Goal: Task Accomplishment & Management: Manage account settings

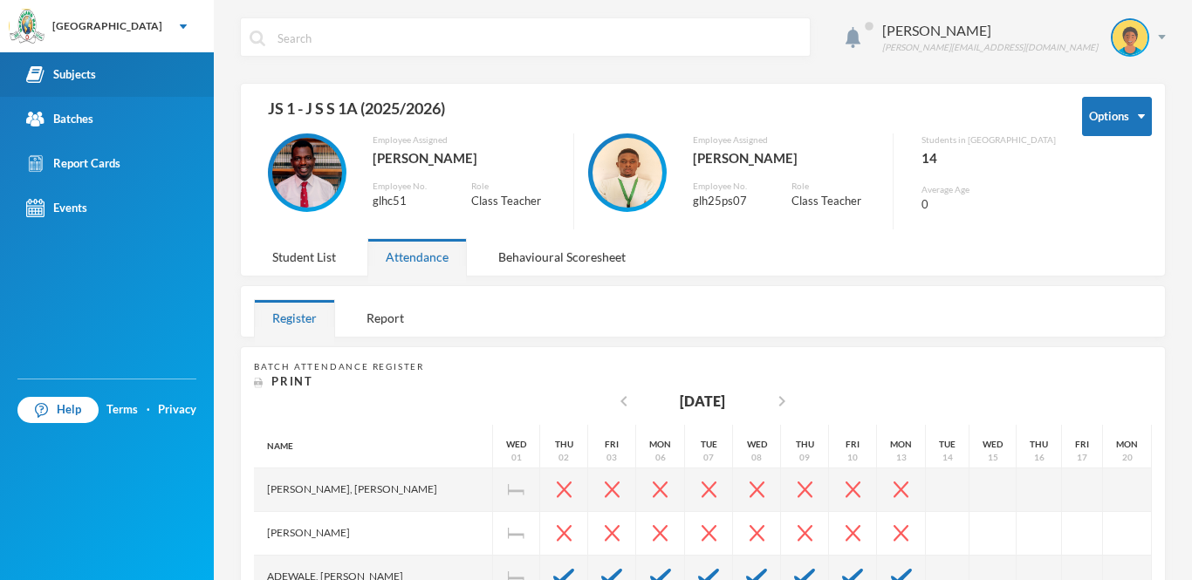
scroll to position [320, 0]
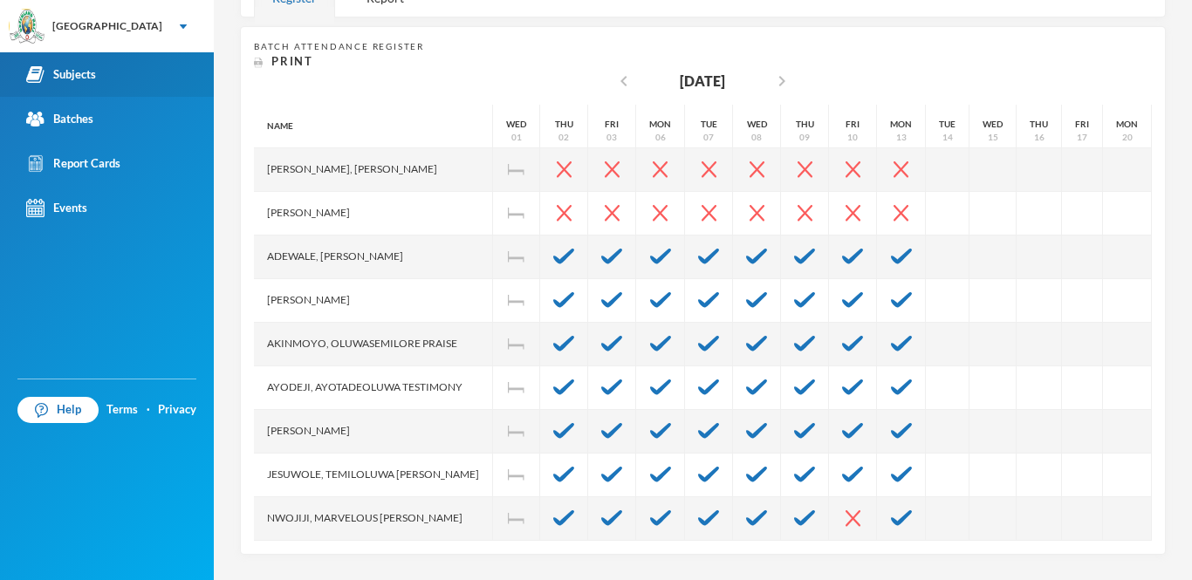
click at [93, 79] on div "Subjects" at bounding box center [61, 74] width 70 height 18
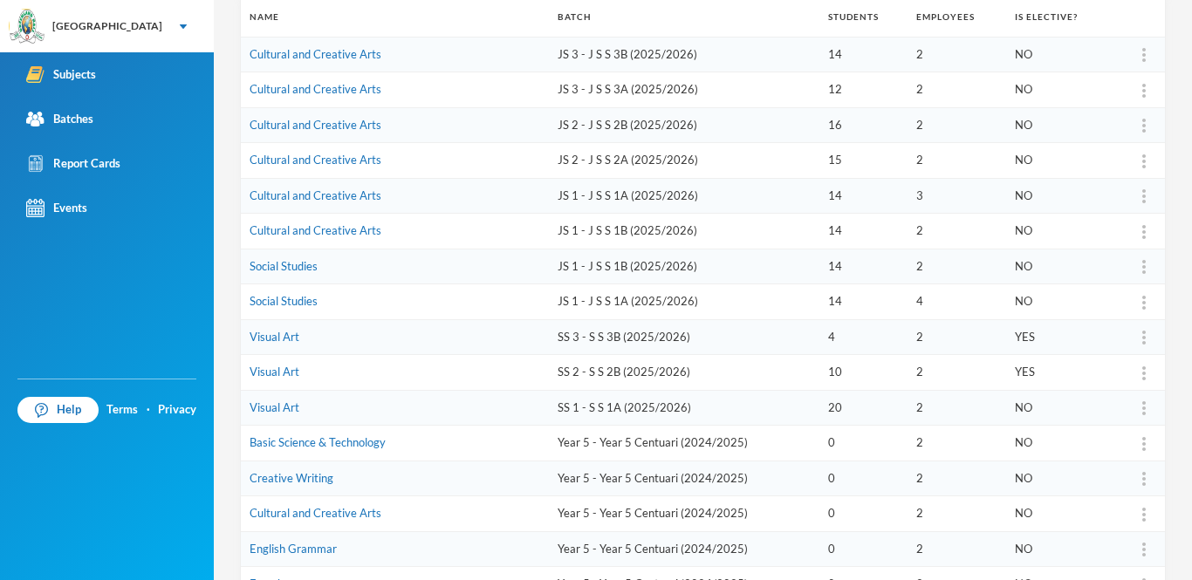
scroll to position [260, 0]
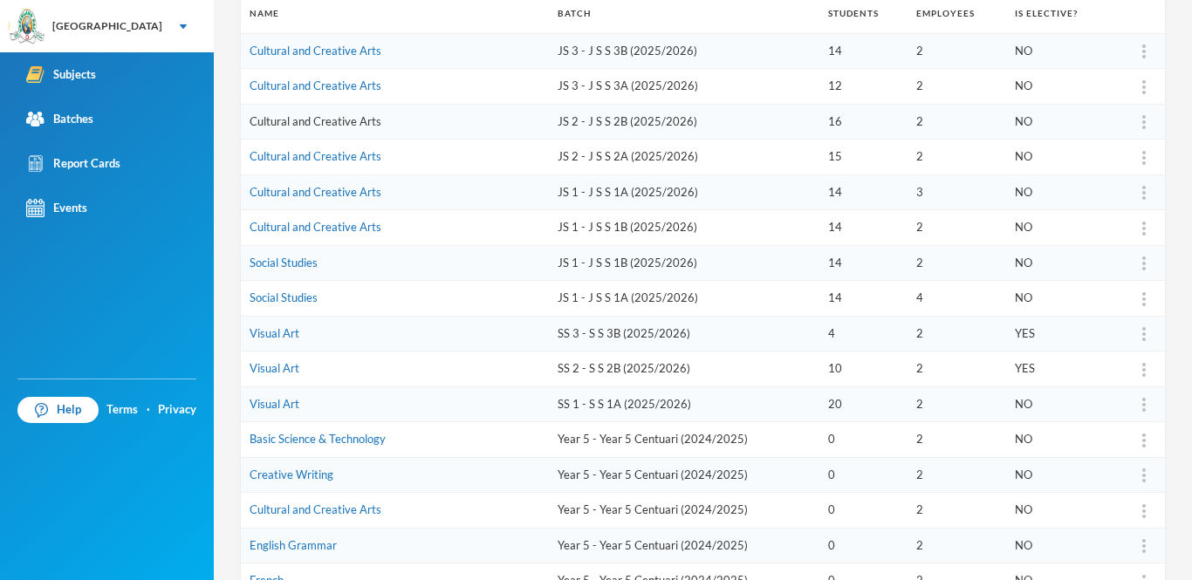
click at [296, 126] on link "Cultural and Creative Arts" at bounding box center [316, 121] width 132 height 14
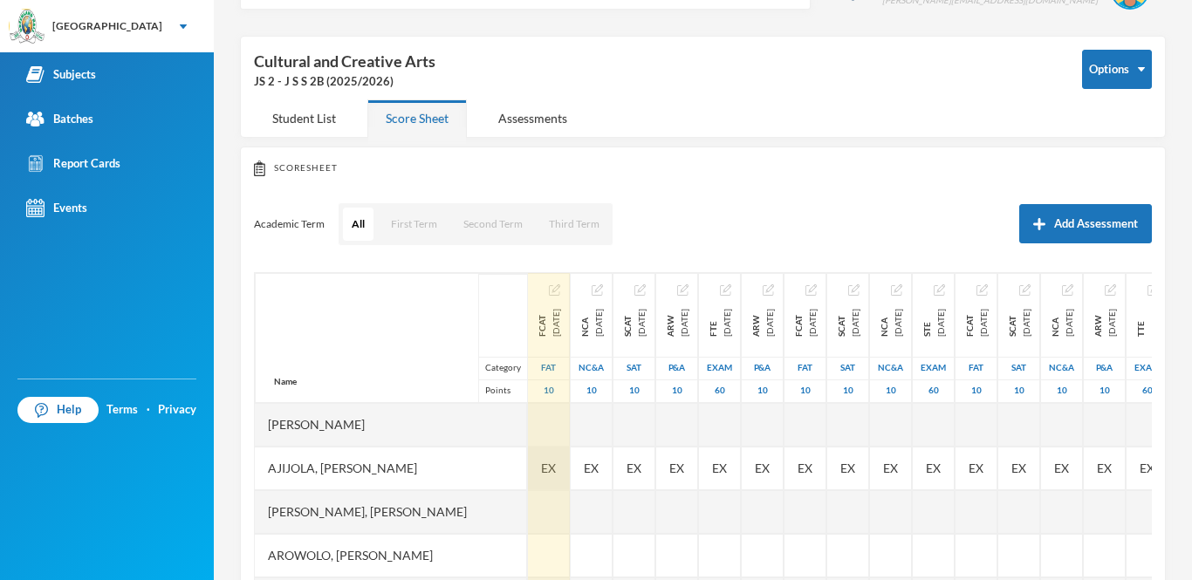
click at [556, 475] on span "EX" at bounding box center [548, 468] width 15 height 18
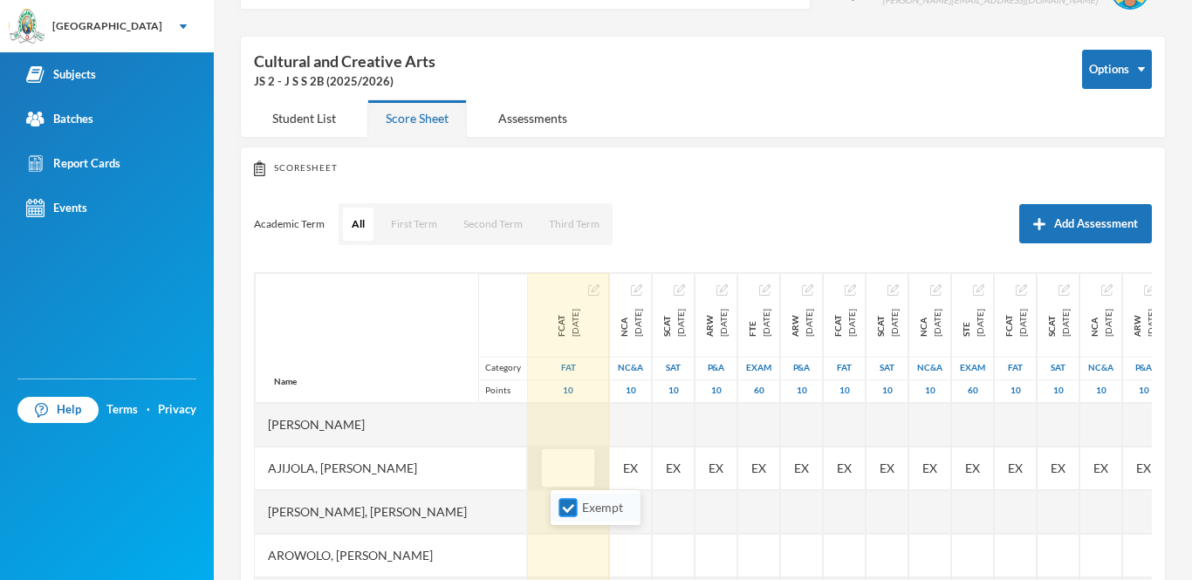
click at [567, 508] on input "Exempt" at bounding box center [568, 508] width 18 height 18
checkbox input "false"
click at [571, 476] on input "text" at bounding box center [568, 468] width 35 height 39
click at [586, 429] on div at bounding box center [568, 425] width 81 height 44
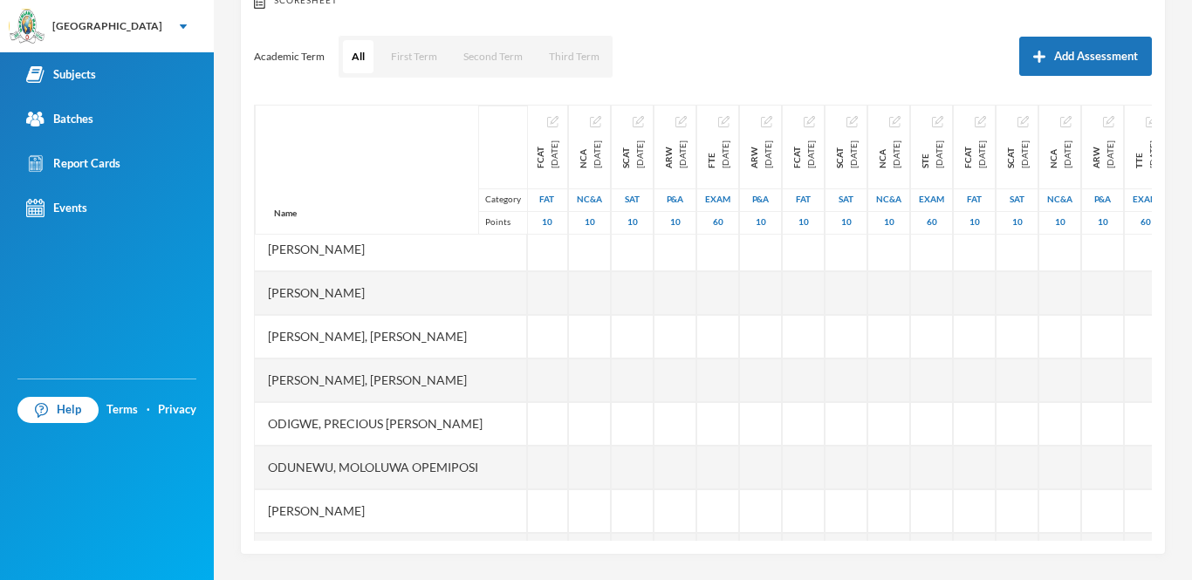
scroll to position [311, 2]
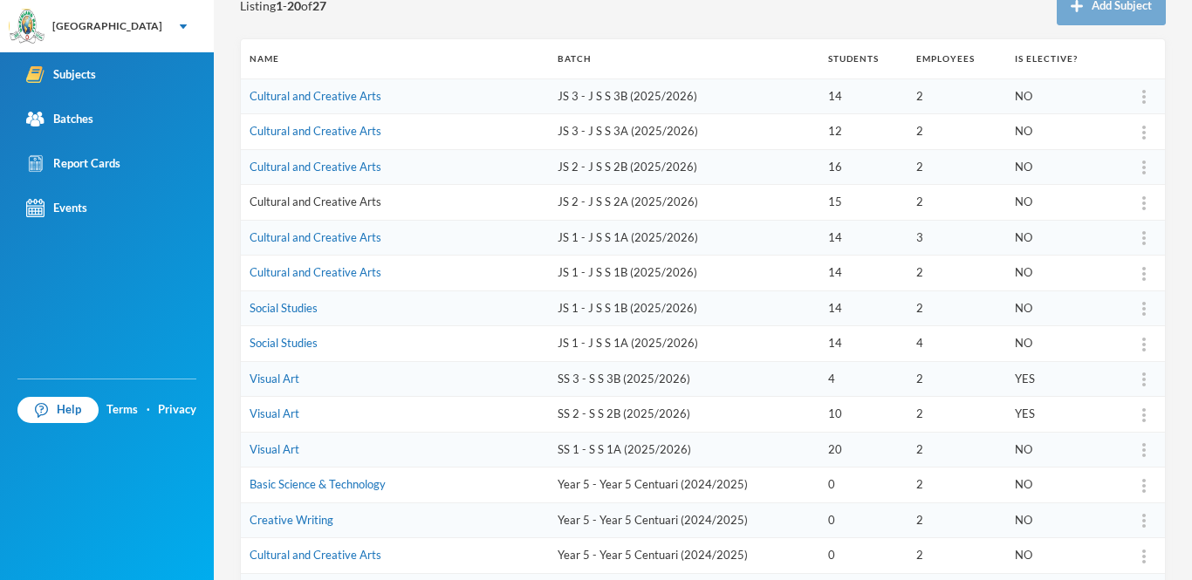
click at [323, 200] on link "Cultural and Creative Arts" at bounding box center [316, 202] width 132 height 14
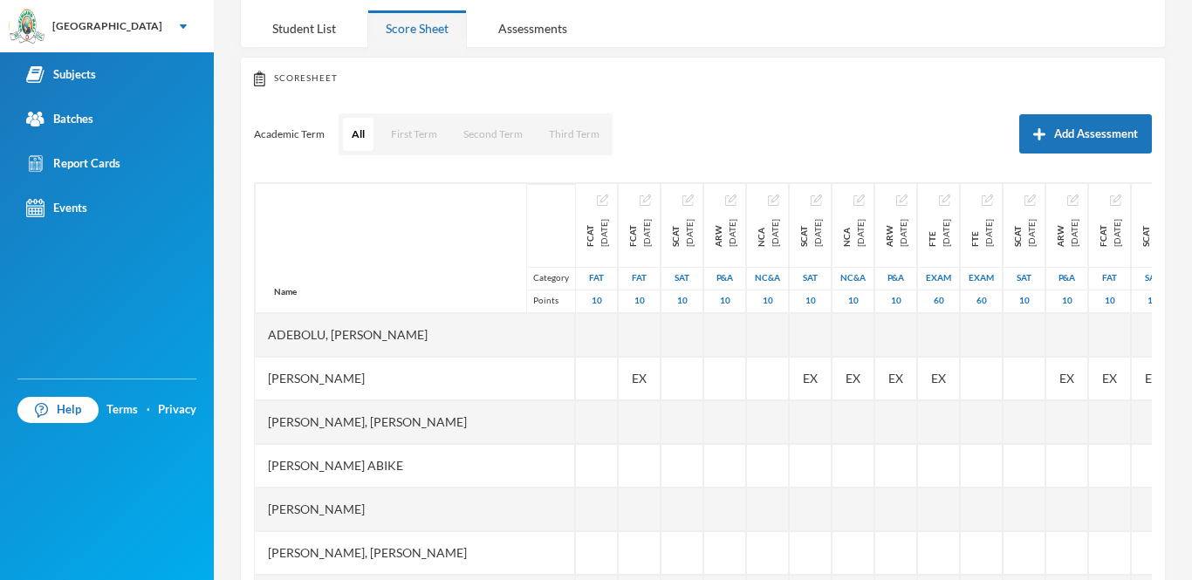
scroll to position [215, 0]
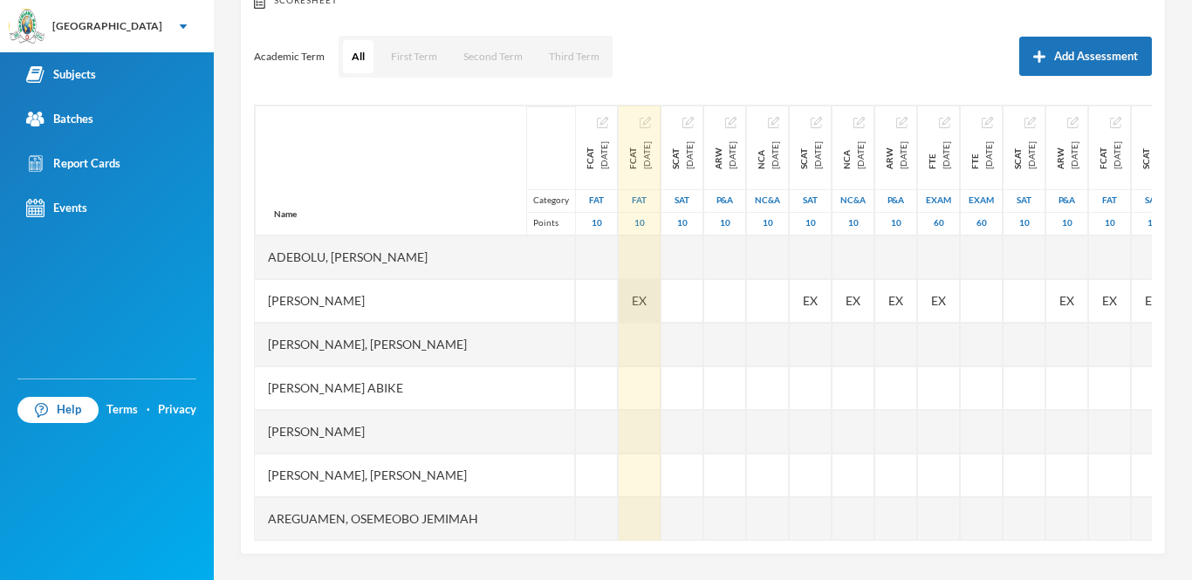
click at [619, 301] on div "EX" at bounding box center [640, 301] width 42 height 44
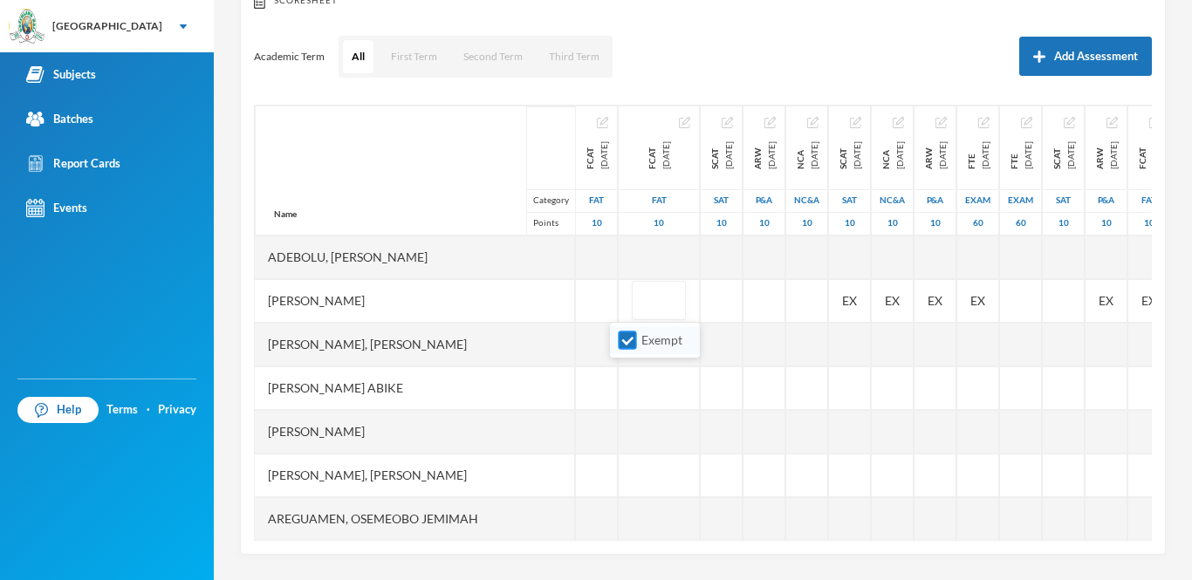
click at [630, 338] on input "Exempt" at bounding box center [628, 341] width 18 height 18
checkbox input "false"
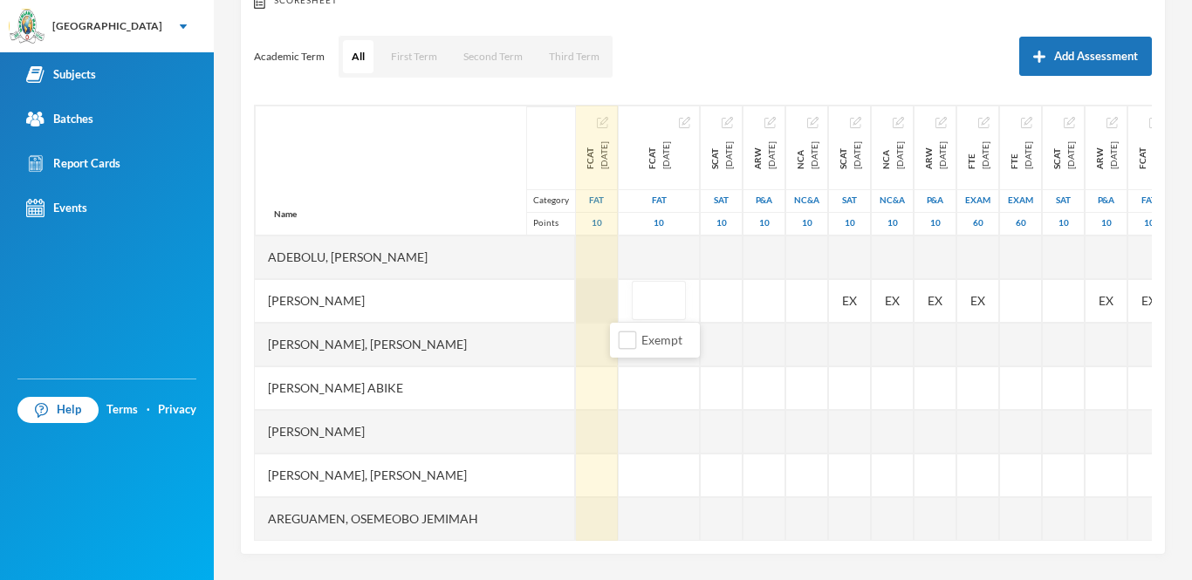
click at [576, 301] on div at bounding box center [597, 301] width 42 height 44
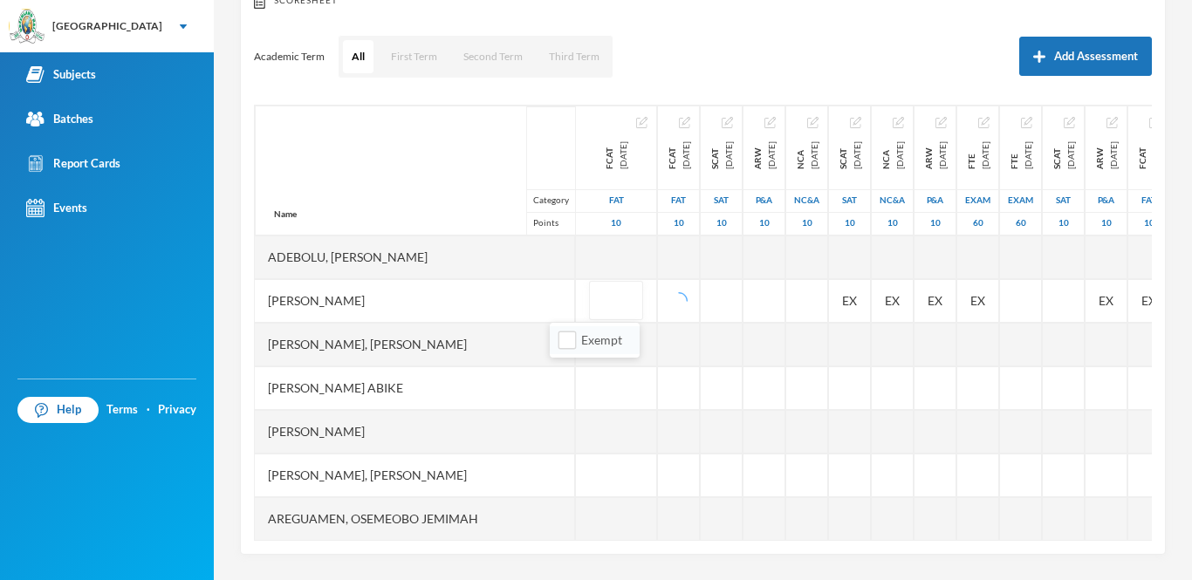
type input "4"
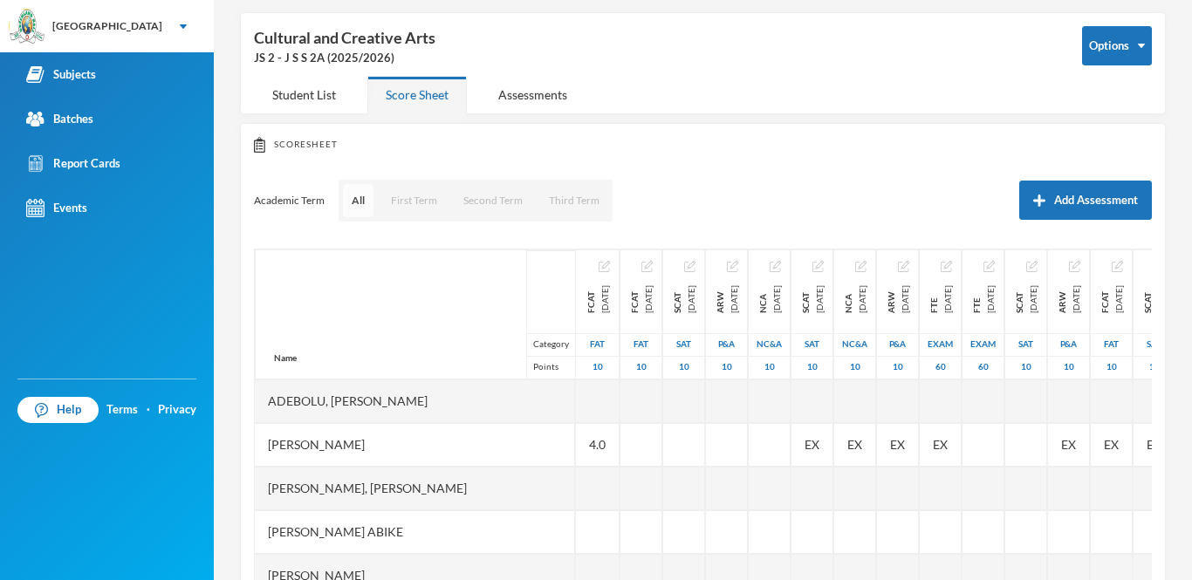
scroll to position [65, 0]
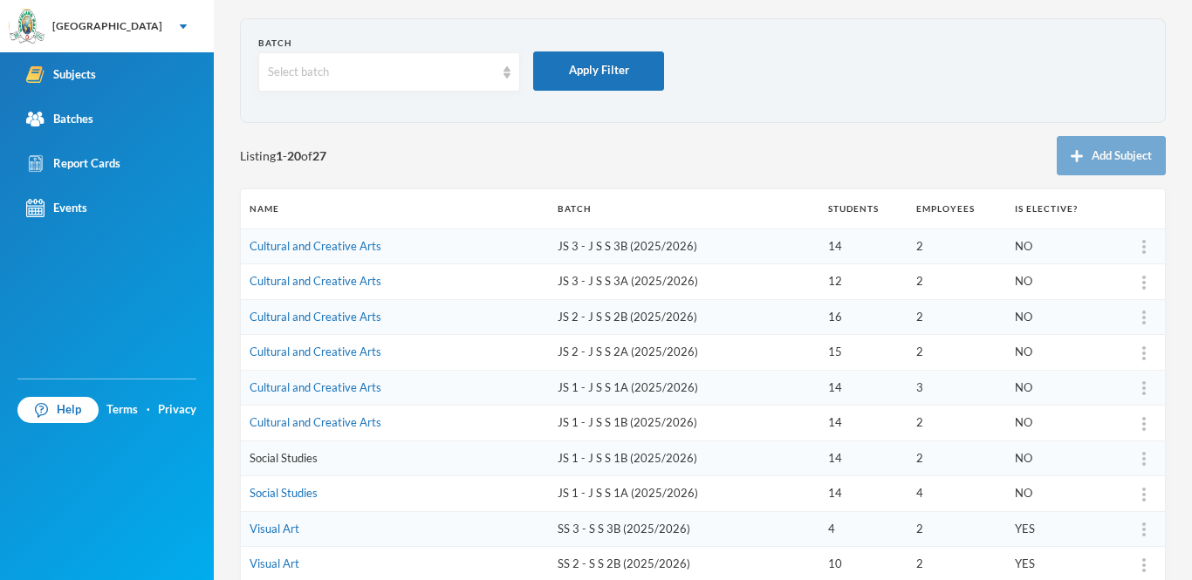
click at [305, 460] on link "Social Studies" at bounding box center [284, 458] width 68 height 14
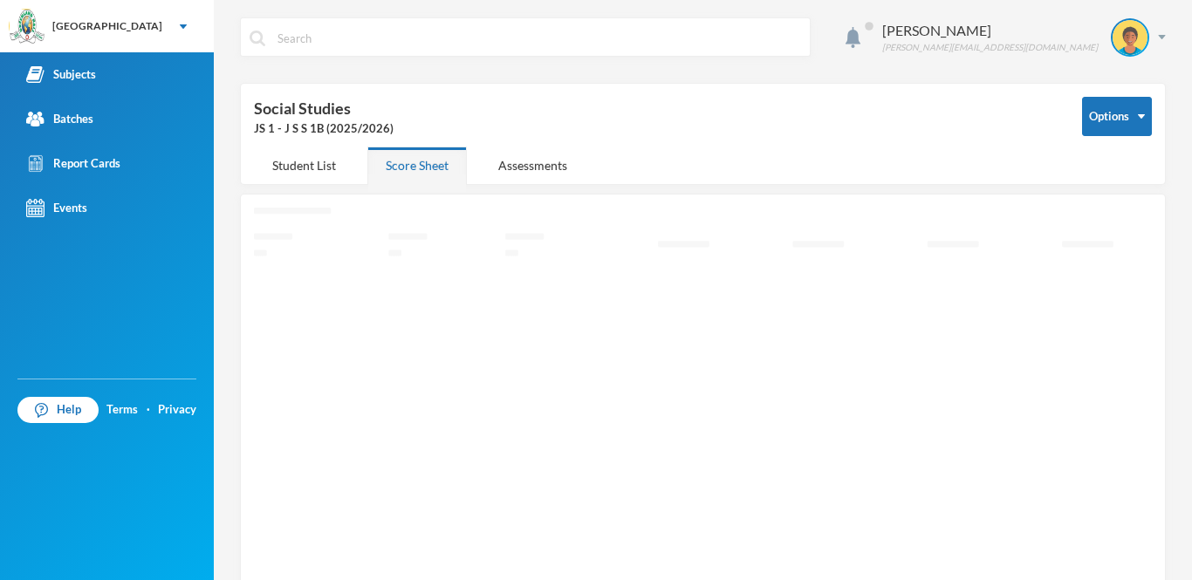
scroll to position [47, 0]
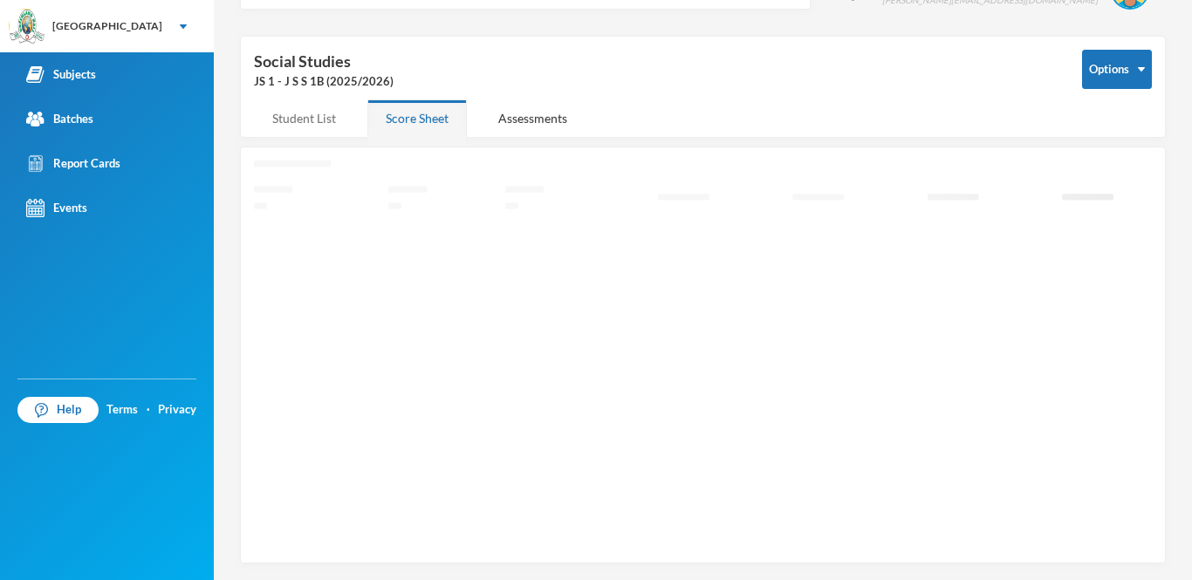
click at [312, 117] on div "Student List" at bounding box center [304, 118] width 100 height 38
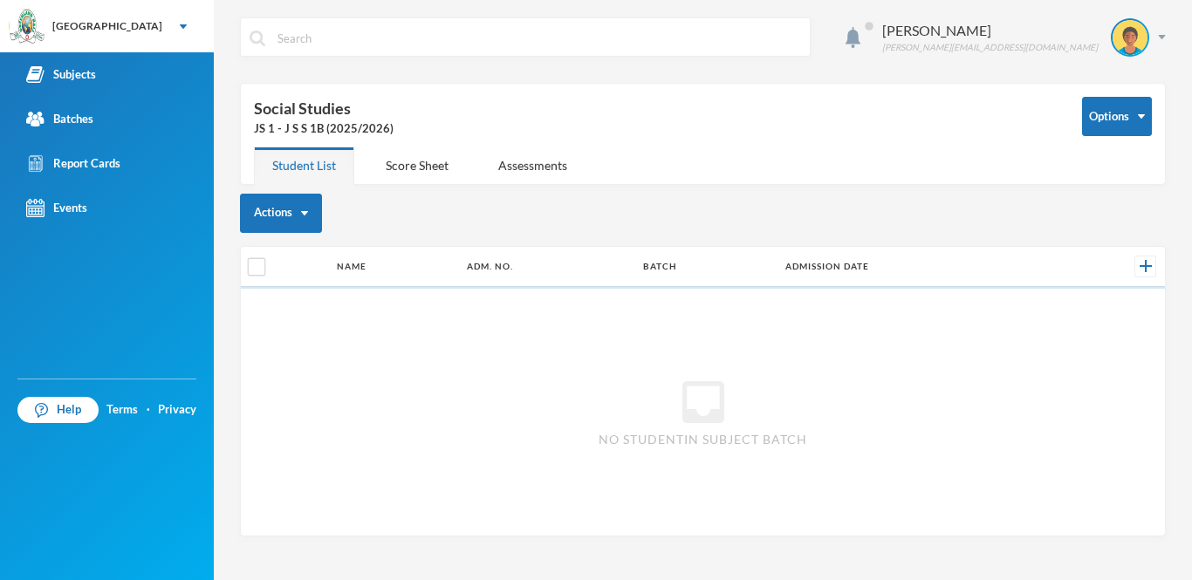
scroll to position [0, 0]
click at [402, 159] on div "Score Sheet" at bounding box center [416, 166] width 99 height 38
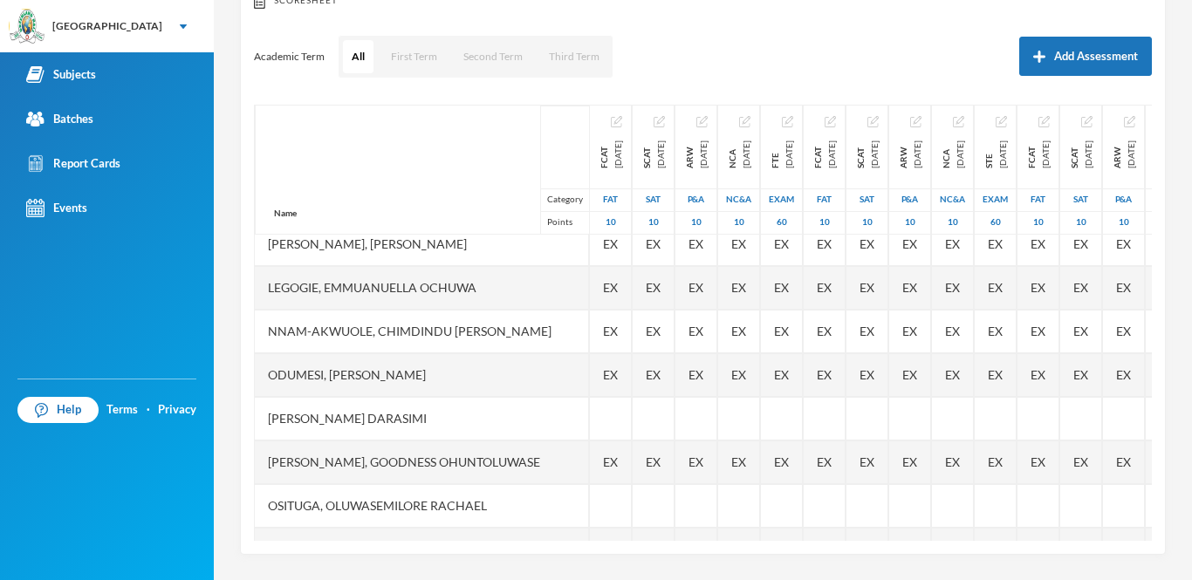
scroll to position [350, 0]
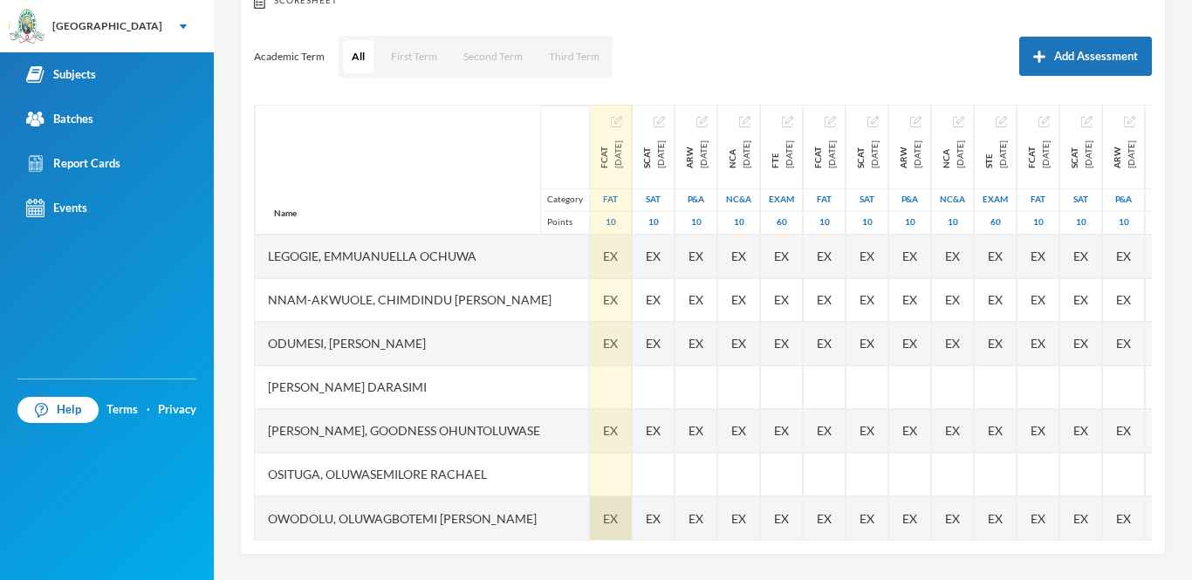
click at [603, 514] on span "EX" at bounding box center [610, 519] width 15 height 18
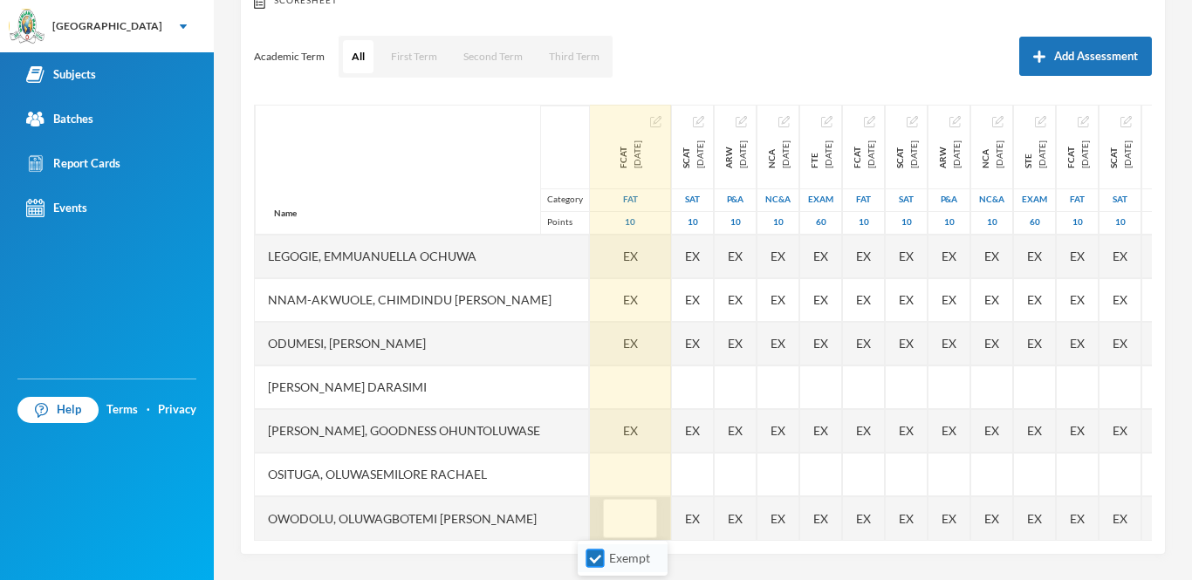
click at [593, 555] on input "Exempt" at bounding box center [596, 559] width 18 height 18
checkbox input "false"
click at [613, 515] on input "text" at bounding box center [630, 519] width 35 height 39
type input "10"
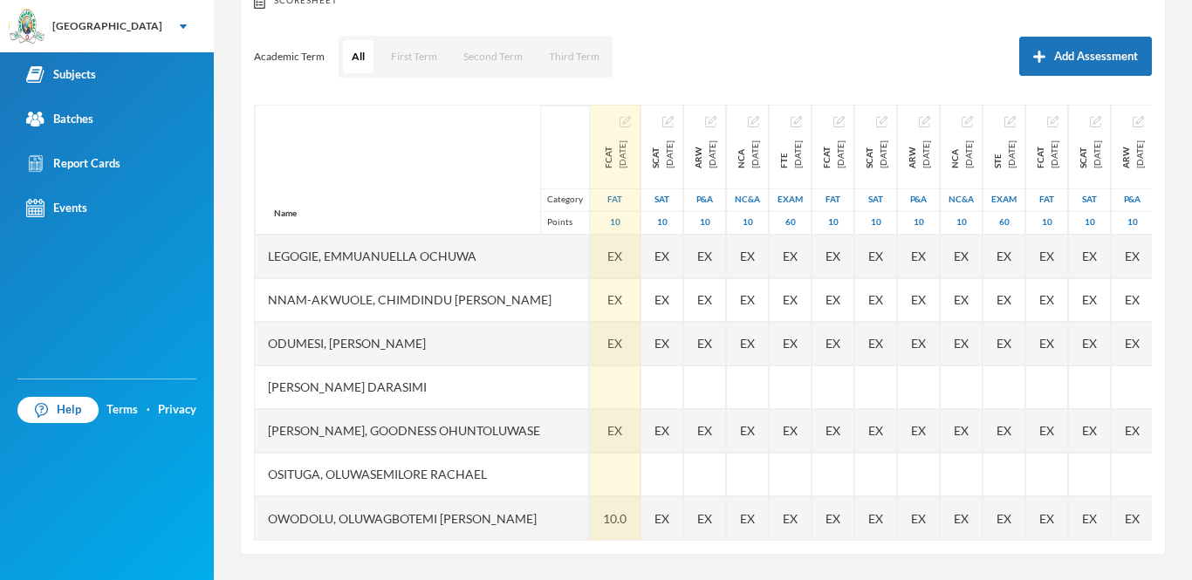
scroll to position [0, 0]
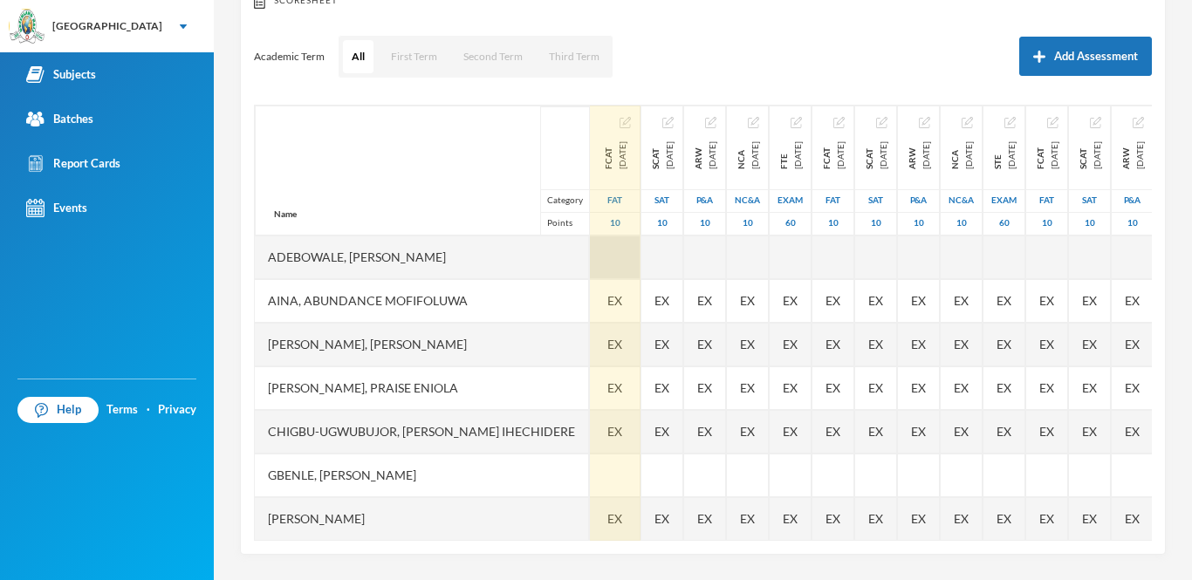
click at [607, 260] on div at bounding box center [615, 258] width 51 height 44
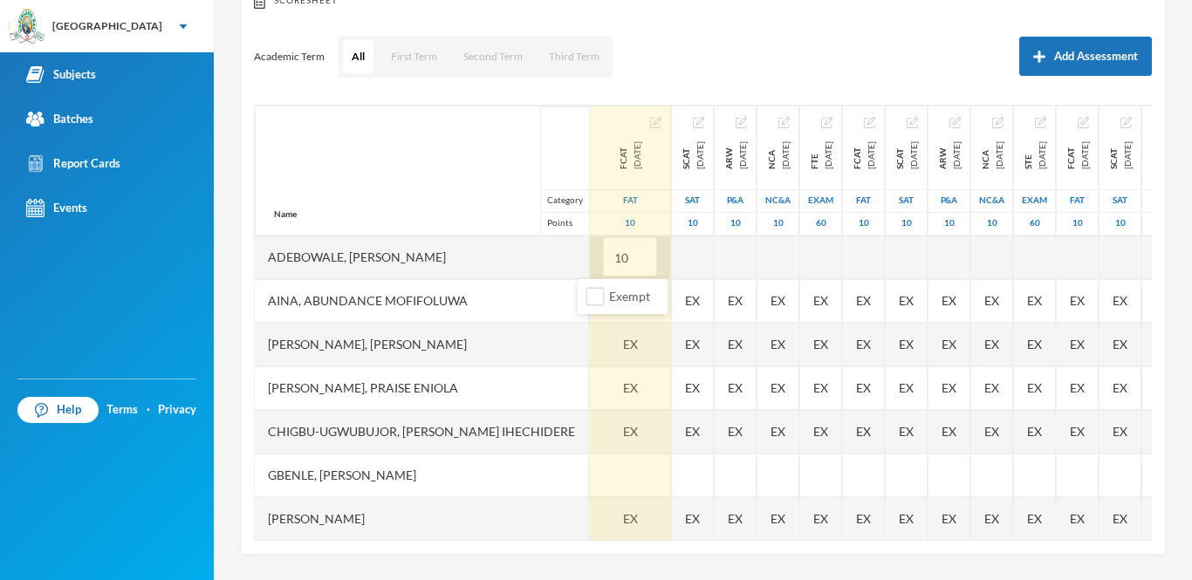
type input "1"
type input "9"
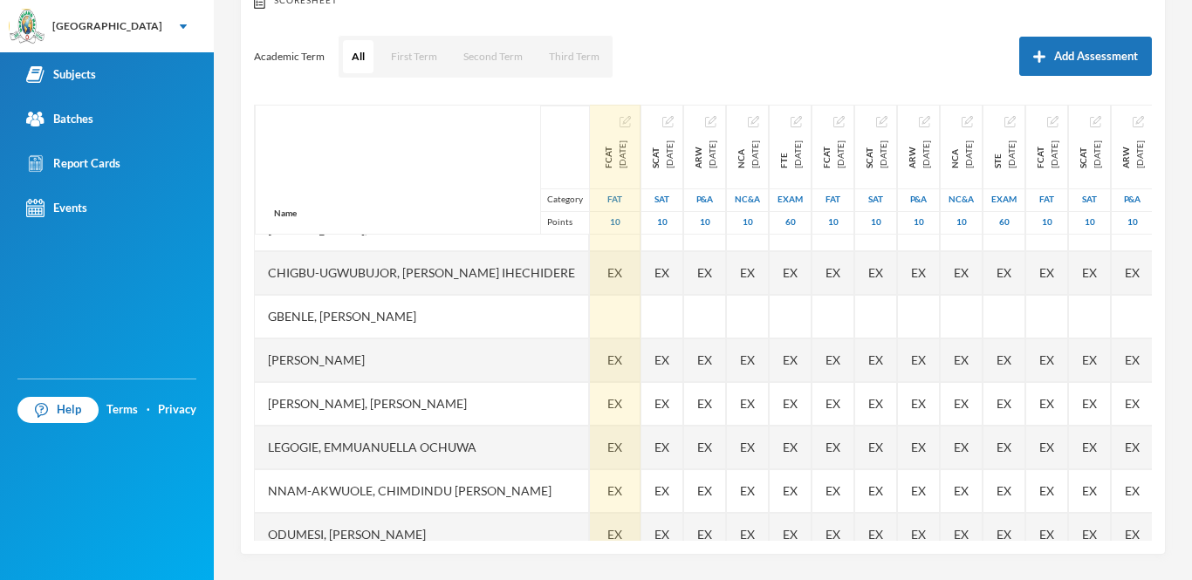
scroll to position [350, 0]
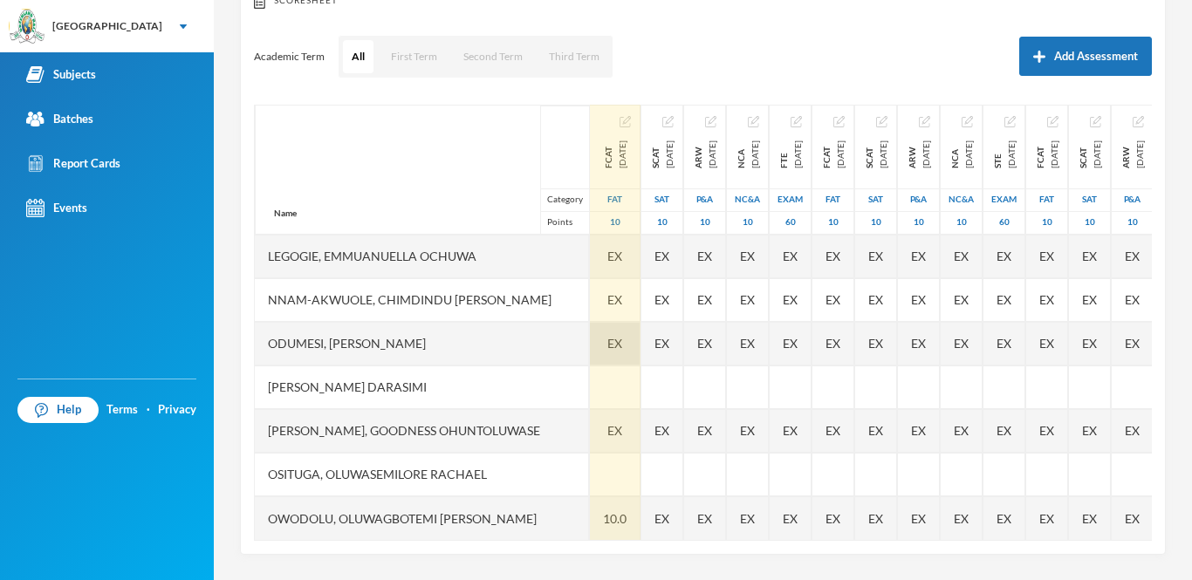
click at [607, 352] on span "EX" at bounding box center [614, 343] width 15 height 18
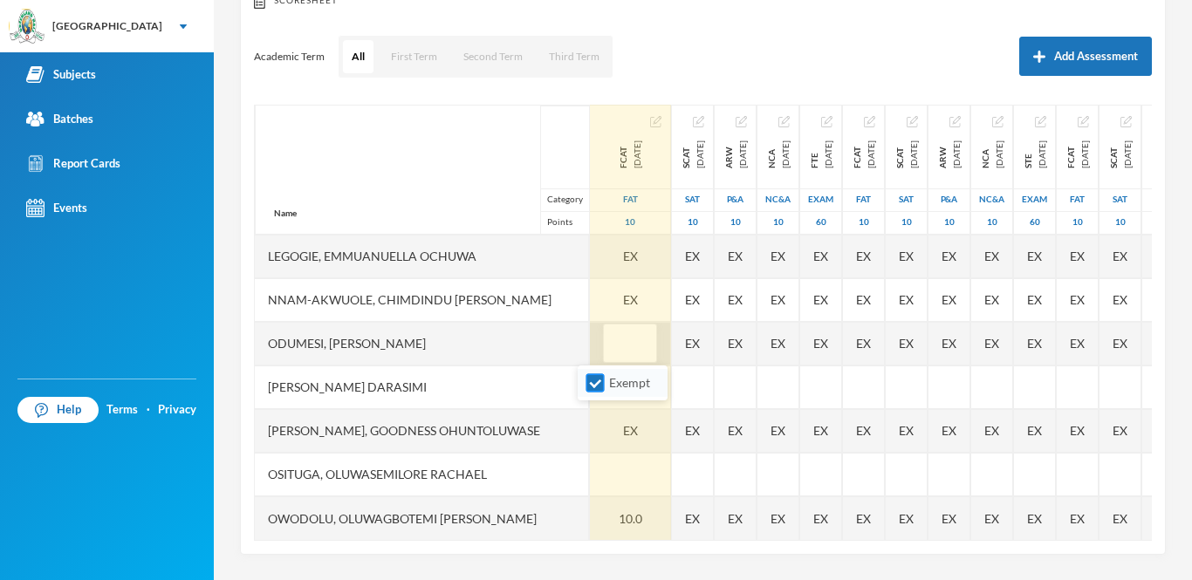
click at [590, 385] on input "Exempt" at bounding box center [596, 383] width 18 height 18
checkbox input "false"
click at [613, 346] on input "text" at bounding box center [630, 344] width 35 height 39
type input "7"
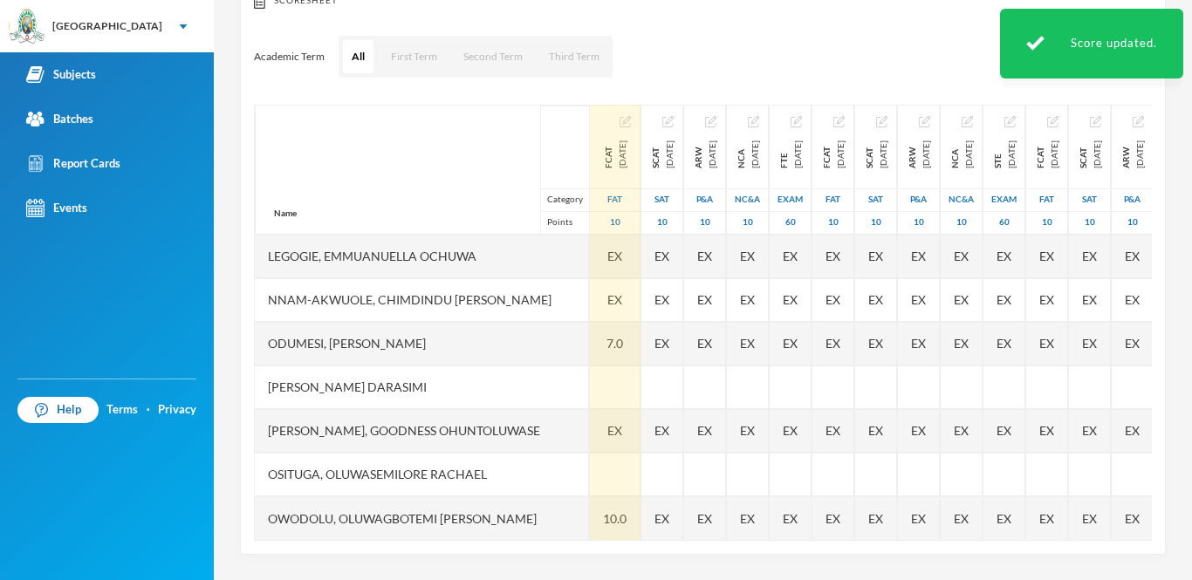
scroll to position [0, 0]
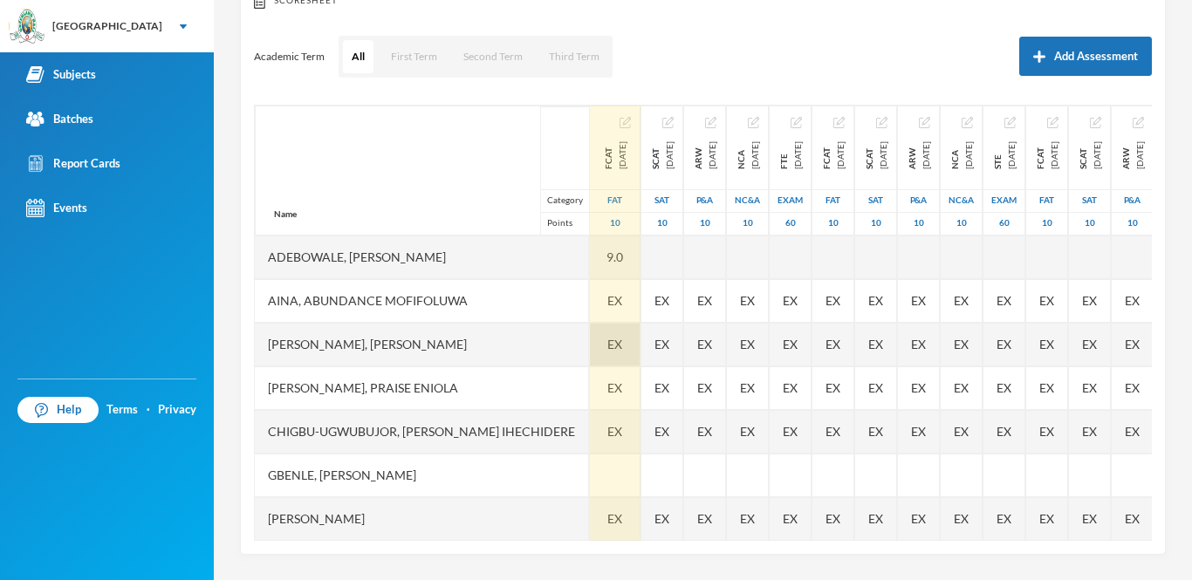
click at [607, 346] on span "EX" at bounding box center [614, 344] width 15 height 18
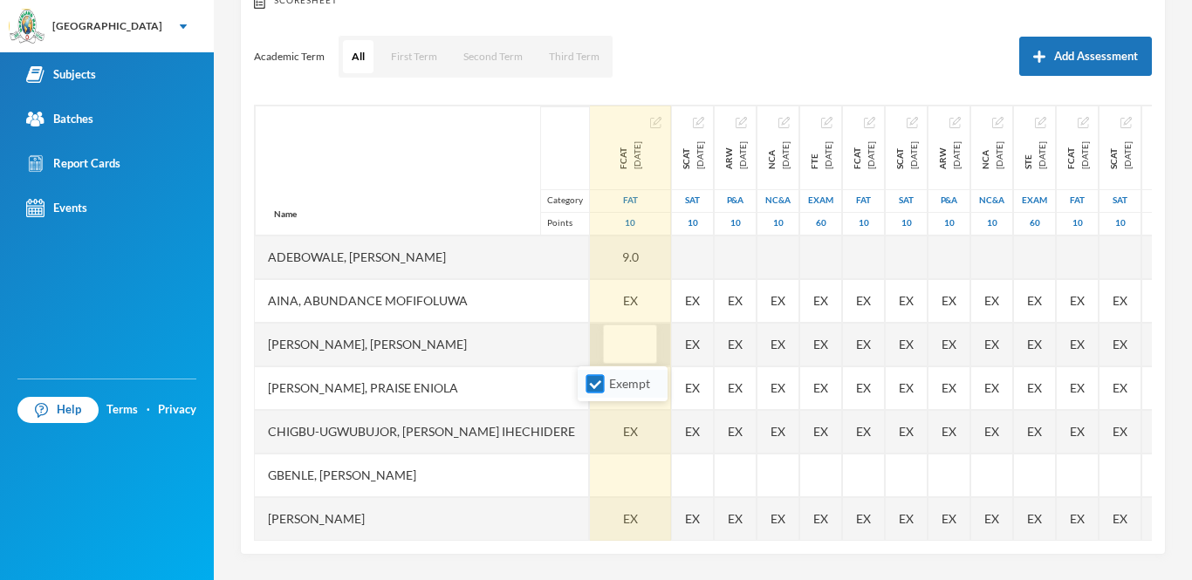
click at [588, 381] on input "Exempt" at bounding box center [596, 384] width 18 height 18
checkbox input "false"
click at [613, 336] on input "text" at bounding box center [630, 345] width 35 height 39
type input "7"
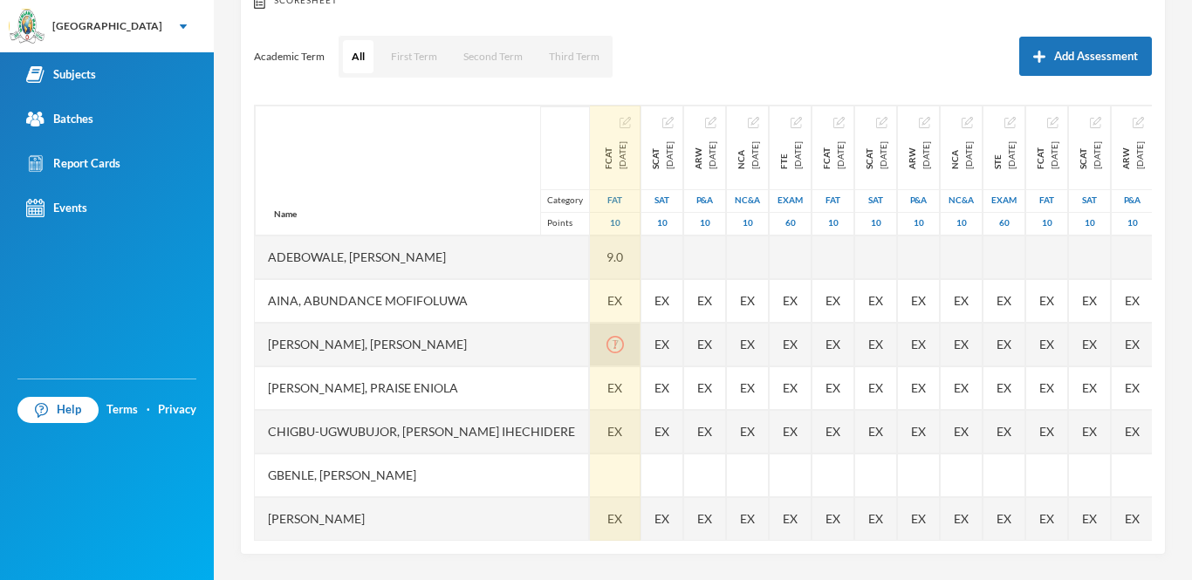
click at [597, 360] on div "7" at bounding box center [615, 345] width 51 height 44
click at [620, 127] on img "button" at bounding box center [625, 122] width 11 height 11
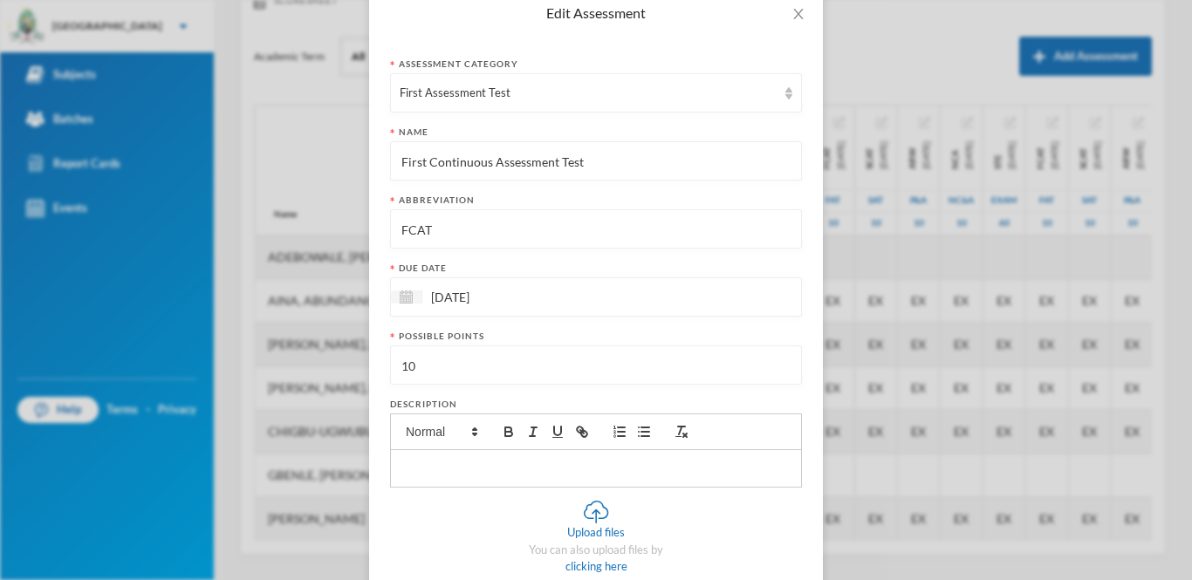
scroll to position [93, 0]
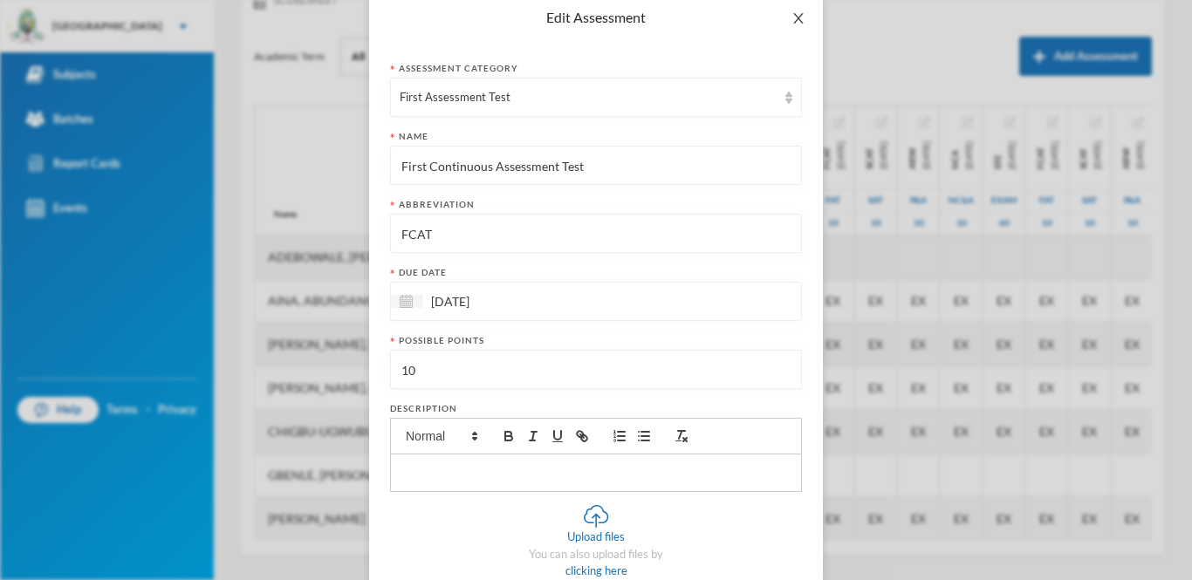
click at [792, 16] on icon "icon: close" at bounding box center [799, 18] width 14 height 14
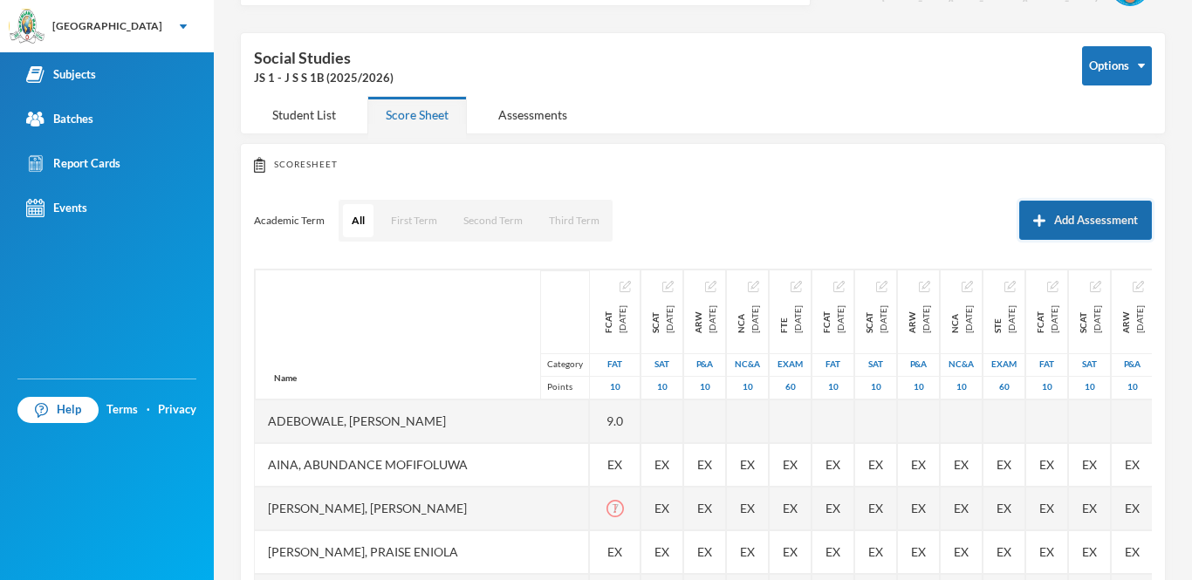
scroll to position [0, 0]
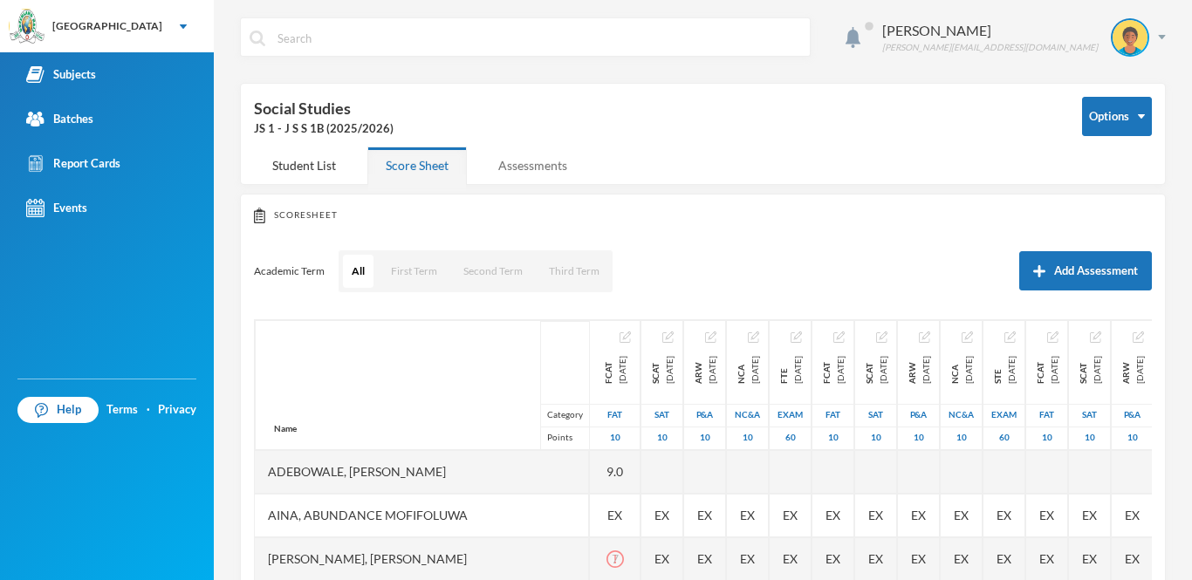
click at [536, 167] on div "Assessments" at bounding box center [533, 166] width 106 height 38
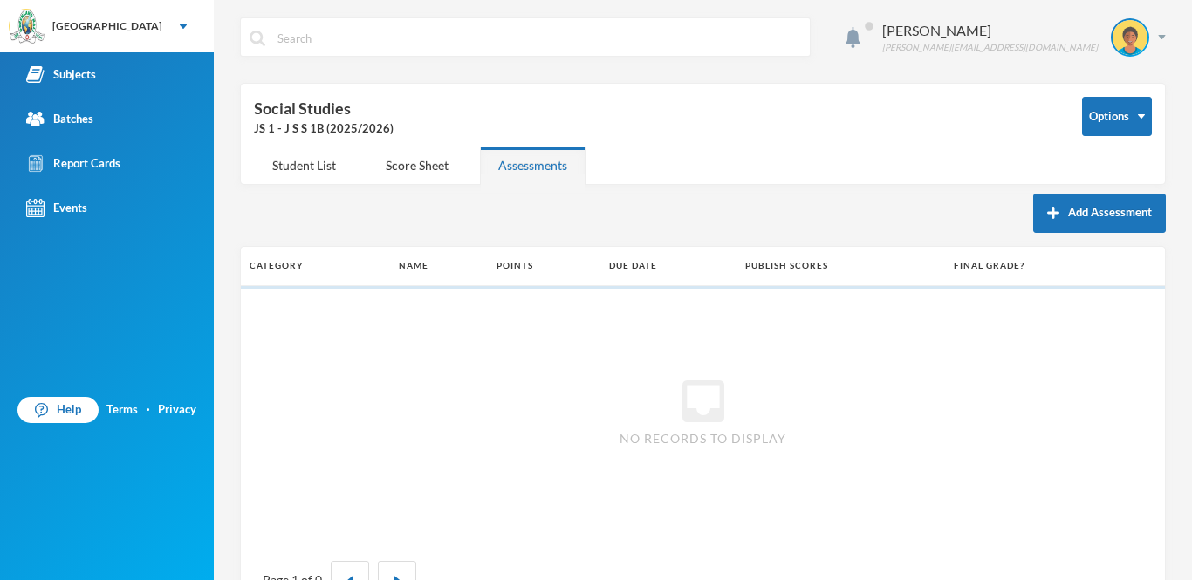
scroll to position [63, 0]
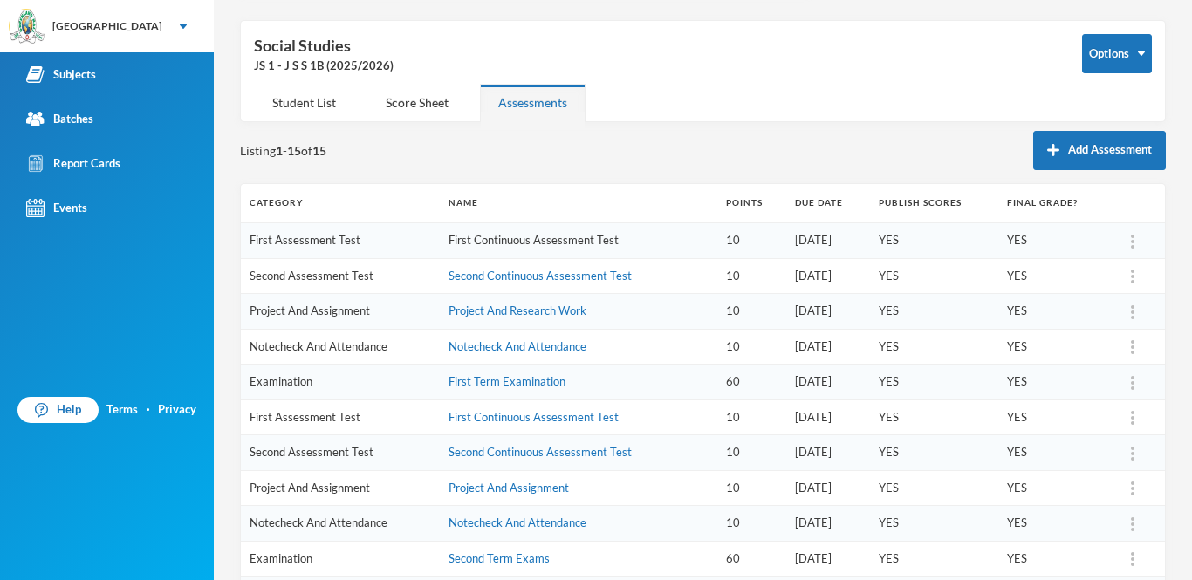
click at [463, 240] on link "First Continuous Assessment Test" at bounding box center [534, 240] width 170 height 14
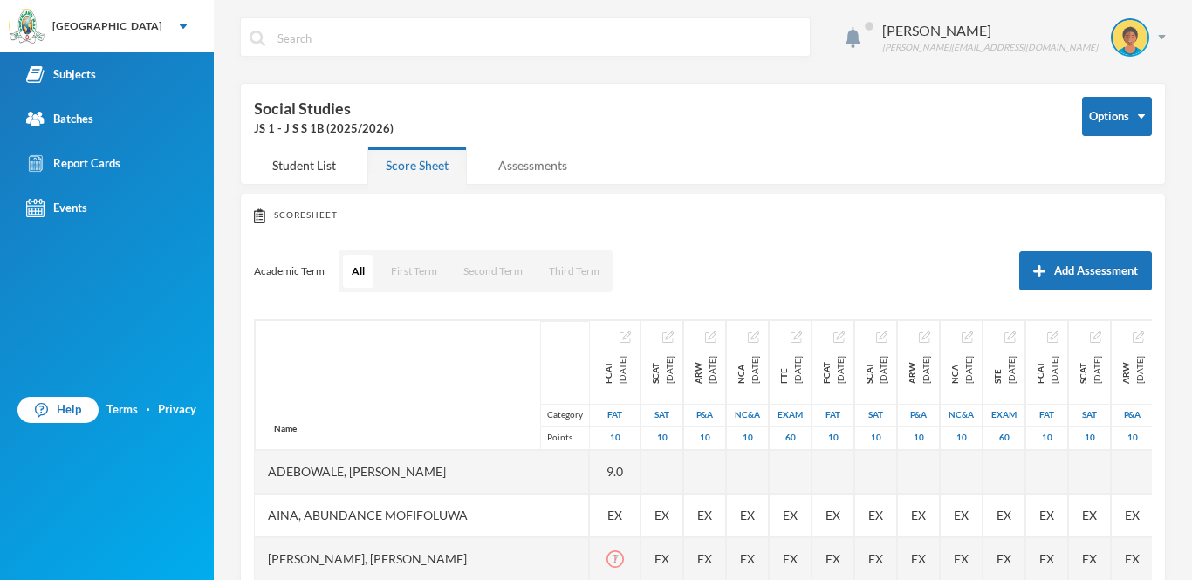
click at [511, 157] on div "Assessments" at bounding box center [533, 166] width 106 height 38
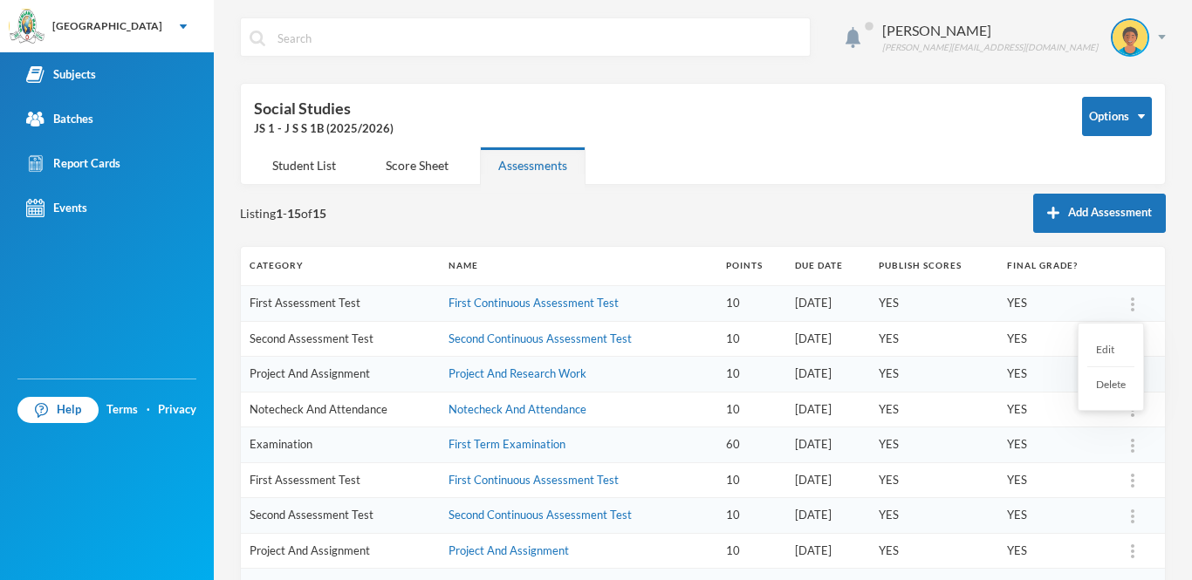
click at [1116, 381] on div "Delete" at bounding box center [1110, 384] width 47 height 34
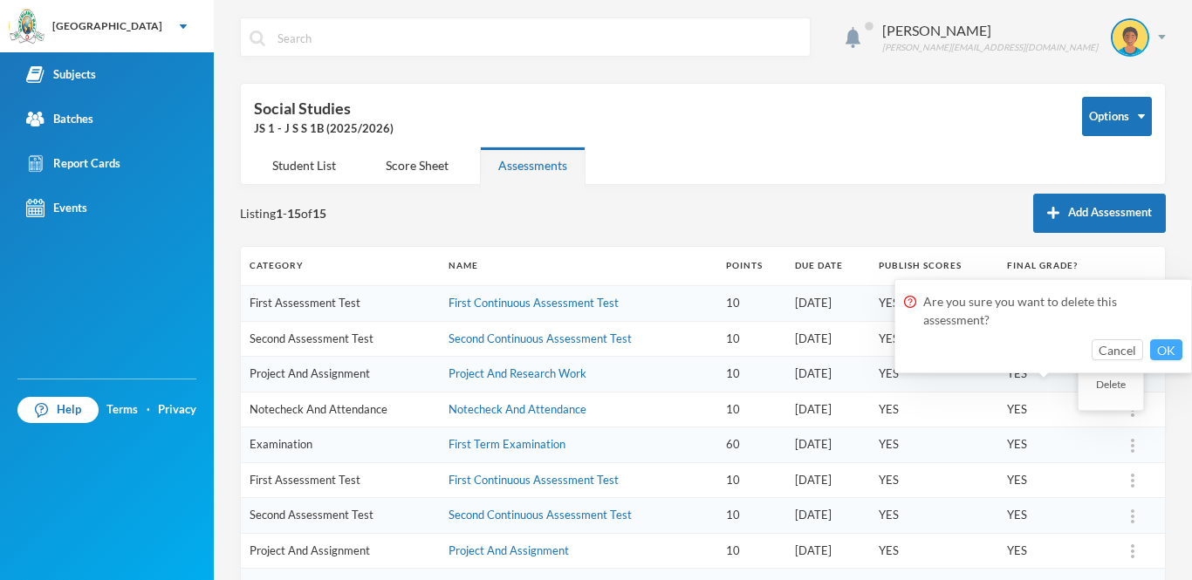
click at [1160, 351] on button "OK" at bounding box center [1166, 350] width 32 height 21
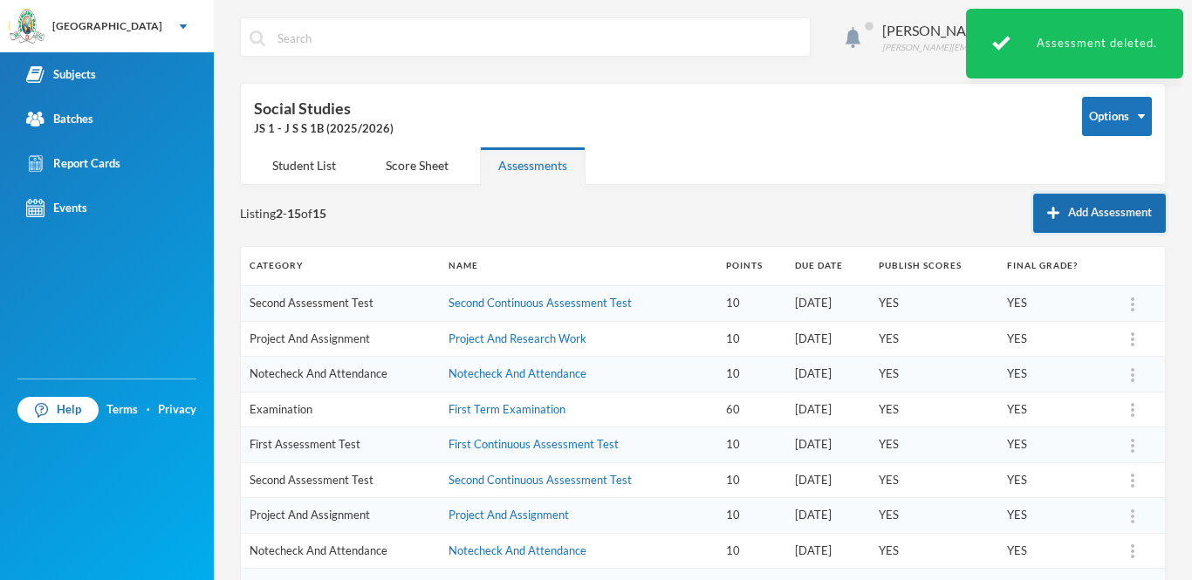
click at [1090, 219] on button "Add Assessment" at bounding box center [1099, 213] width 133 height 39
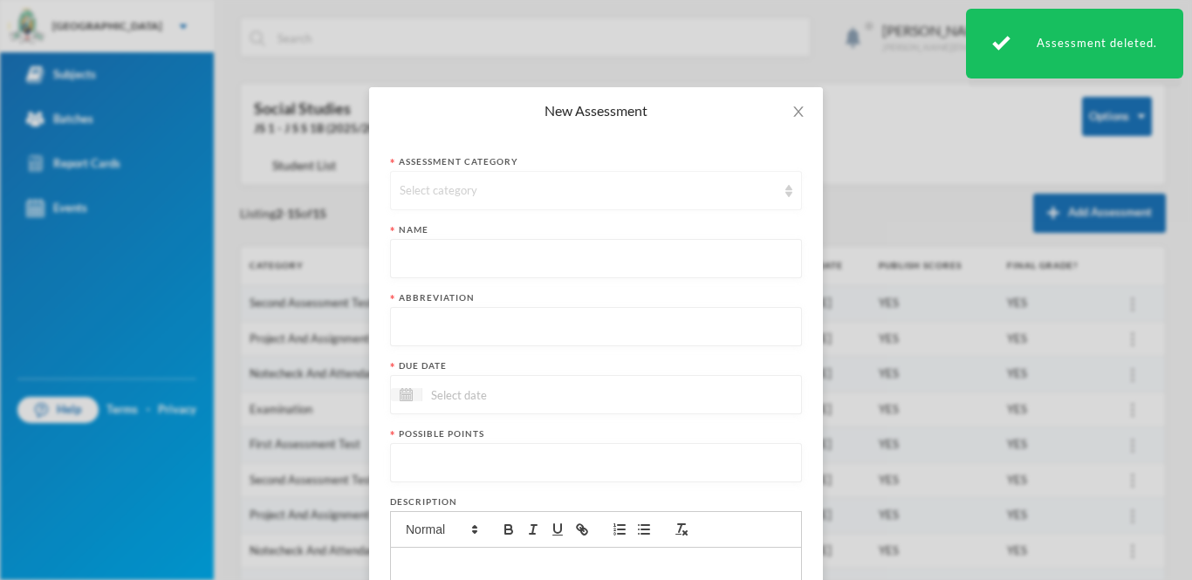
click at [761, 189] on div "Select category" at bounding box center [588, 190] width 377 height 17
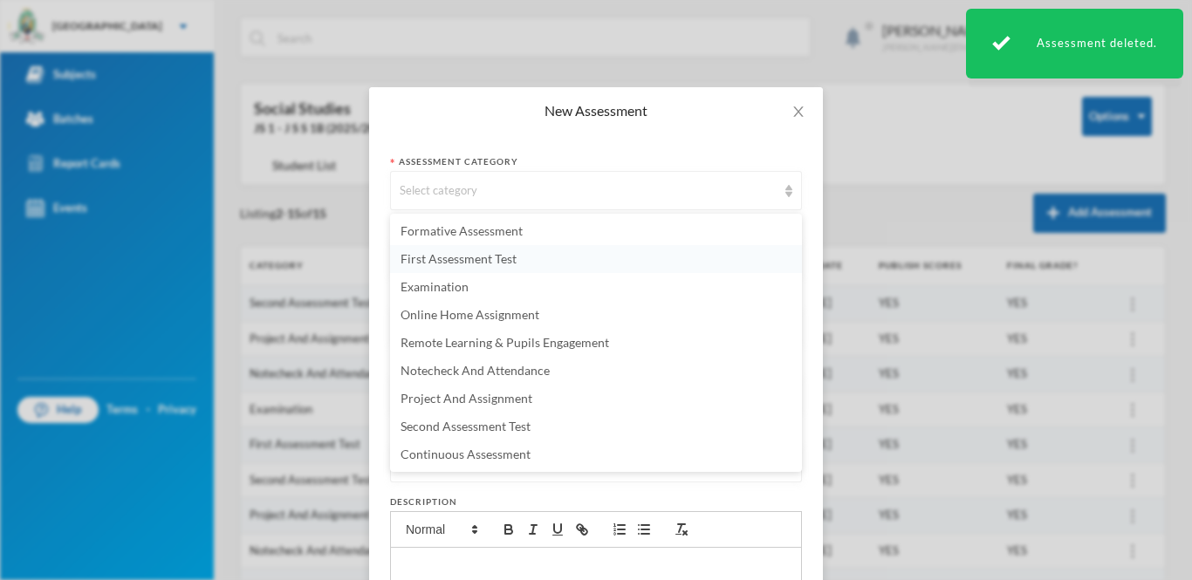
click at [506, 258] on span "First Assessment Test" at bounding box center [459, 258] width 116 height 15
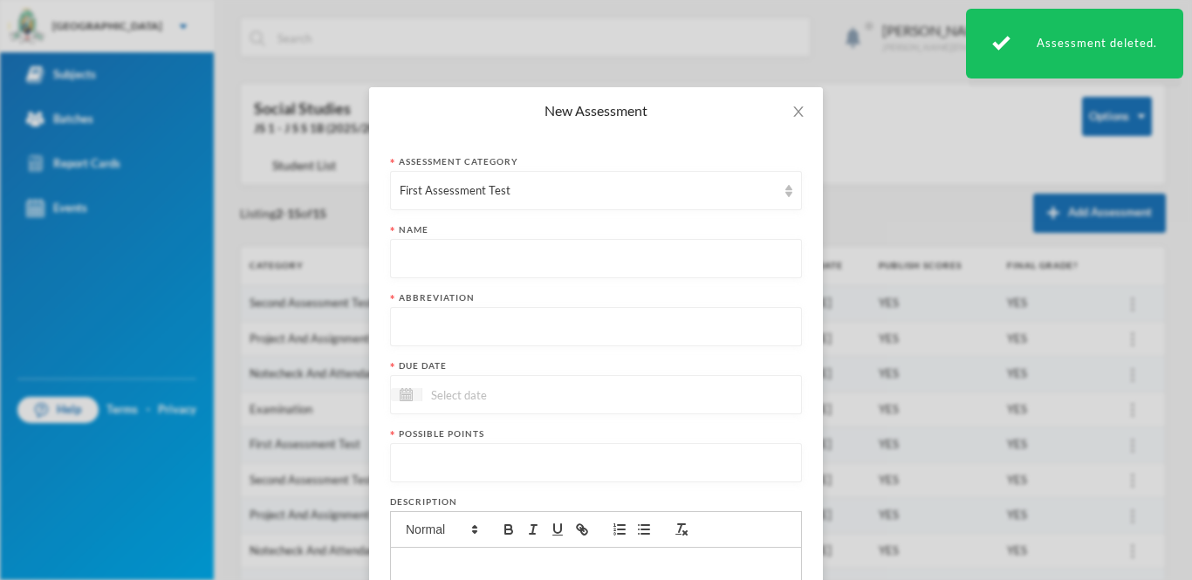
click at [526, 257] on input "text" at bounding box center [596, 259] width 393 height 39
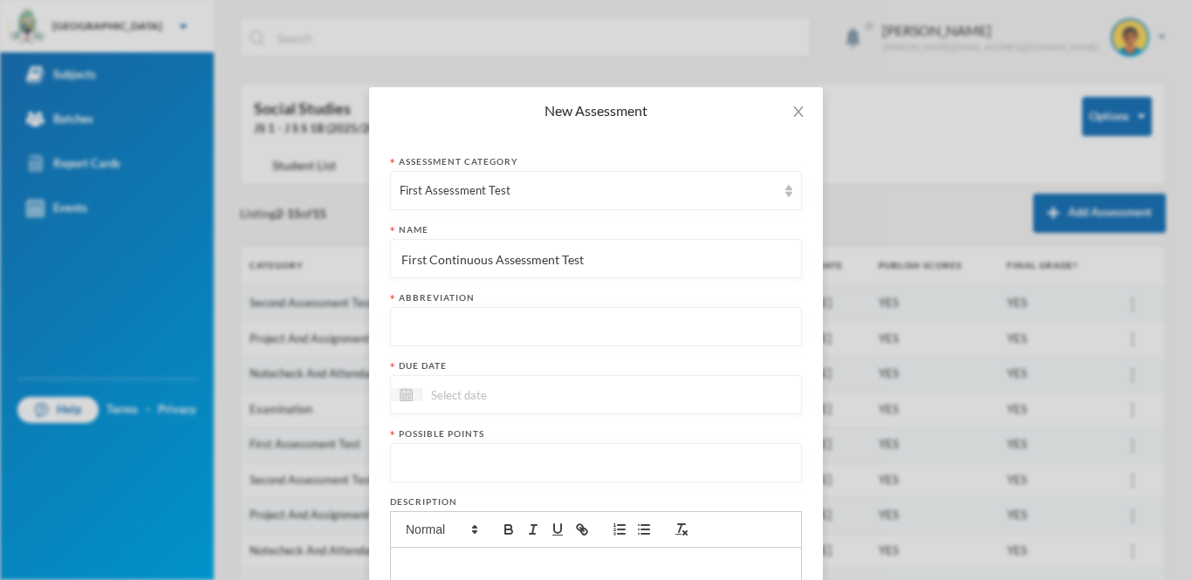
type input "First Continuous Assessment Test"
click at [496, 328] on input "text" at bounding box center [596, 327] width 393 height 39
type input "FCAT"
click at [403, 391] on img at bounding box center [406, 394] width 13 height 13
click at [445, 558] on div "13" at bounding box center [445, 556] width 28 height 28
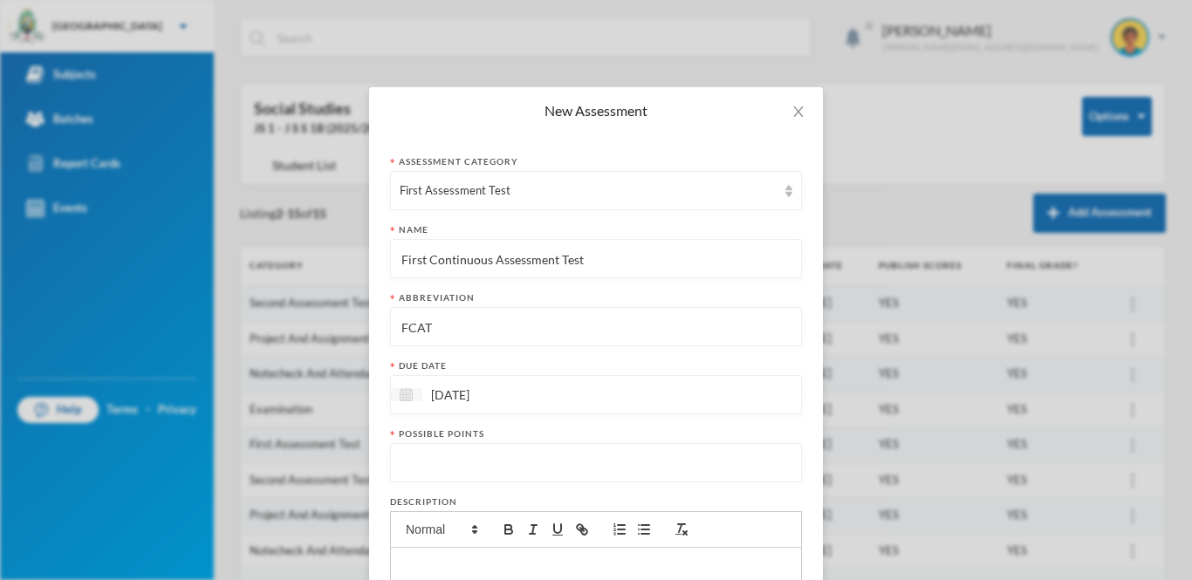
click at [413, 394] on img at bounding box center [406, 394] width 13 height 13
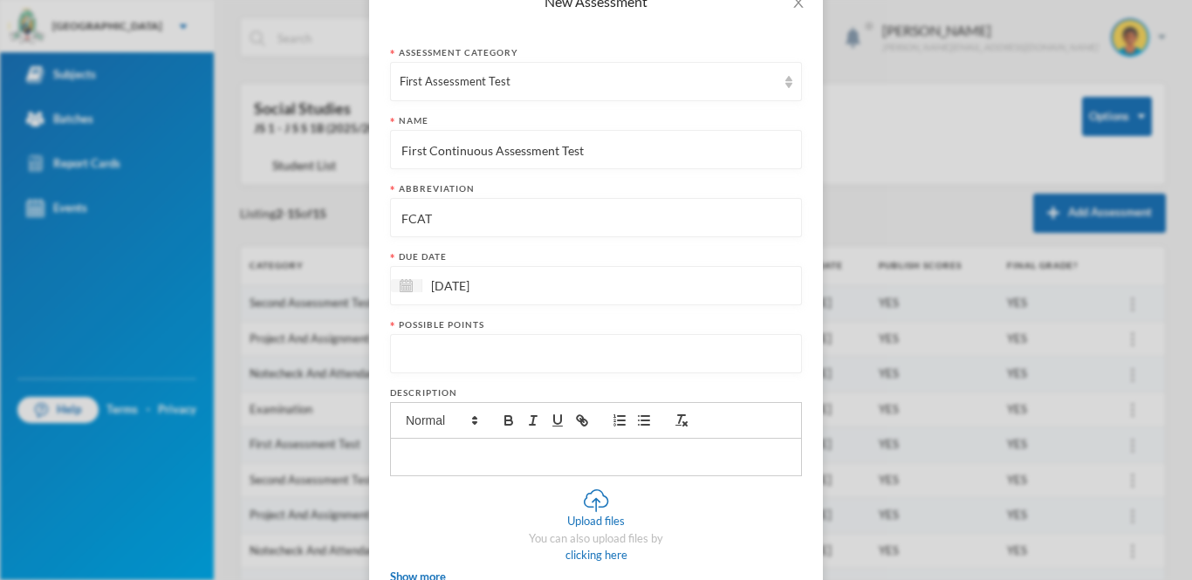
scroll to position [110, 0]
click at [408, 285] on img at bounding box center [406, 284] width 13 height 13
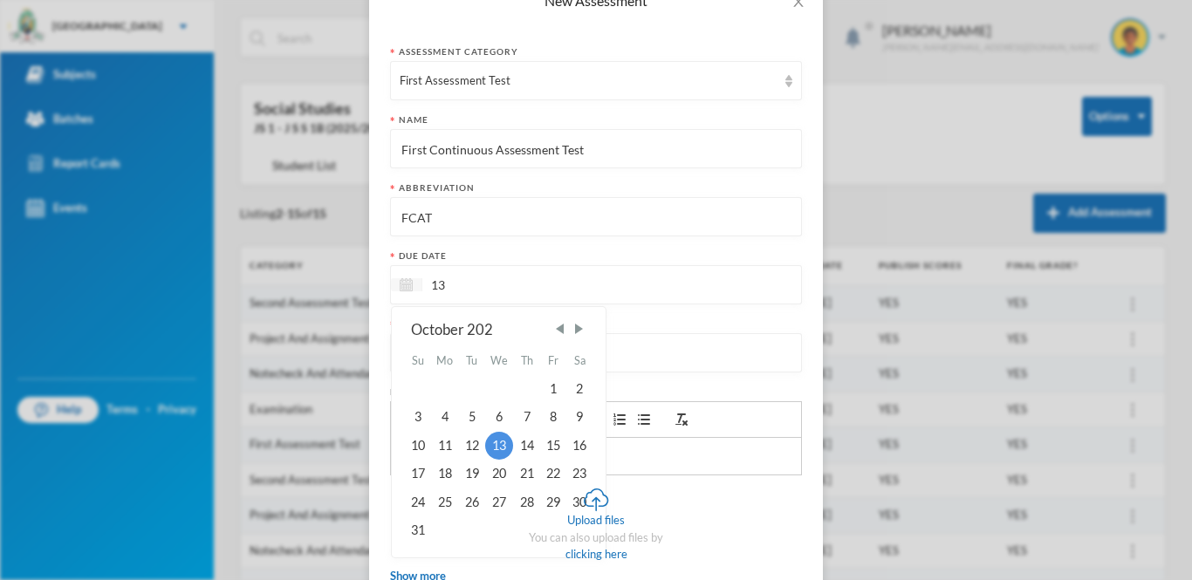
type input "1"
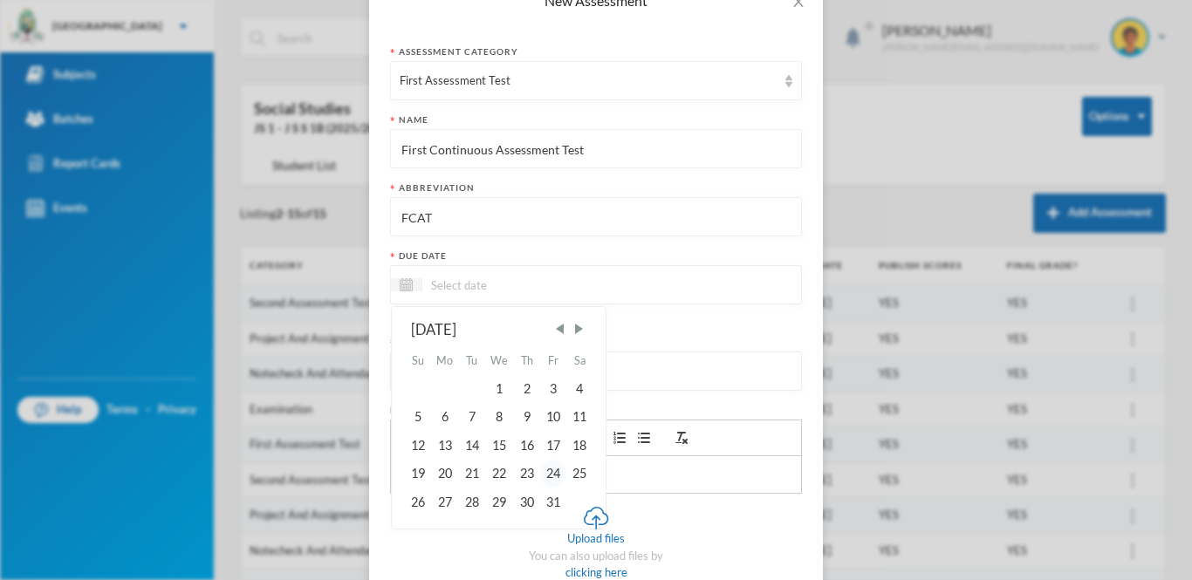
click at [552, 473] on div "24" at bounding box center [553, 474] width 26 height 28
type input "24/10/1902"
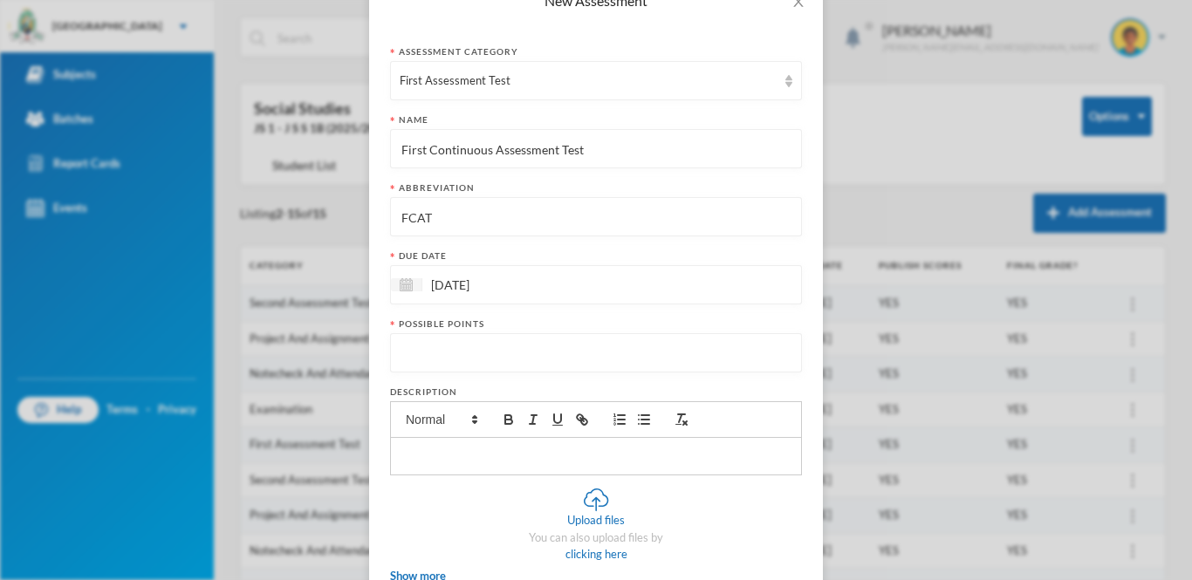
click at [502, 351] on input "number" at bounding box center [596, 353] width 393 height 39
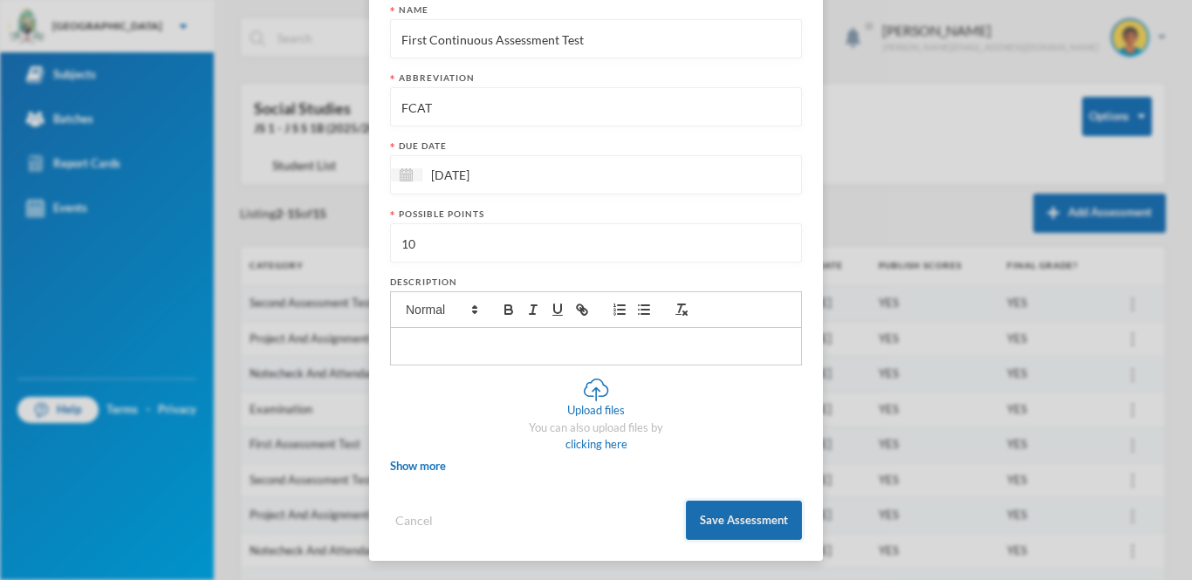
type input "10"
click at [720, 525] on button "Save Assessment" at bounding box center [744, 520] width 116 height 39
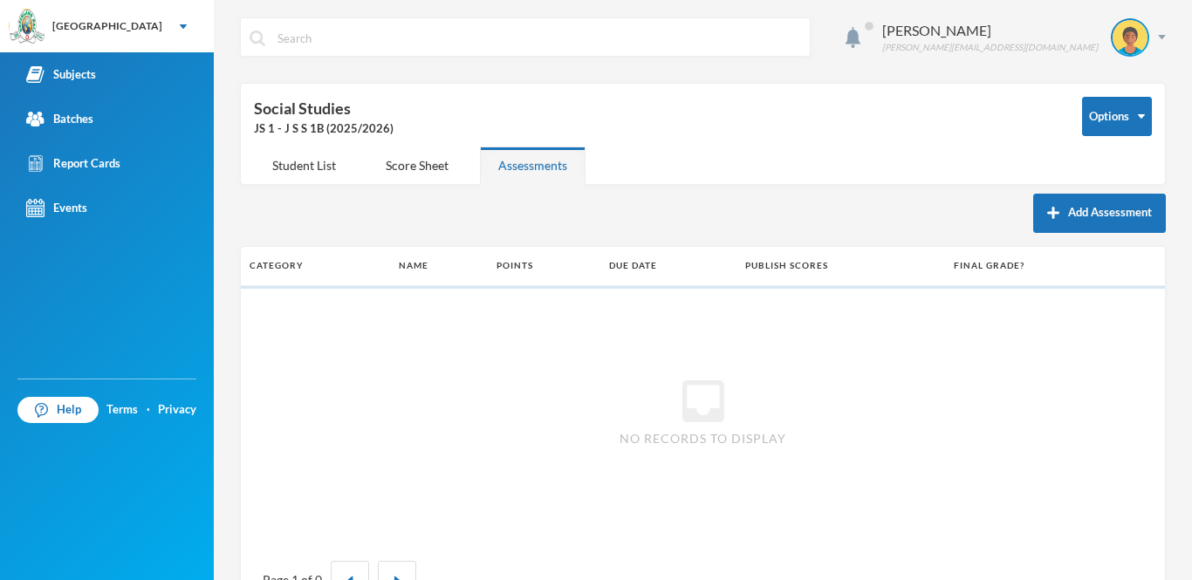
scroll to position [133, 0]
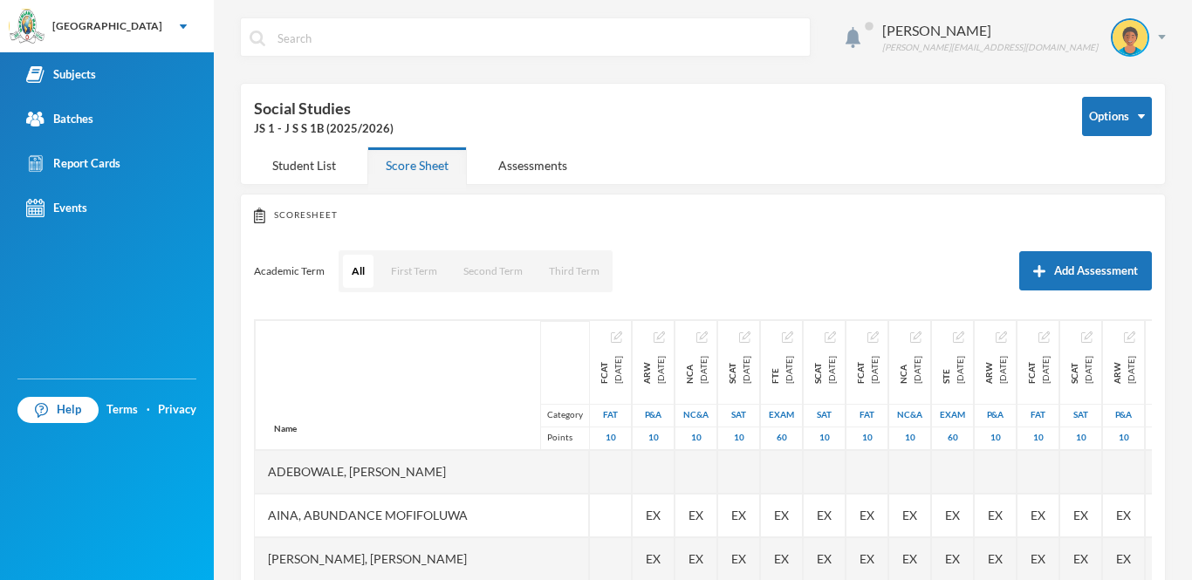
scroll to position [215, 0]
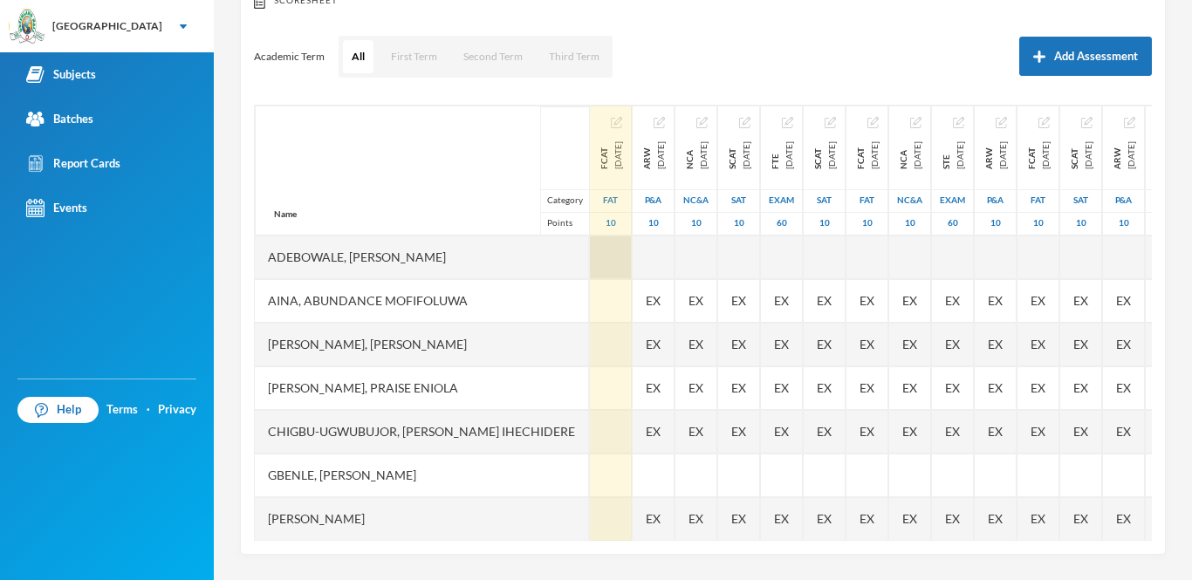
click at [590, 260] on div at bounding box center [611, 258] width 42 height 44
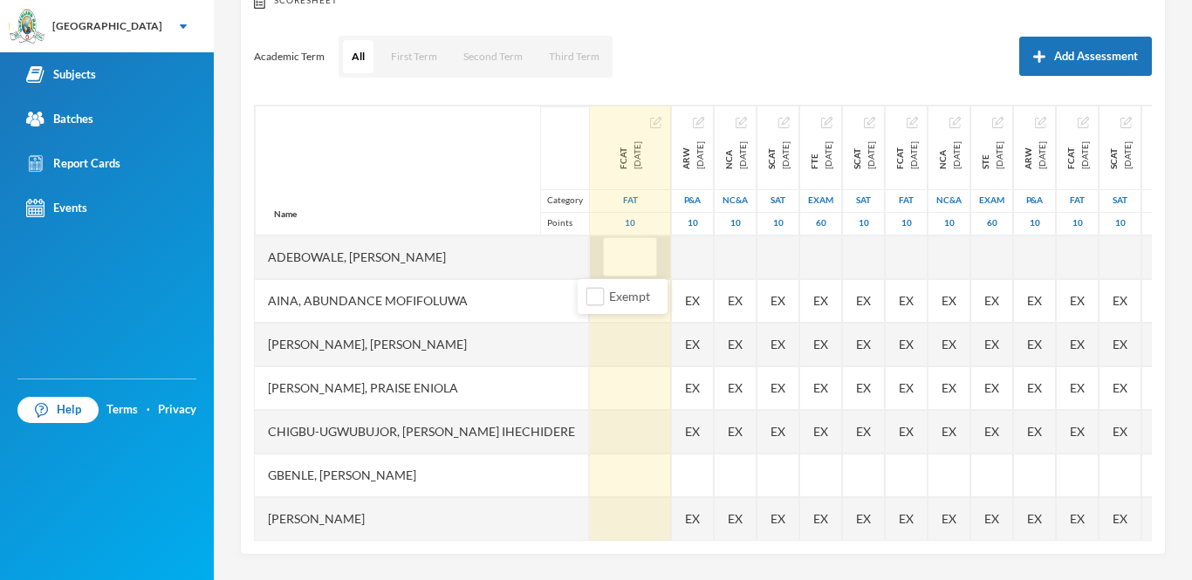
type input "9"
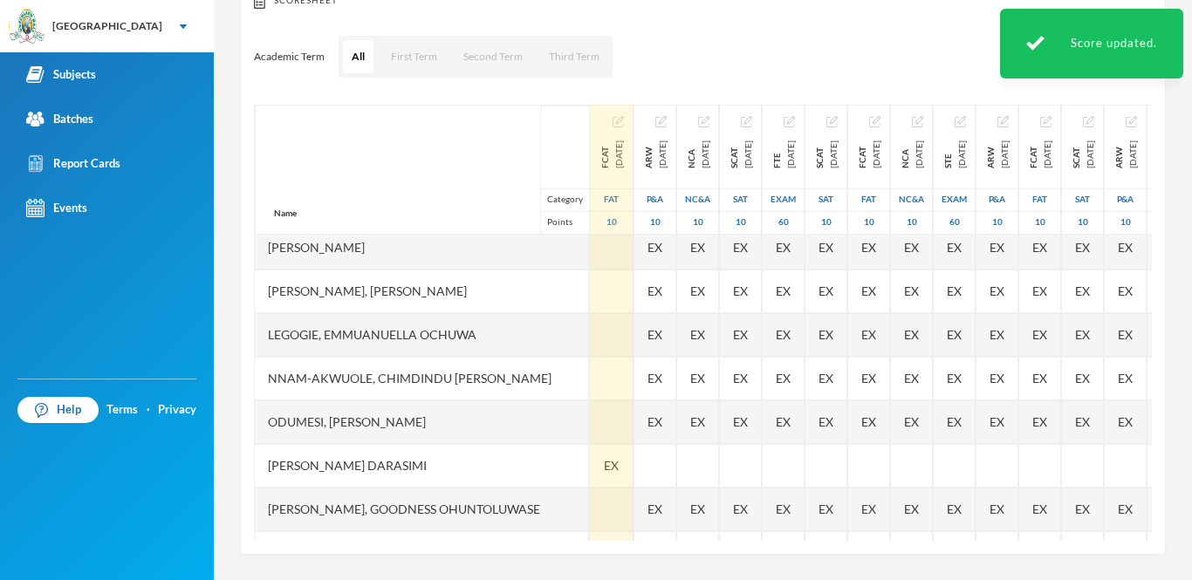
scroll to position [350, 0]
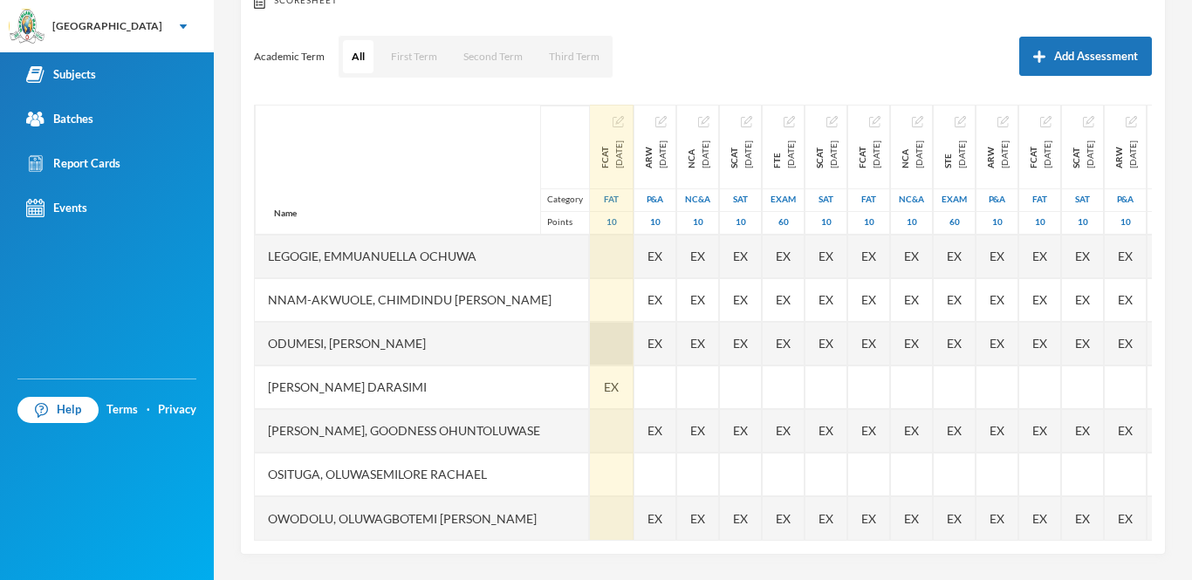
click at [590, 353] on div at bounding box center [612, 344] width 44 height 44
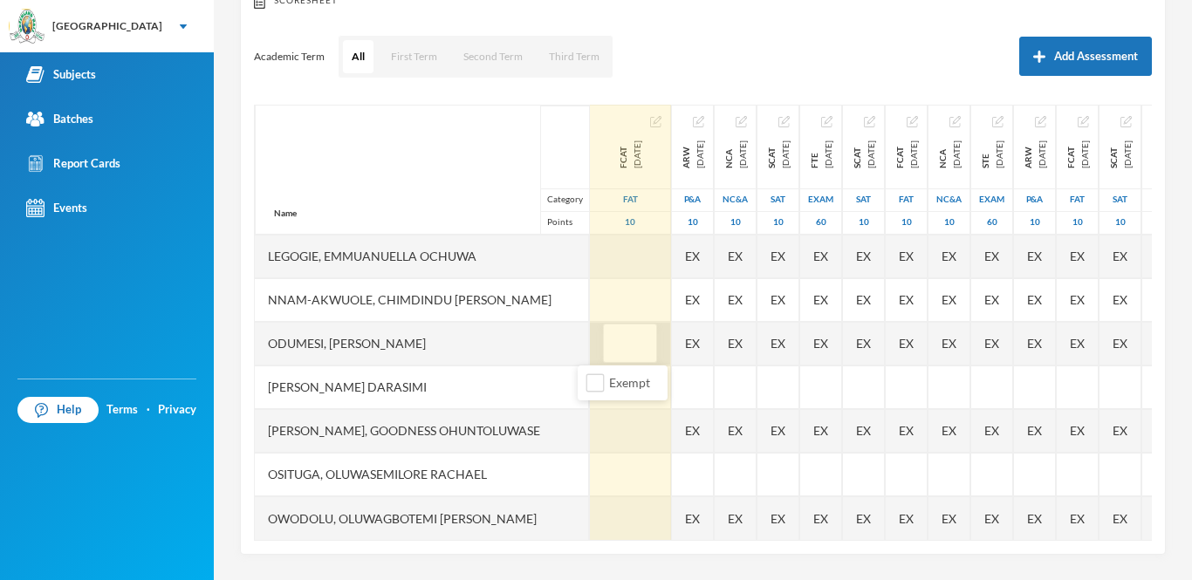
type input "7"
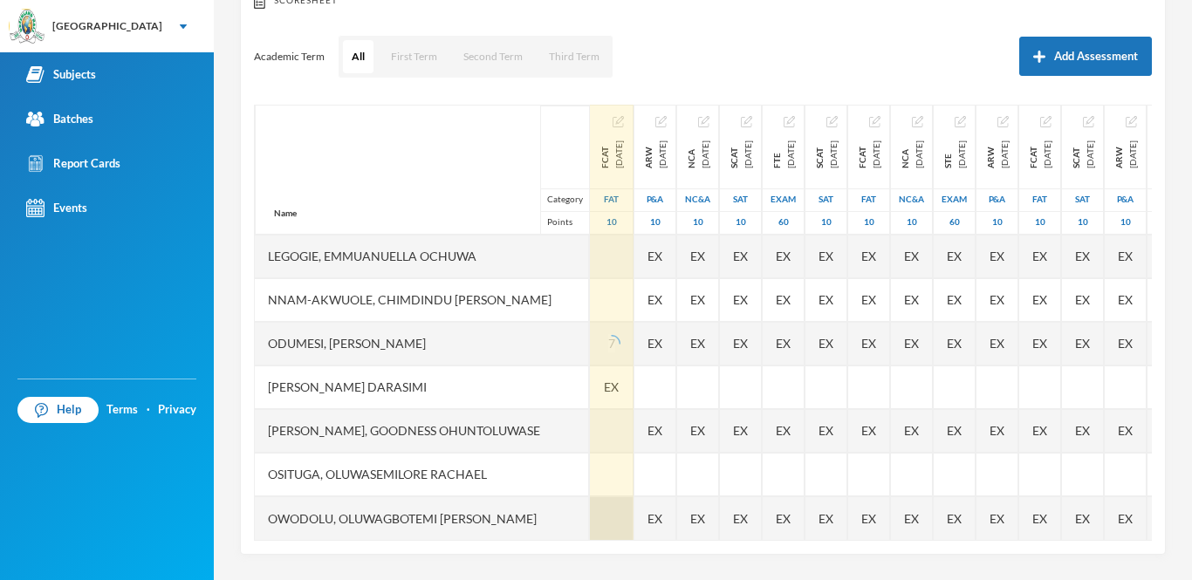
click at [590, 518] on div at bounding box center [612, 519] width 44 height 44
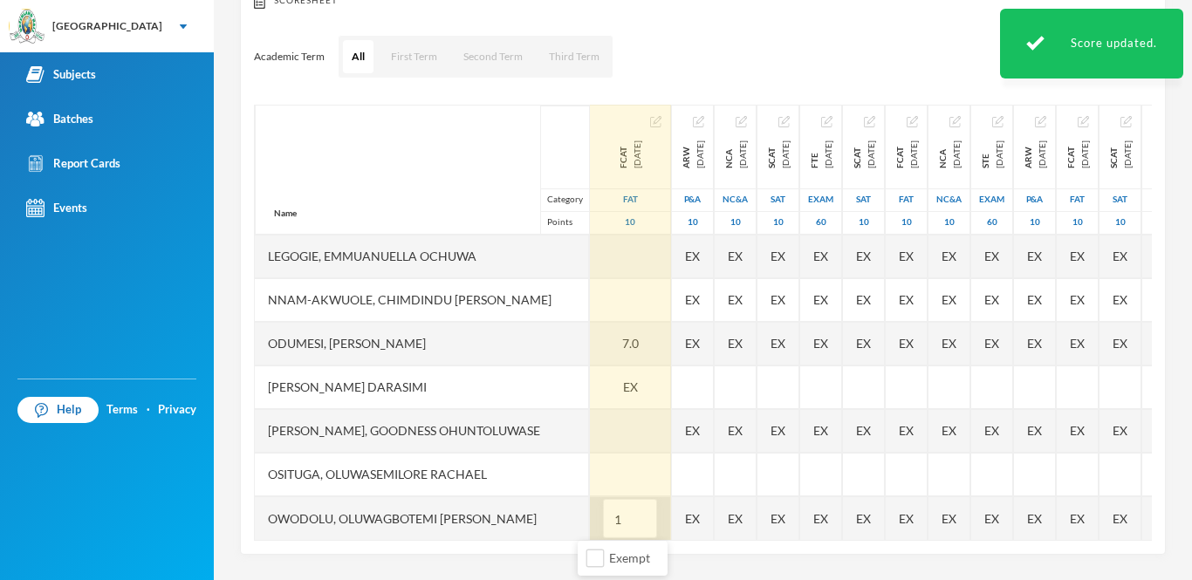
type input "10"
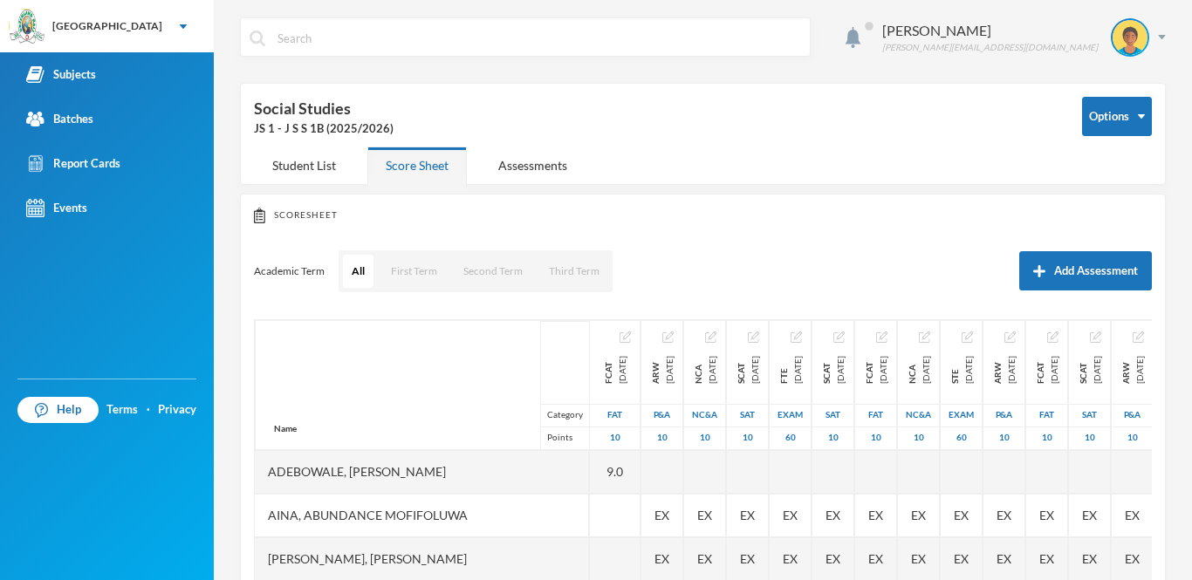
scroll to position [215, 0]
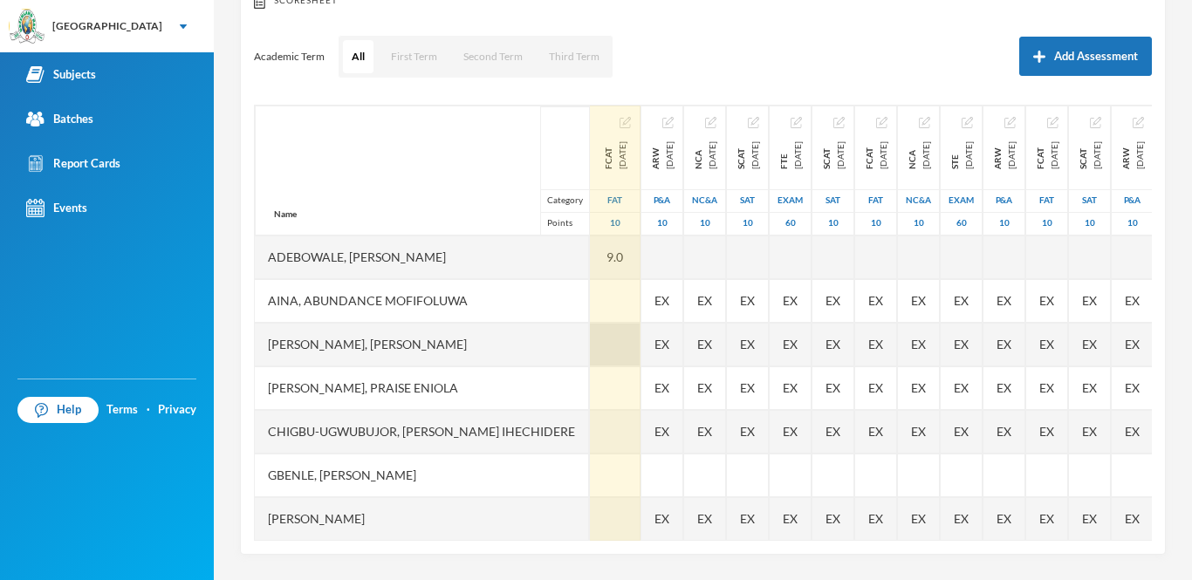
click at [590, 342] on div at bounding box center [615, 345] width 51 height 44
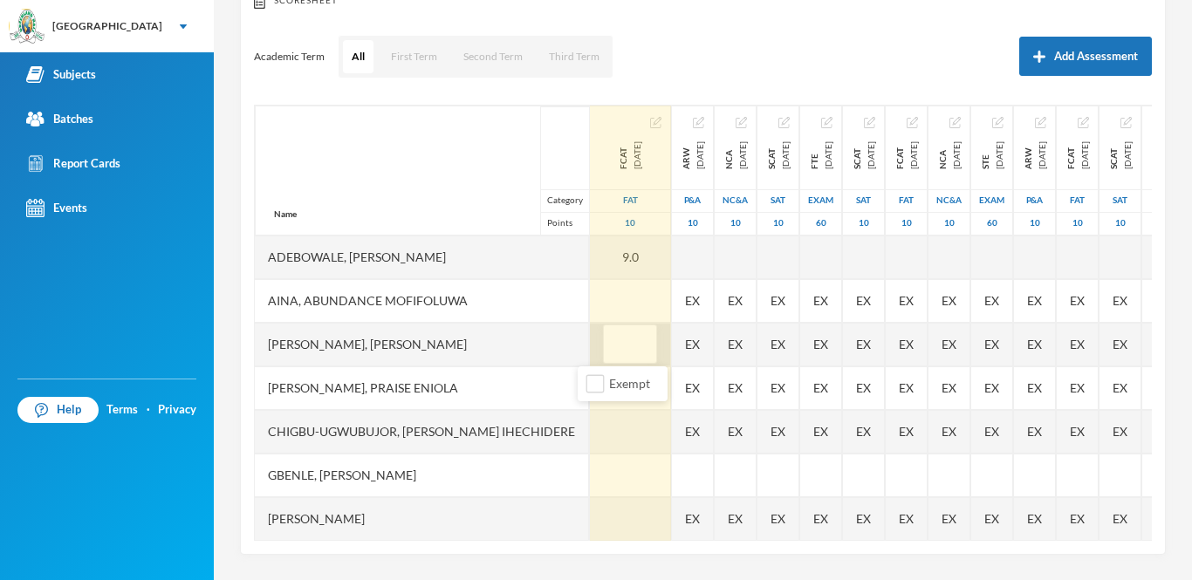
type input "7"
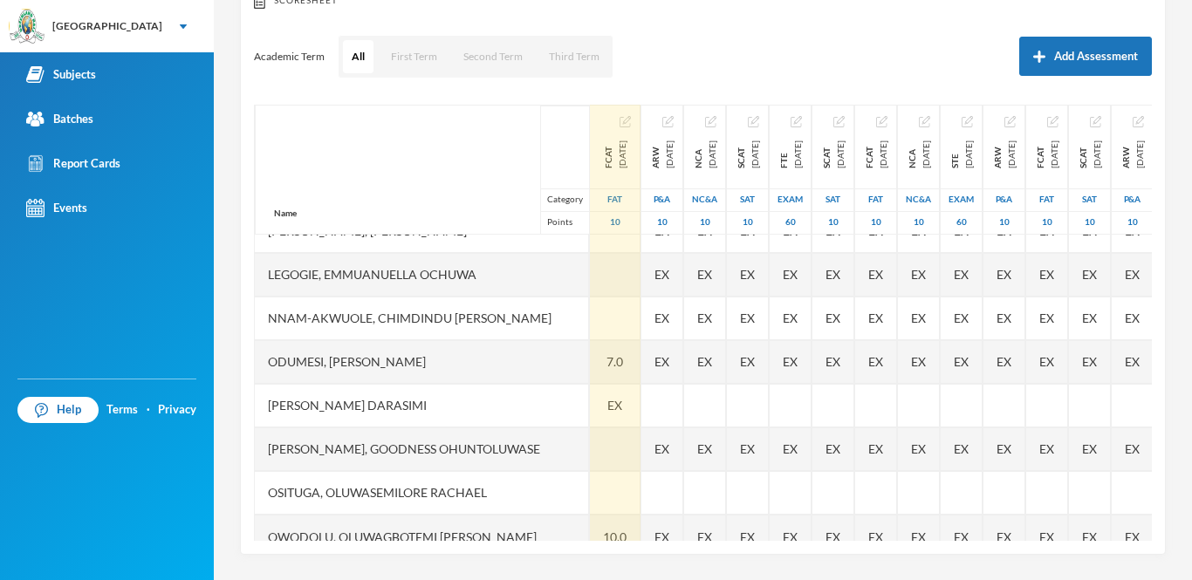
scroll to position [350, 0]
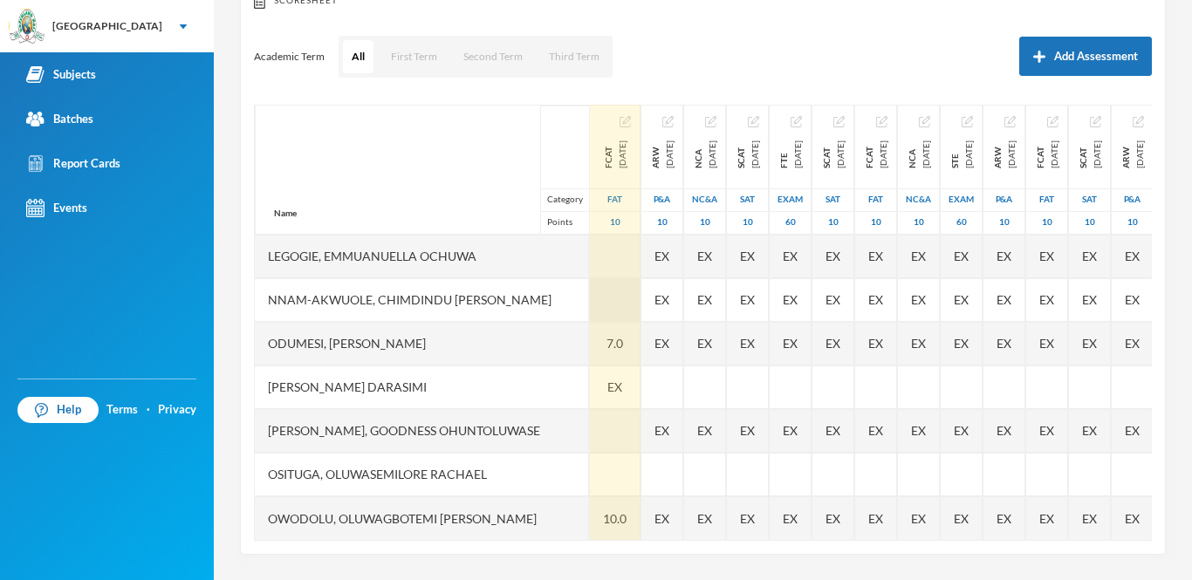
click at [590, 288] on div at bounding box center [615, 300] width 51 height 44
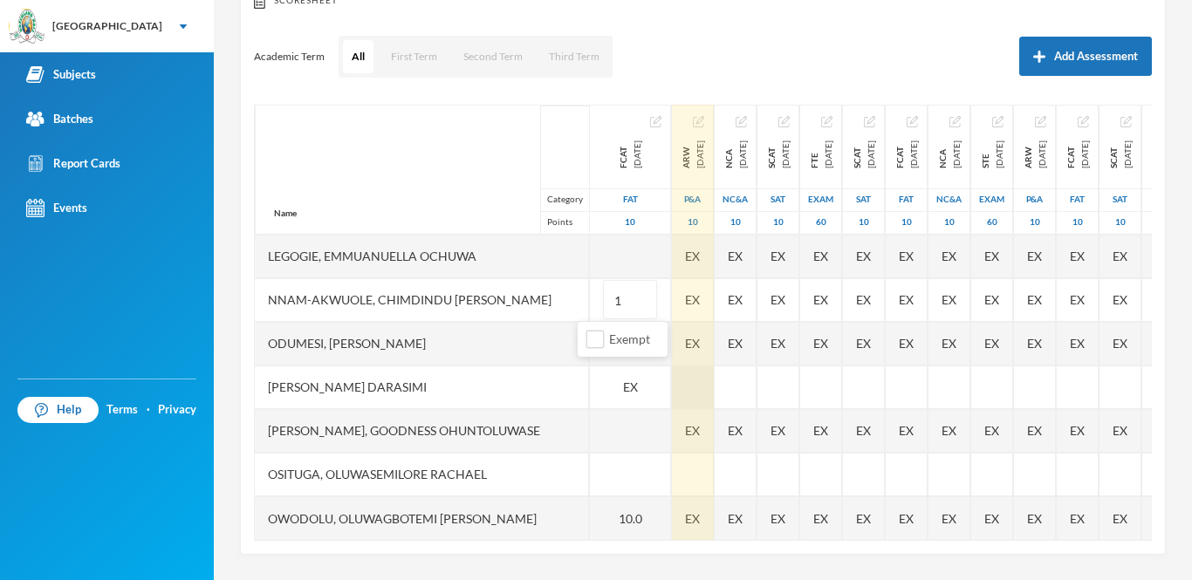
type input "10"
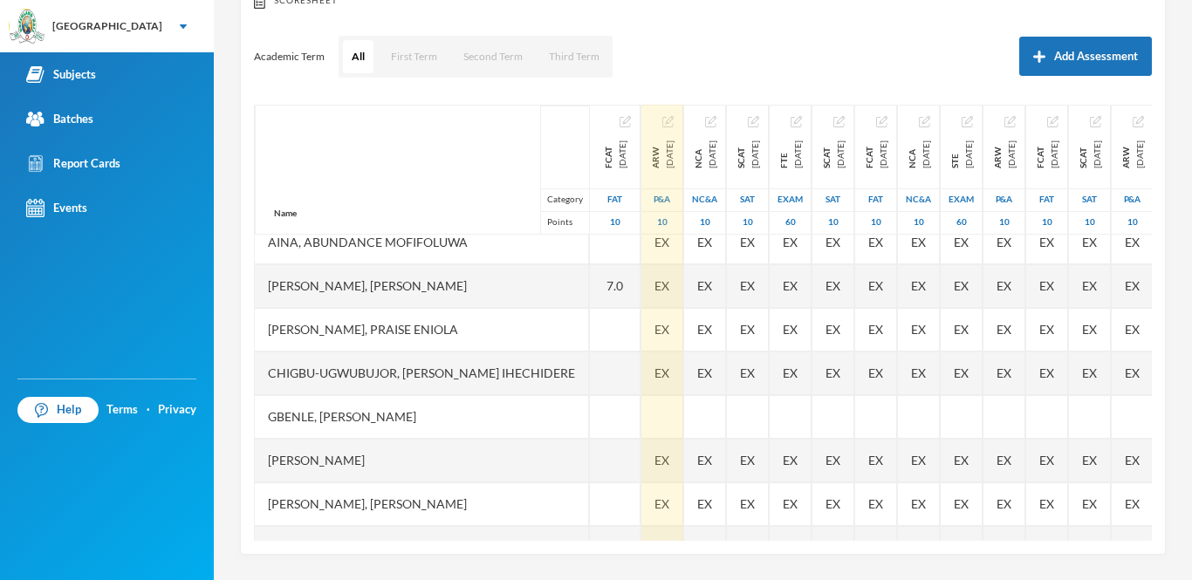
scroll to position [0, 0]
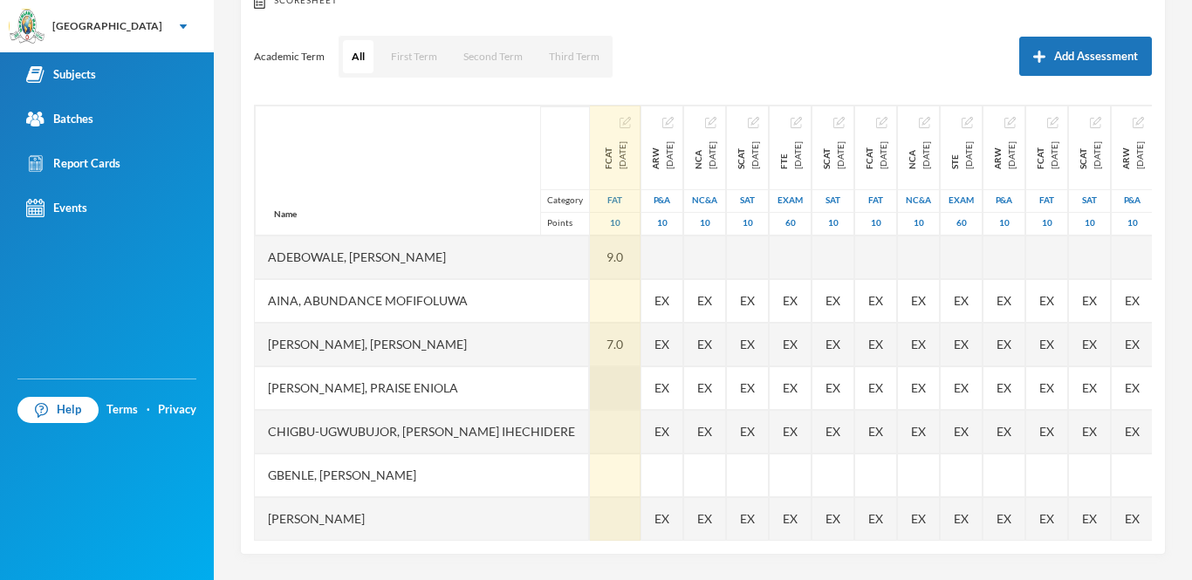
click at [591, 385] on div at bounding box center [615, 389] width 51 height 44
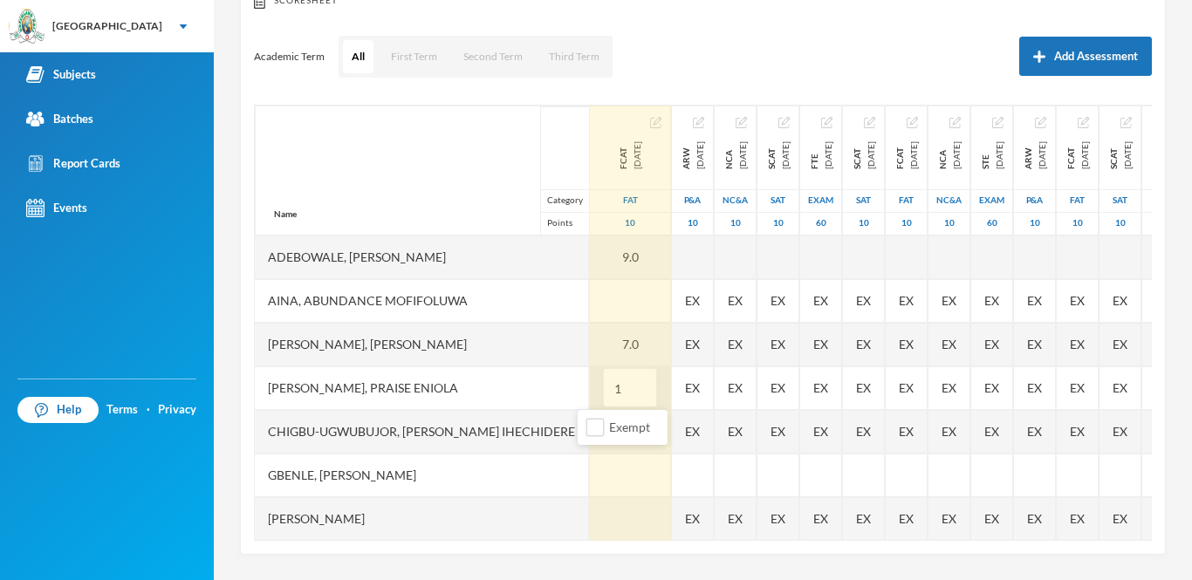
type input "10"
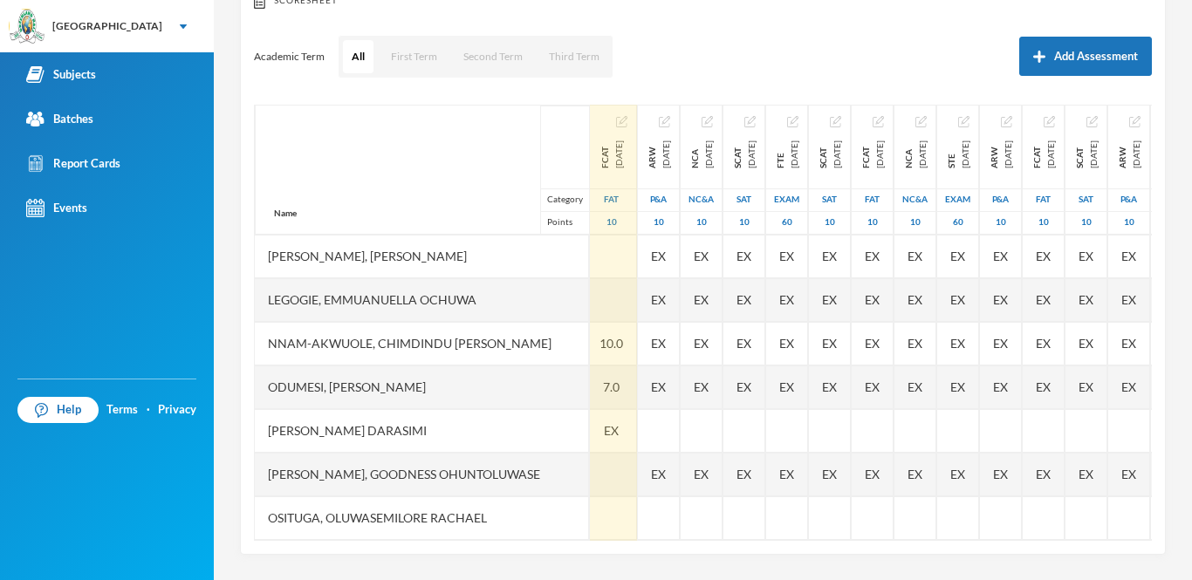
scroll to position [318, 0]
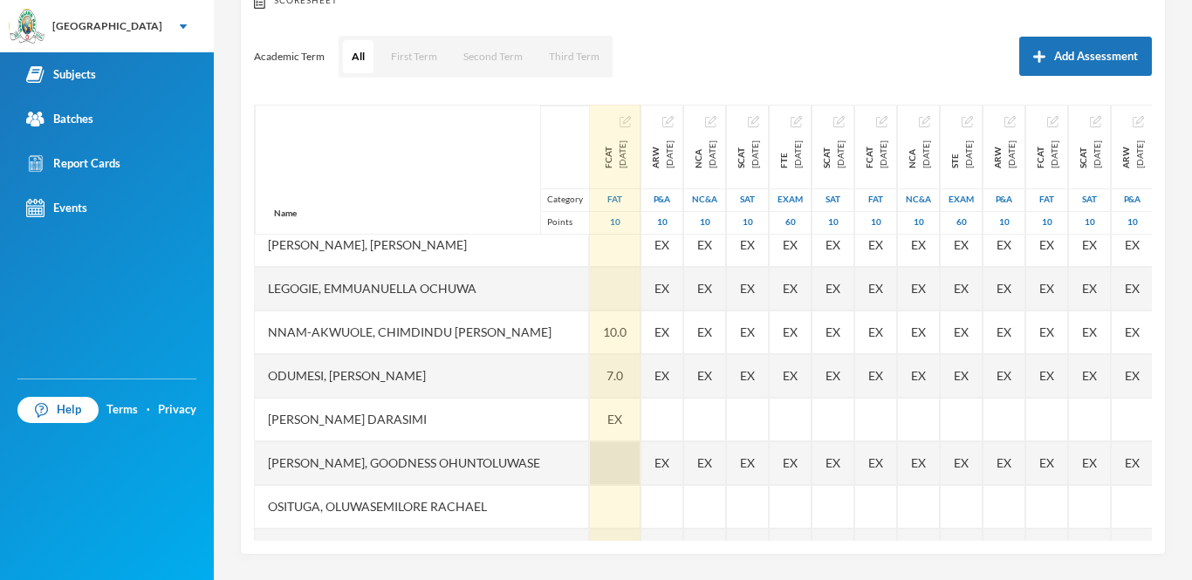
click at [594, 465] on div at bounding box center [615, 464] width 51 height 44
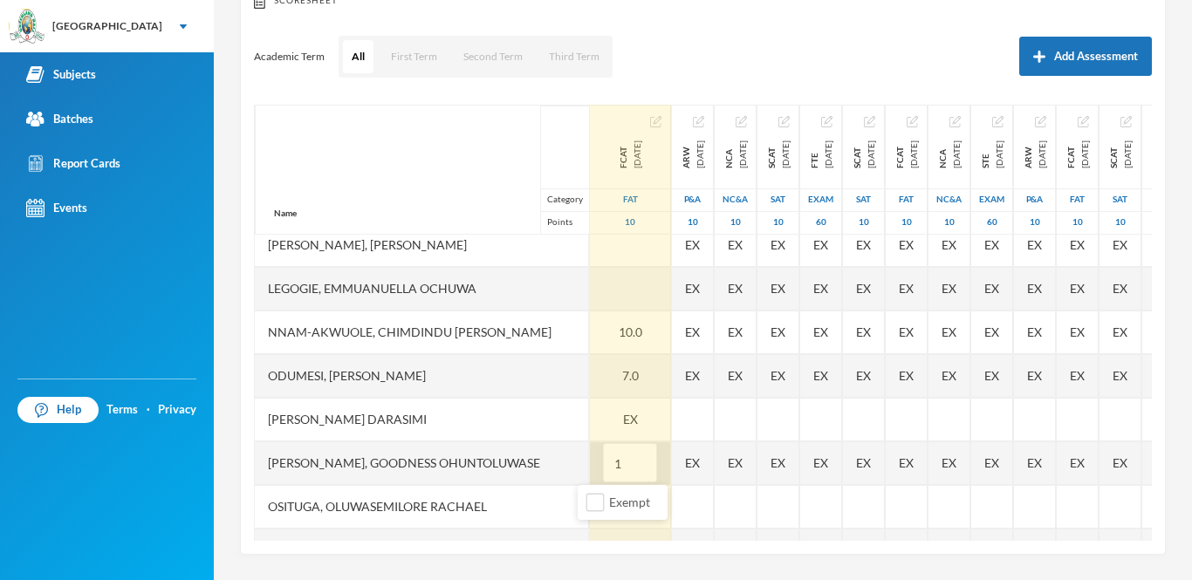
type input "10"
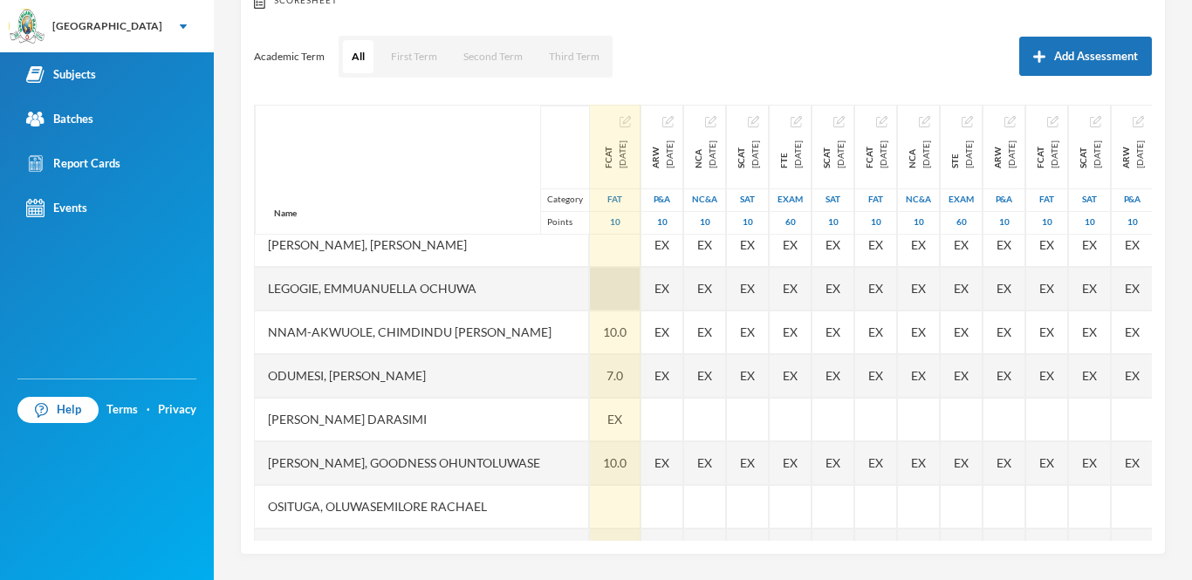
click at [611, 284] on div at bounding box center [615, 289] width 51 height 44
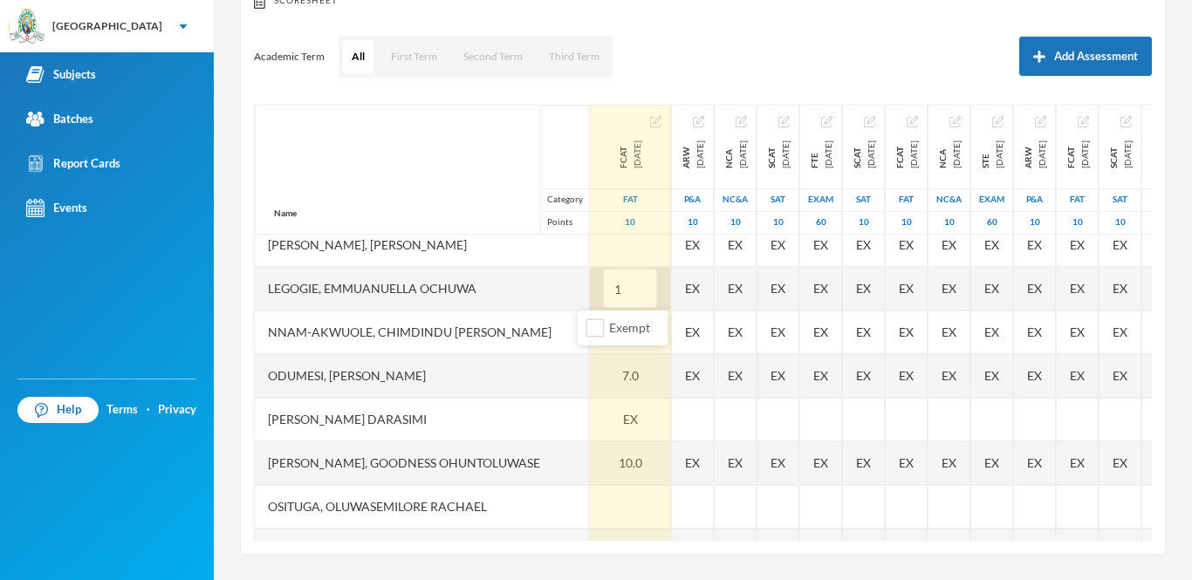
type input "10"
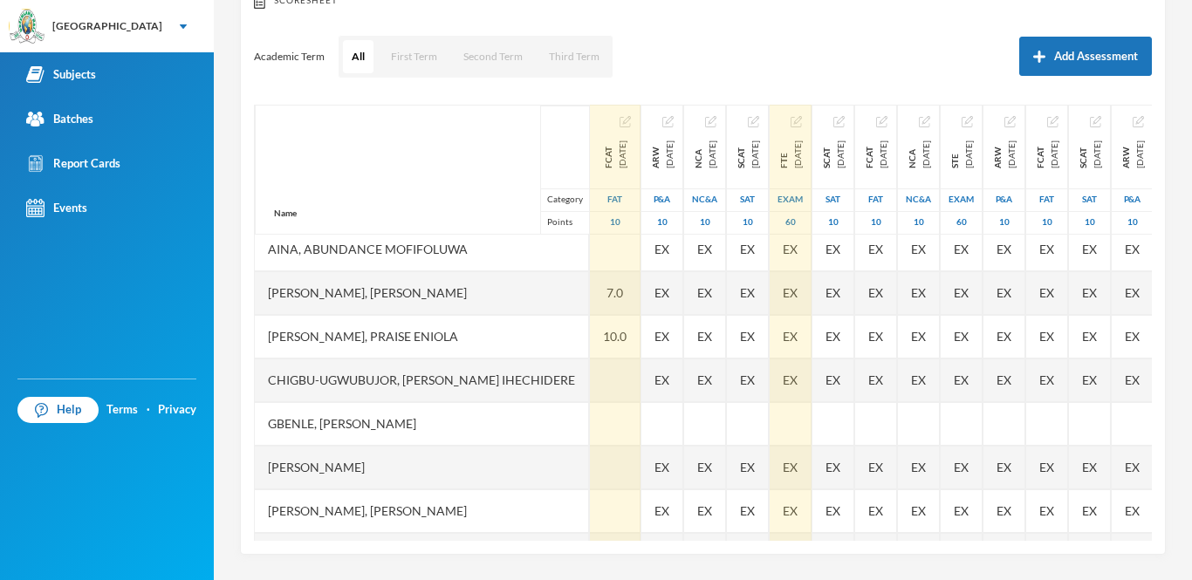
scroll to position [51, 0]
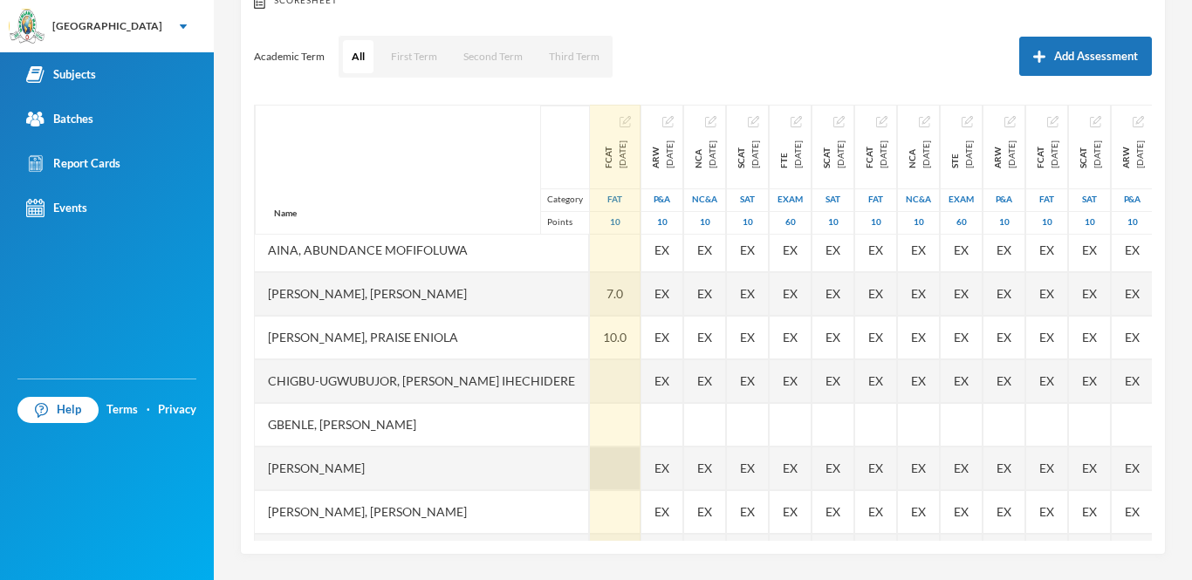
click at [603, 463] on div at bounding box center [615, 469] width 51 height 44
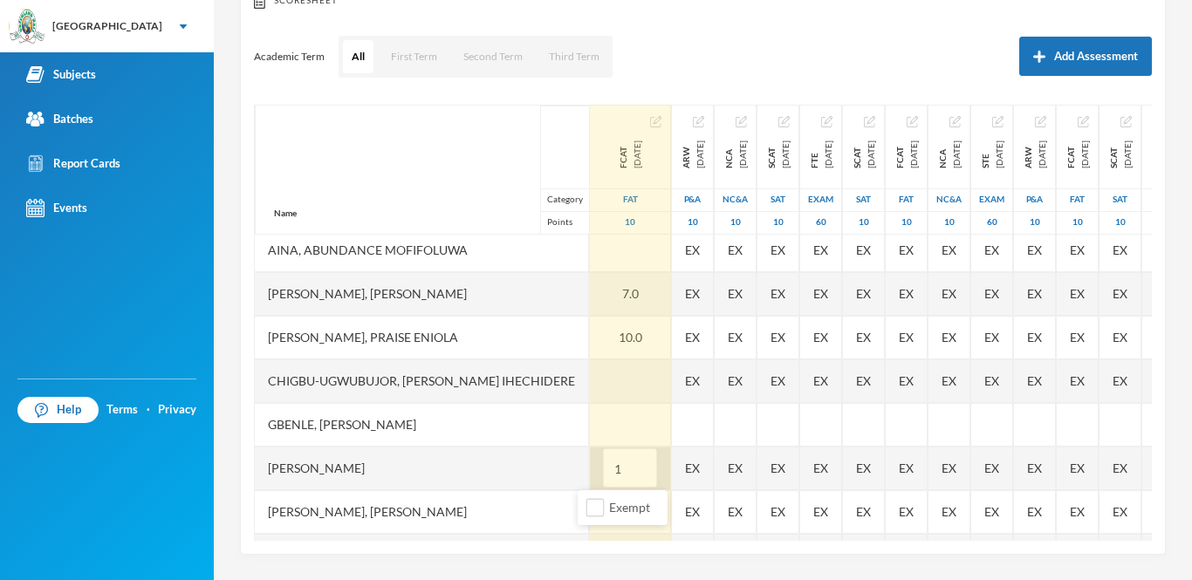
type input "10"
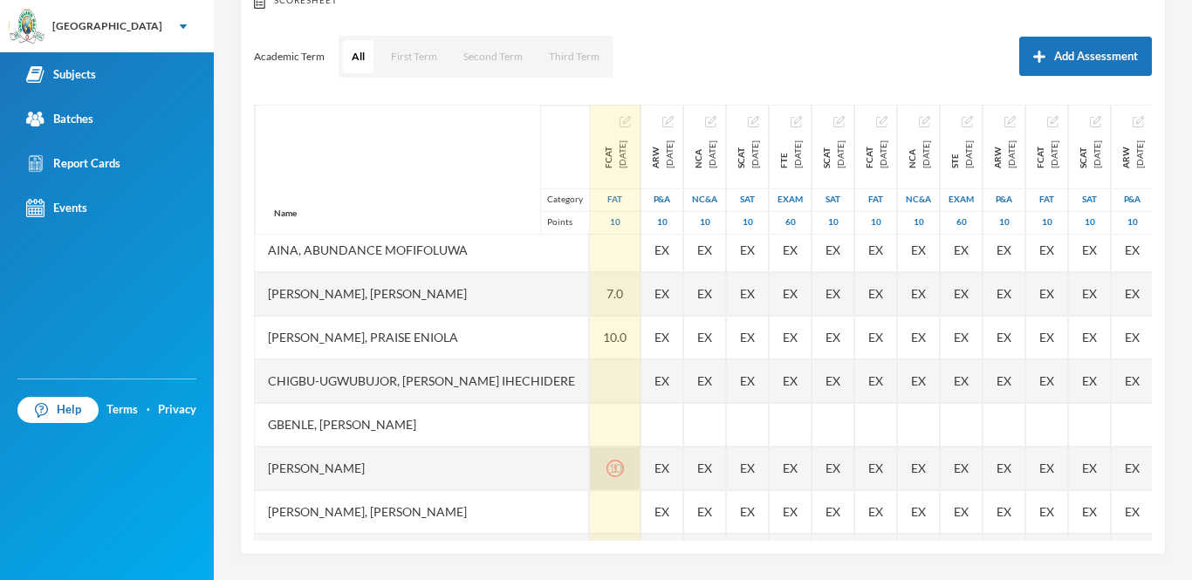
click at [607, 471] on div "10" at bounding box center [615, 469] width 51 height 44
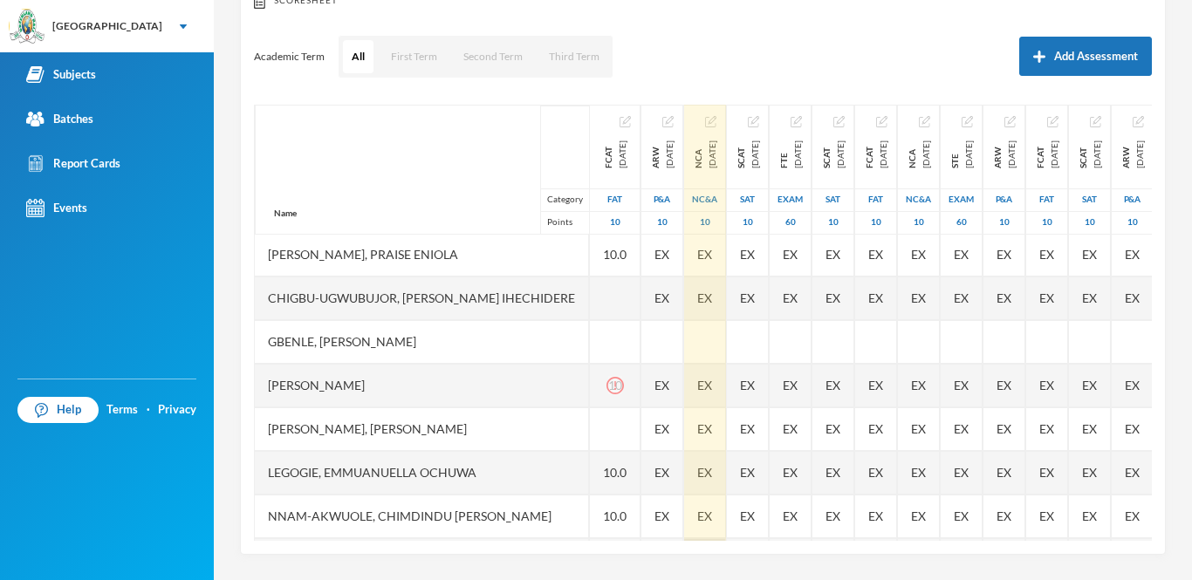
scroll to position [134, 0]
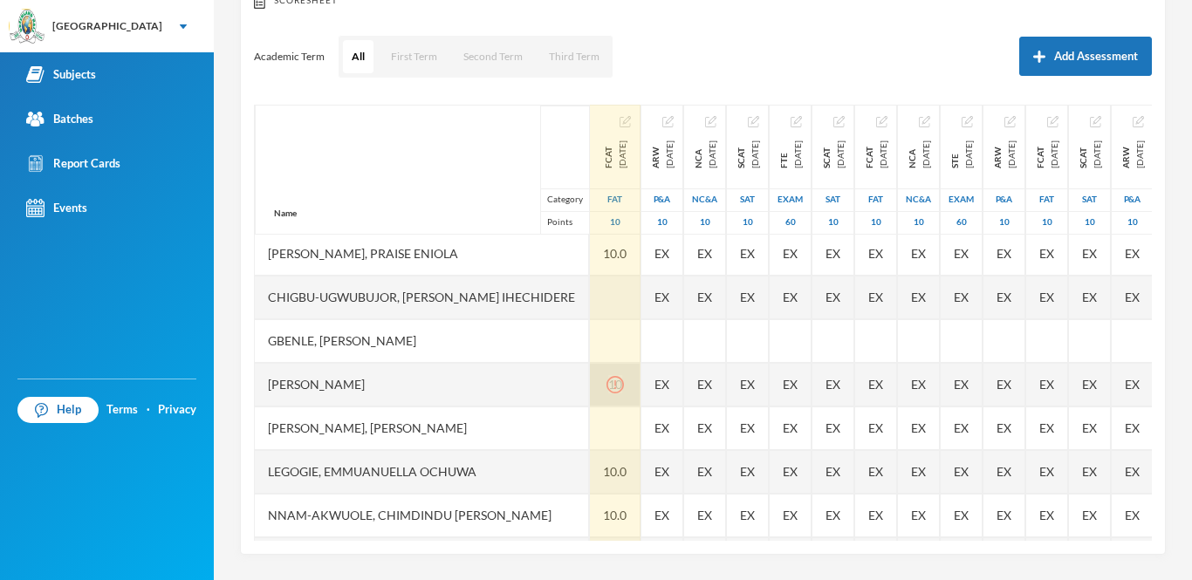
click at [607, 383] on icon "icon: exclamation-circle" at bounding box center [615, 384] width 17 height 17
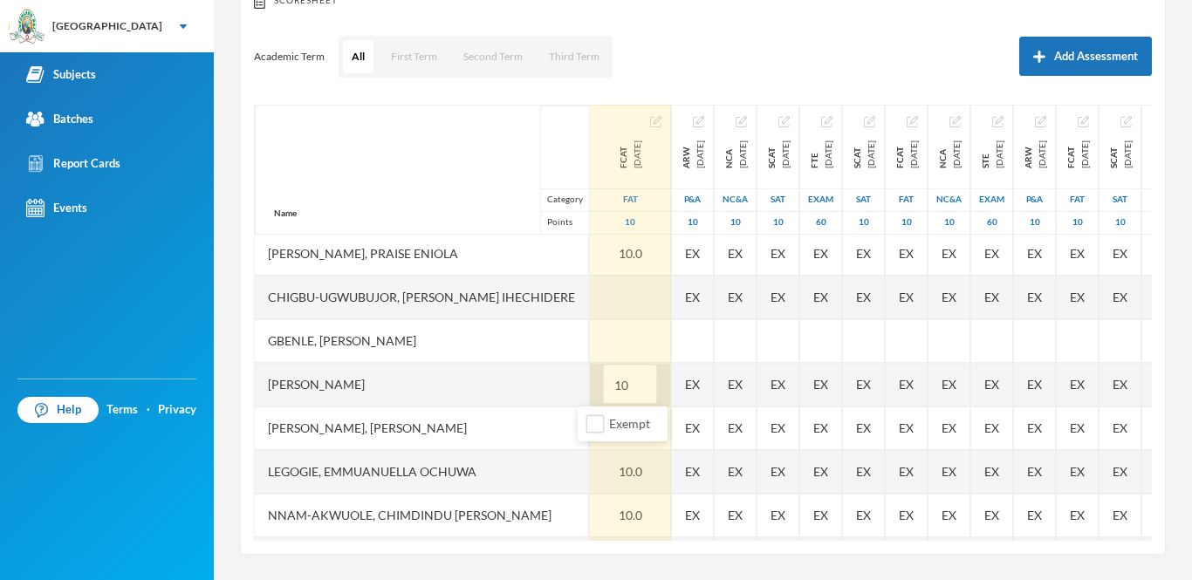
type input "1"
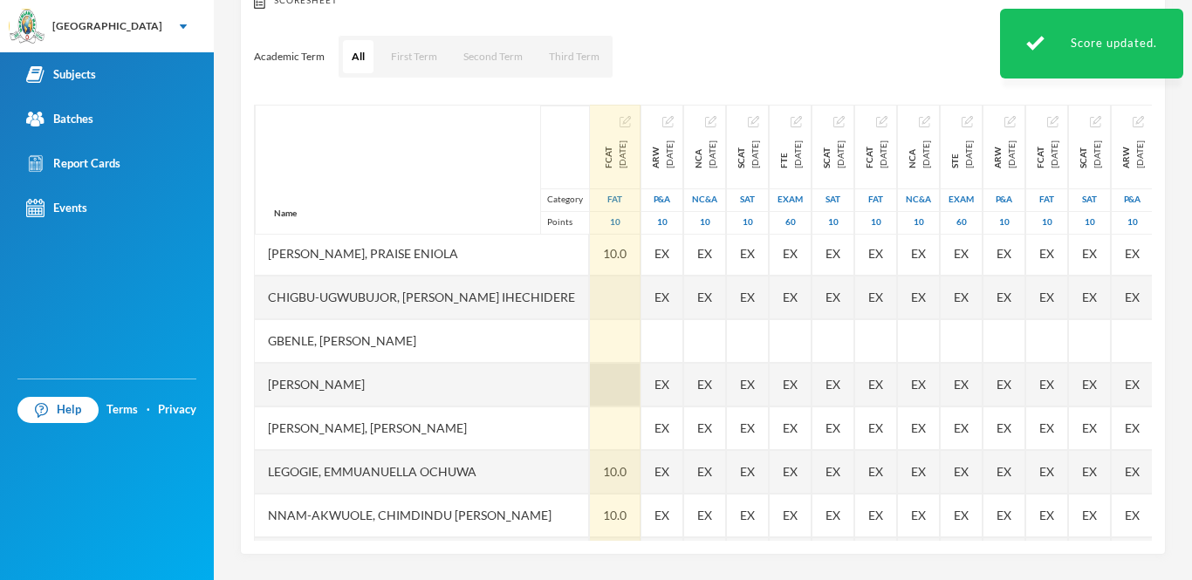
click at [593, 384] on div at bounding box center [615, 385] width 51 height 44
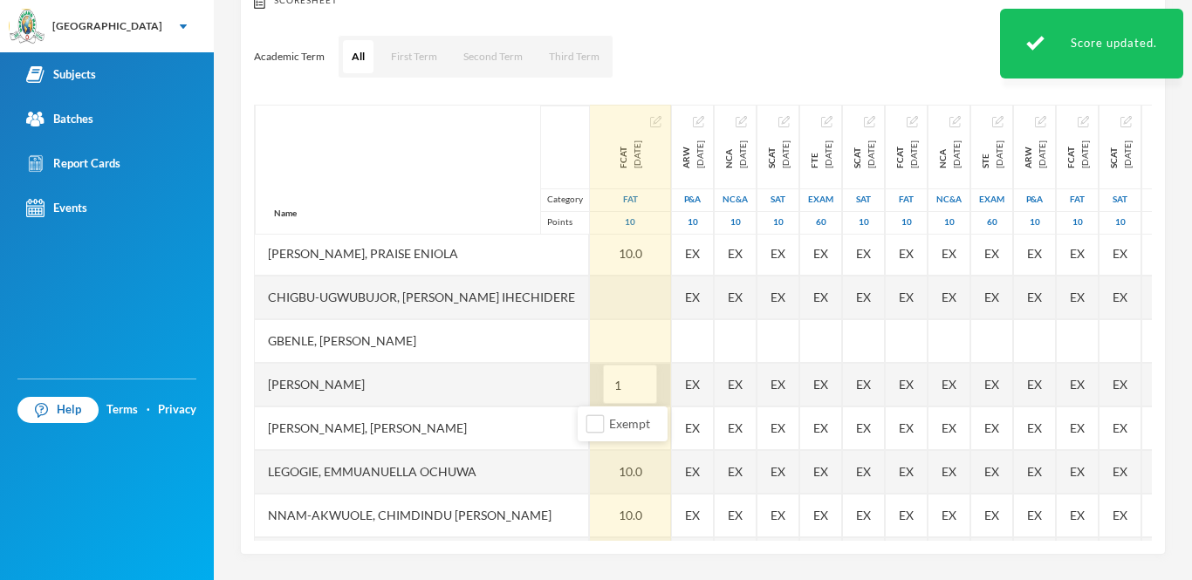
type input "10"
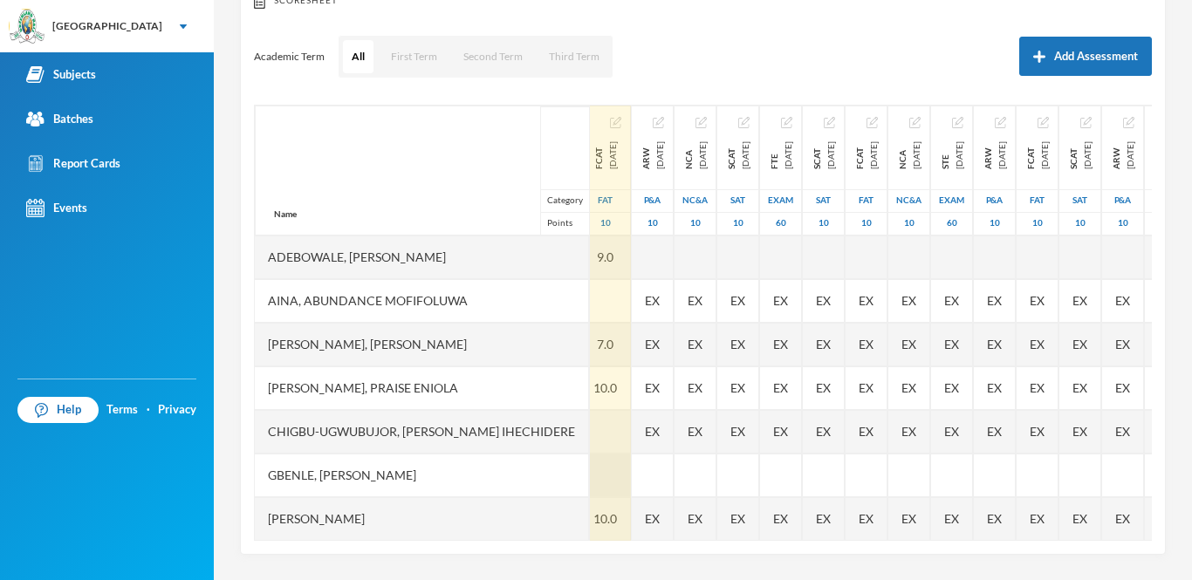
scroll to position [0, 10]
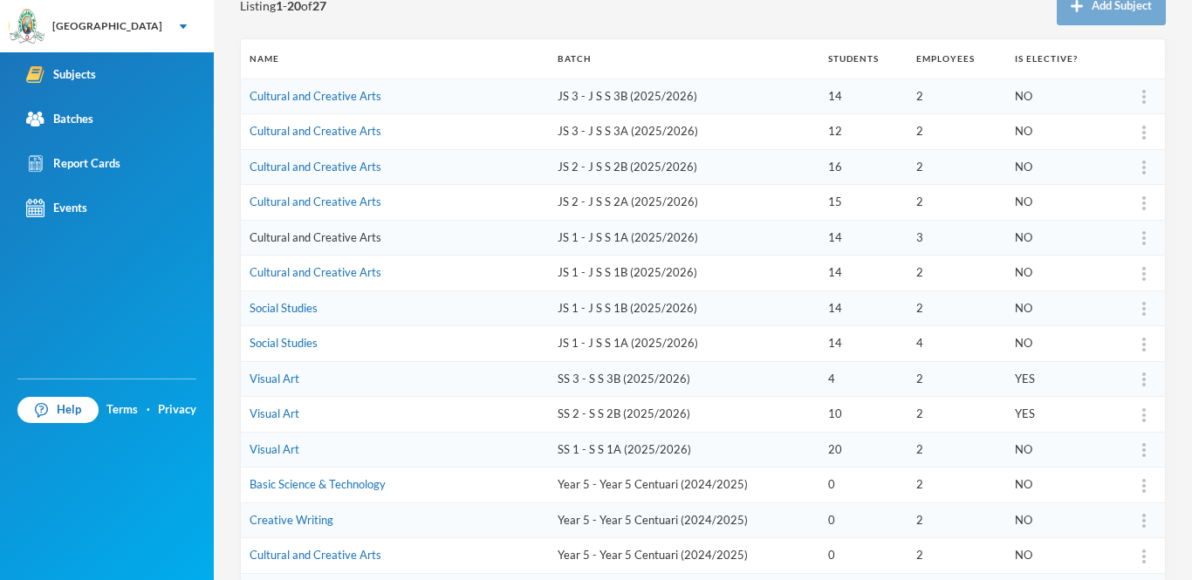
click at [286, 241] on link "Cultural and Creative Arts" at bounding box center [316, 237] width 132 height 14
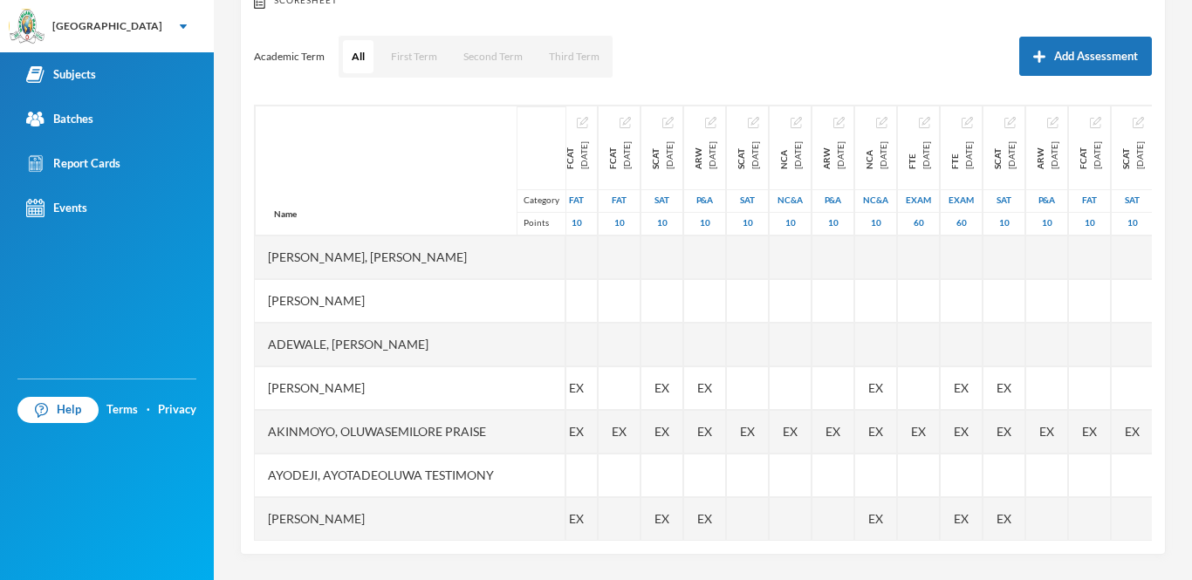
scroll to position [0, 11]
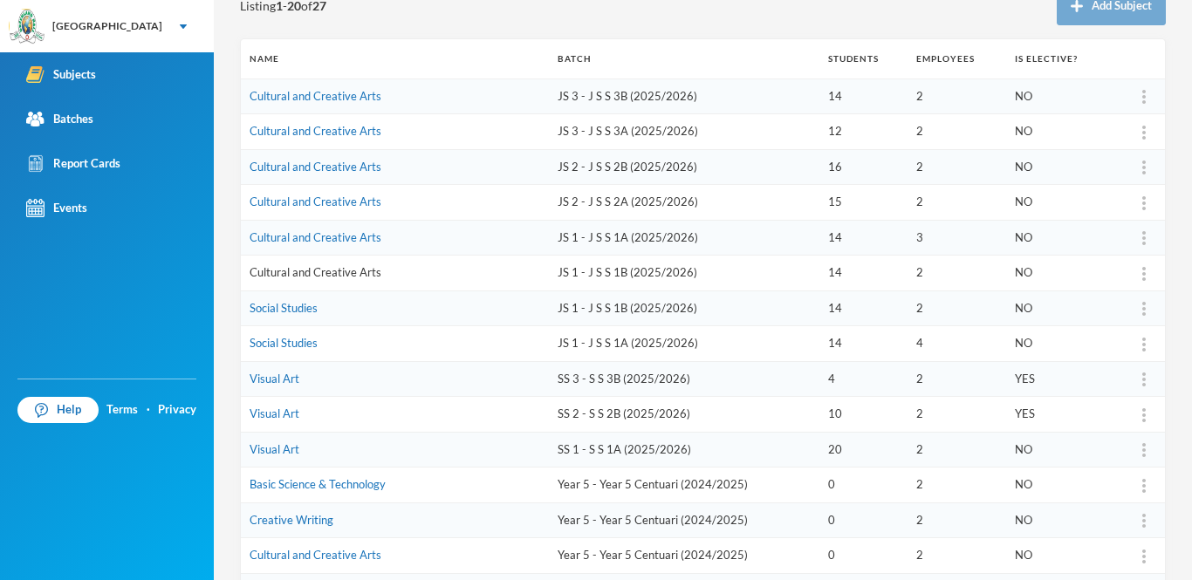
click at [279, 272] on link "Cultural and Creative Arts" at bounding box center [316, 272] width 132 height 14
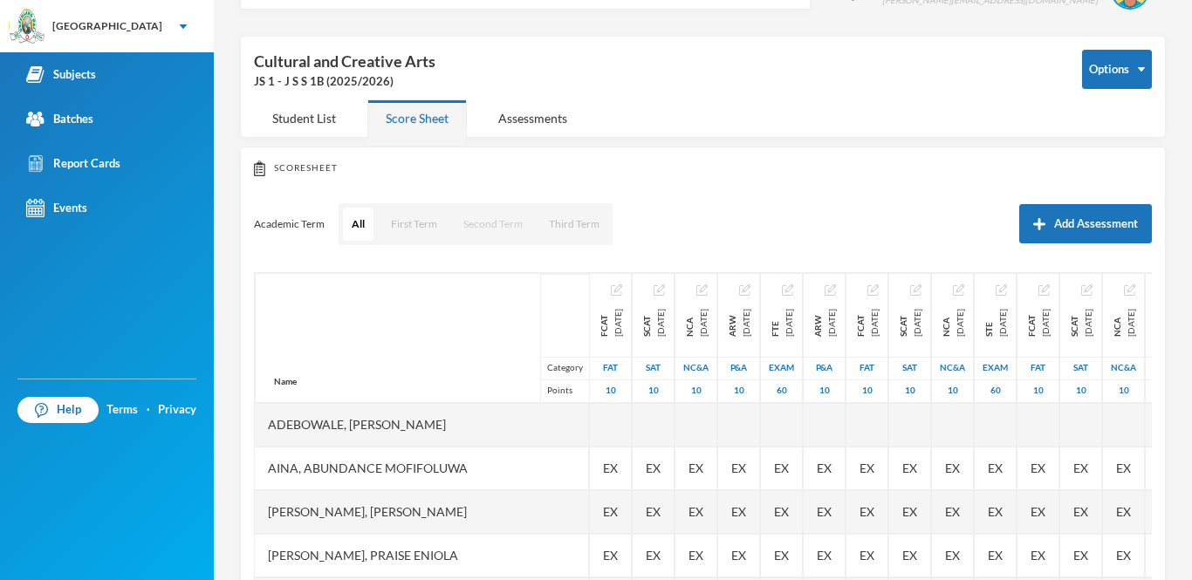
scroll to position [215, 0]
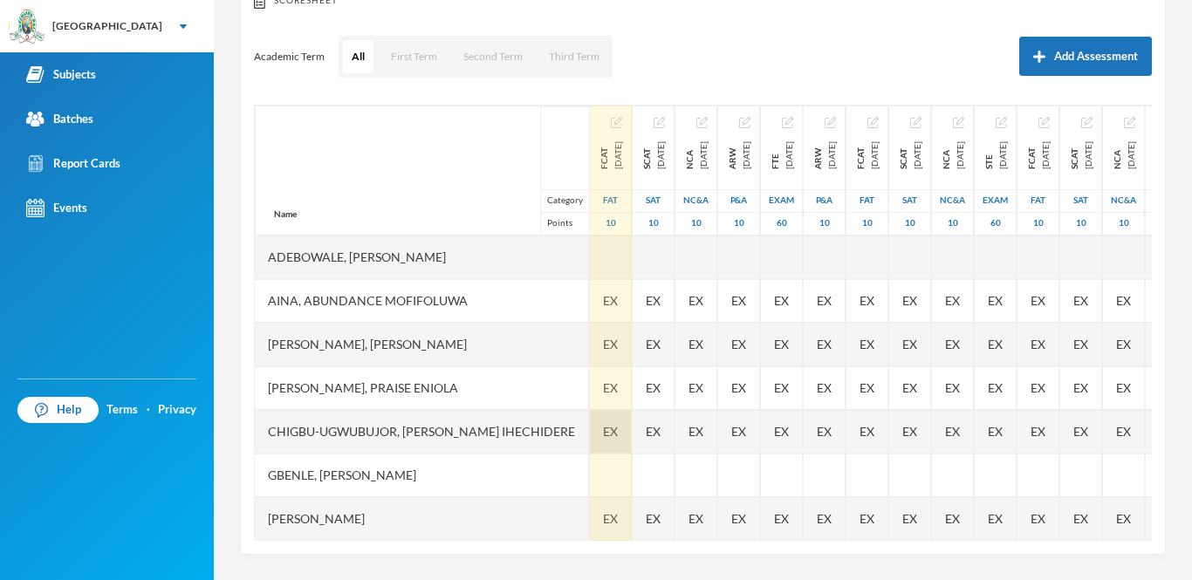
click at [591, 418] on div "EX" at bounding box center [611, 432] width 42 height 44
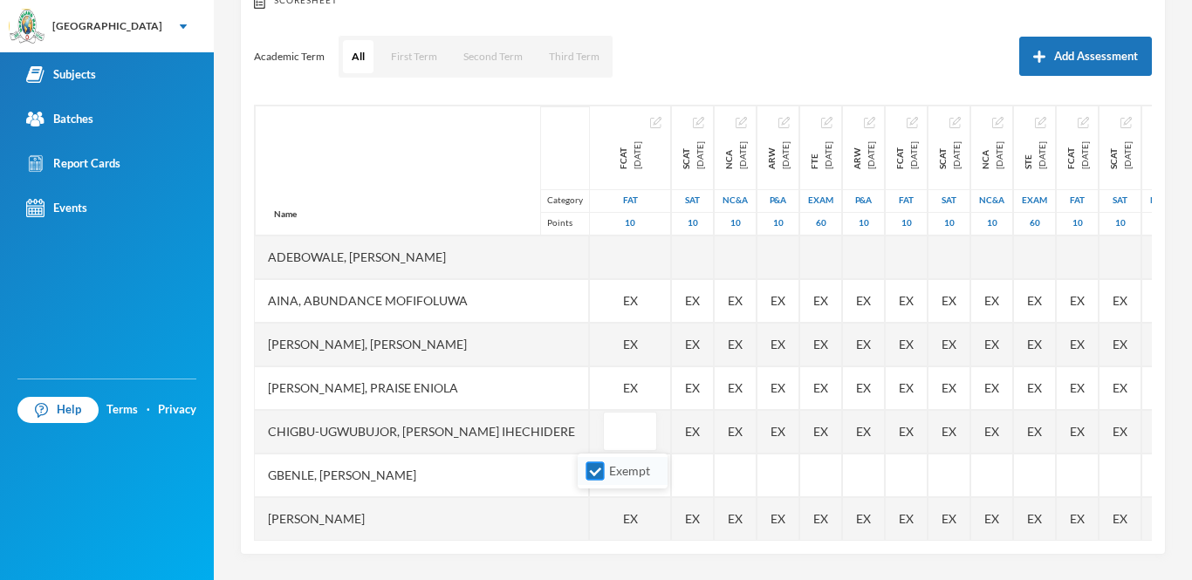
click at [596, 472] on input "Exempt" at bounding box center [596, 472] width 18 height 18
checkbox input "false"
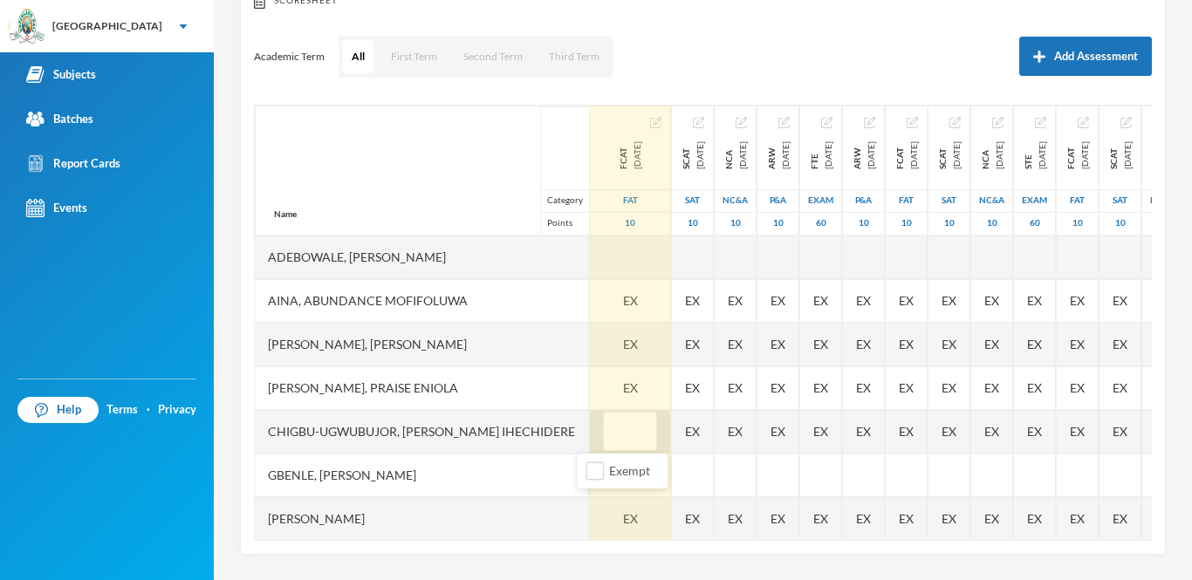
click at [613, 428] on input "text" at bounding box center [630, 432] width 35 height 39
type input "6"
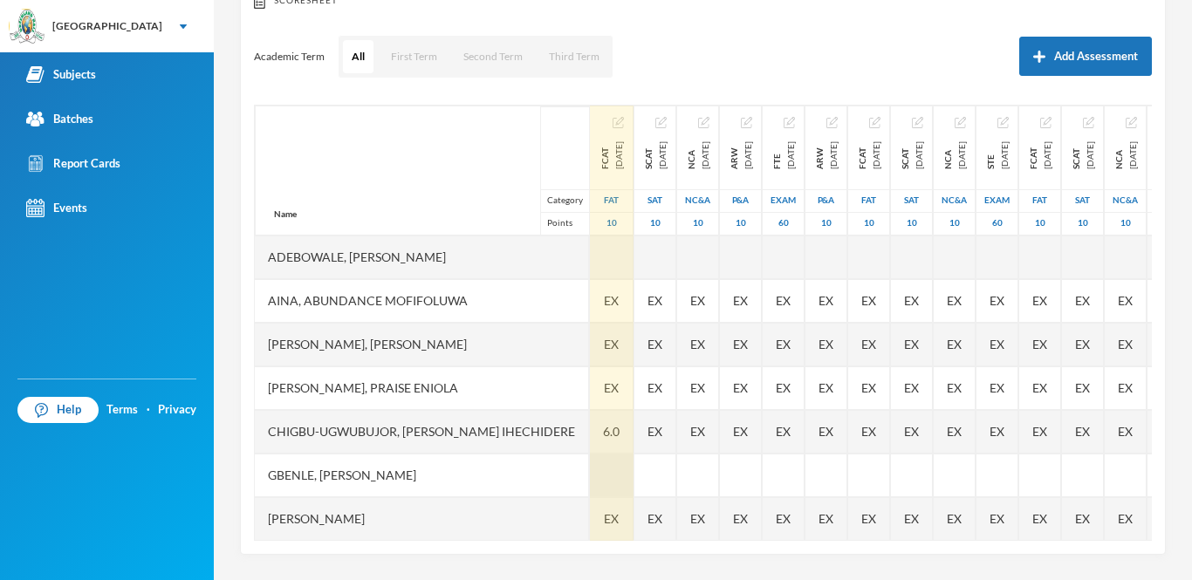
click at [592, 476] on div at bounding box center [612, 476] width 44 height 44
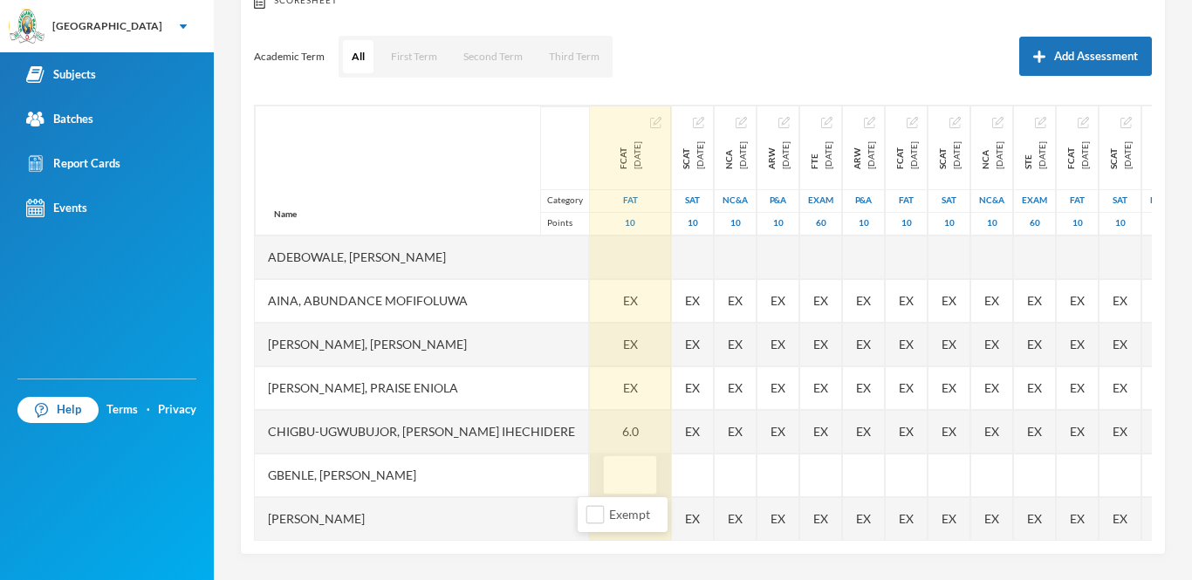
type input "8"
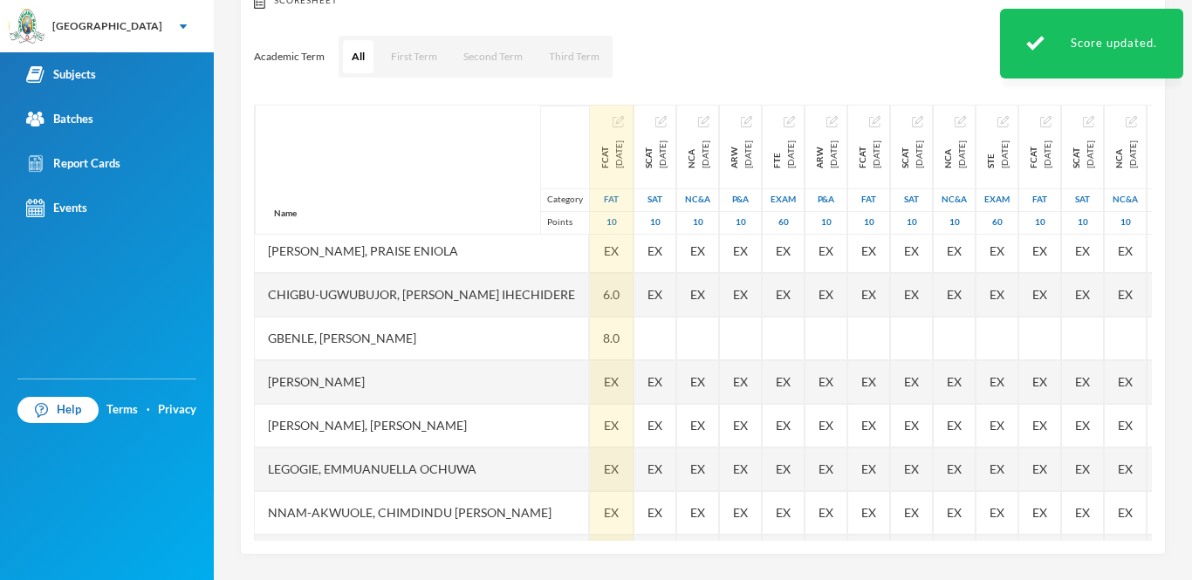
scroll to position [154, 0]
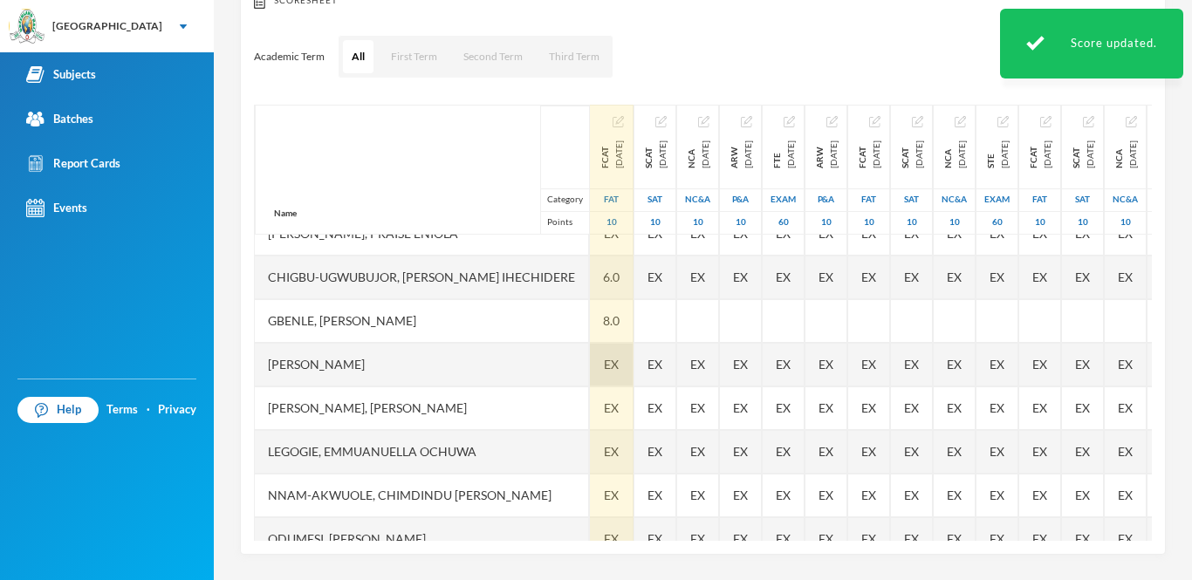
click at [604, 358] on span "EX" at bounding box center [611, 364] width 15 height 18
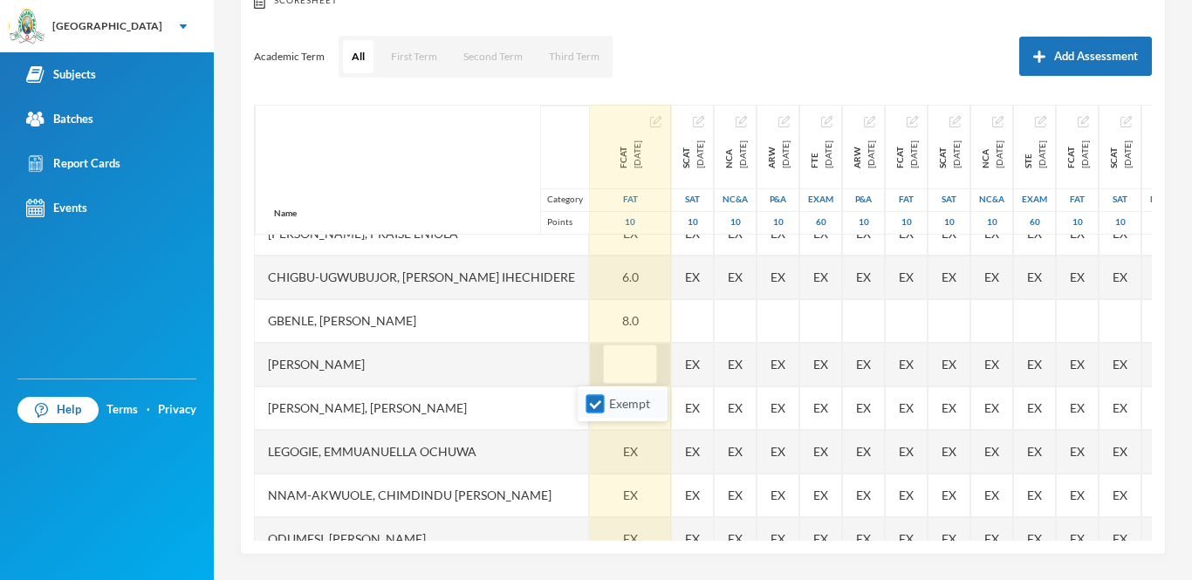
click at [593, 412] on input "Exempt" at bounding box center [596, 404] width 18 height 18
checkbox input "false"
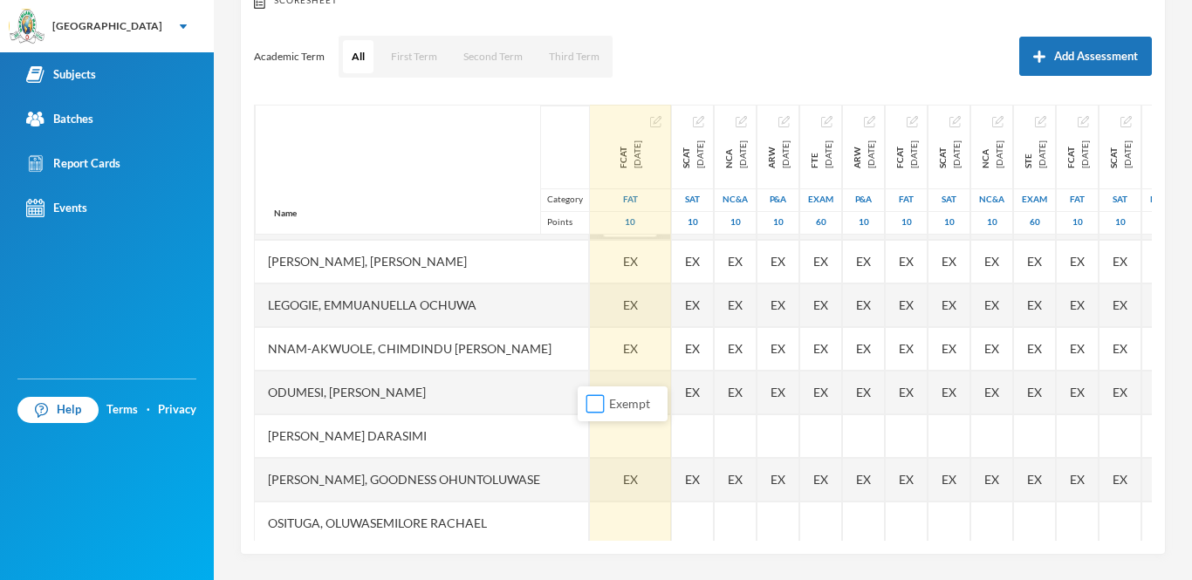
scroll to position [350, 0]
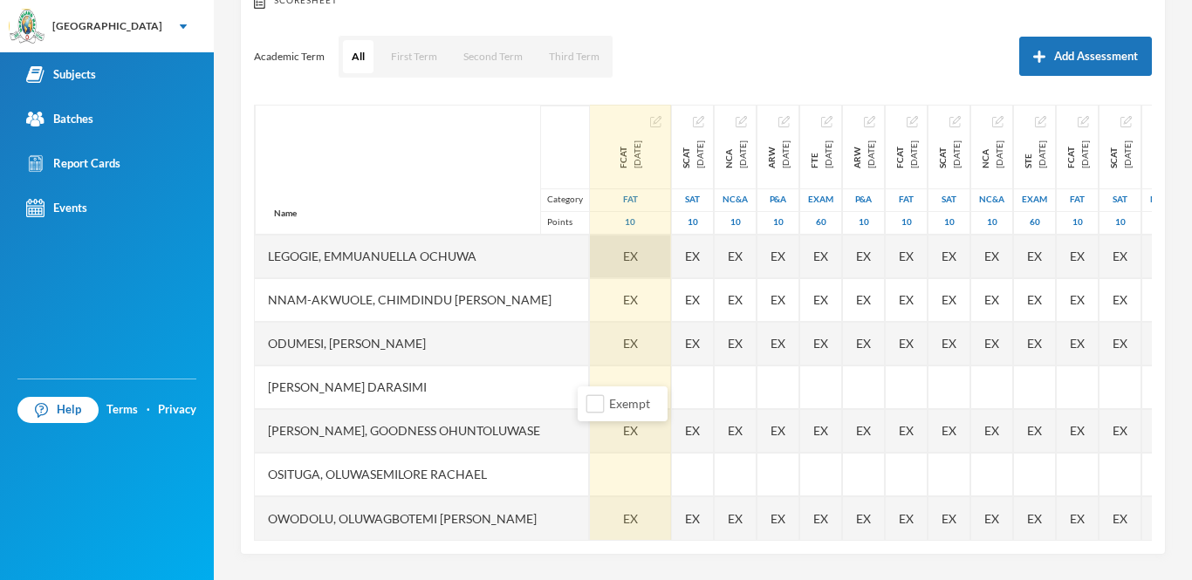
click at [615, 259] on div "EX" at bounding box center [630, 257] width 81 height 44
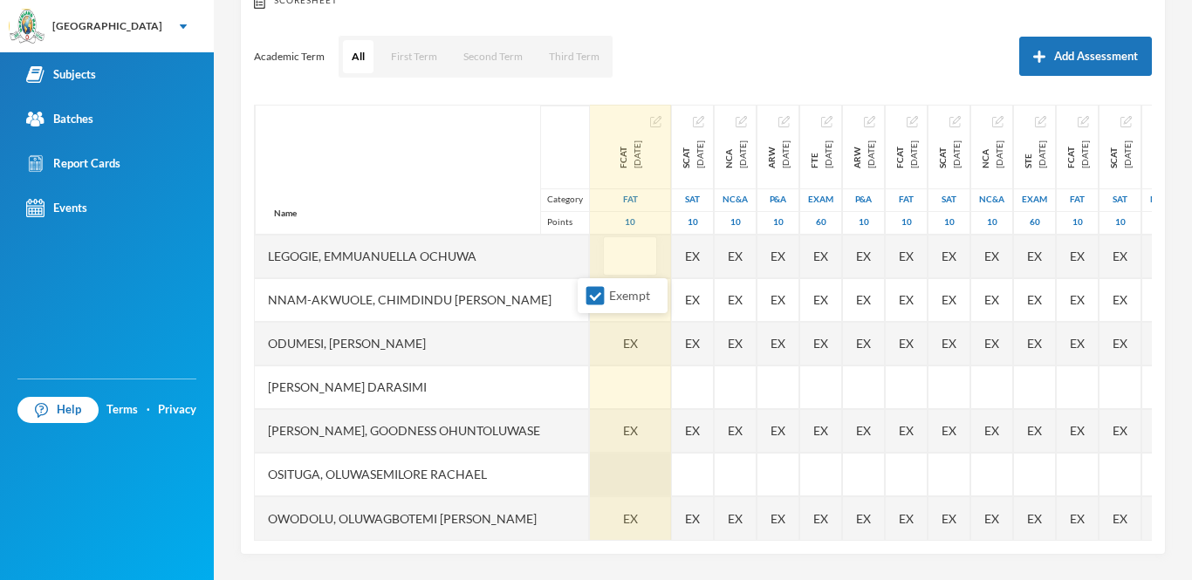
click at [595, 295] on input "Exempt" at bounding box center [596, 296] width 18 height 18
checkbox input "false"
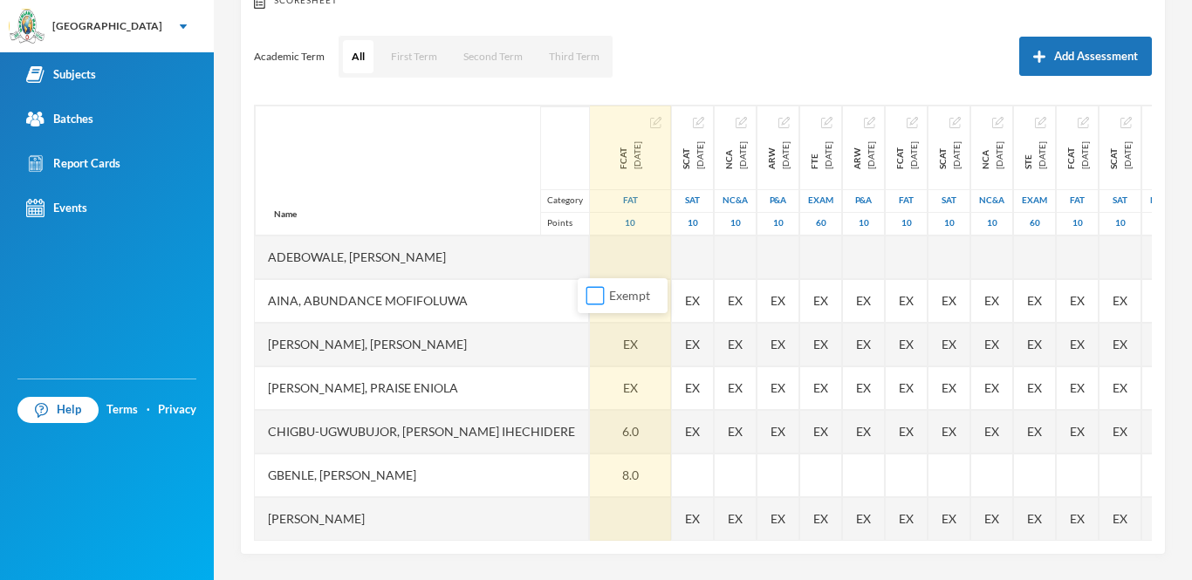
scroll to position [0, 0]
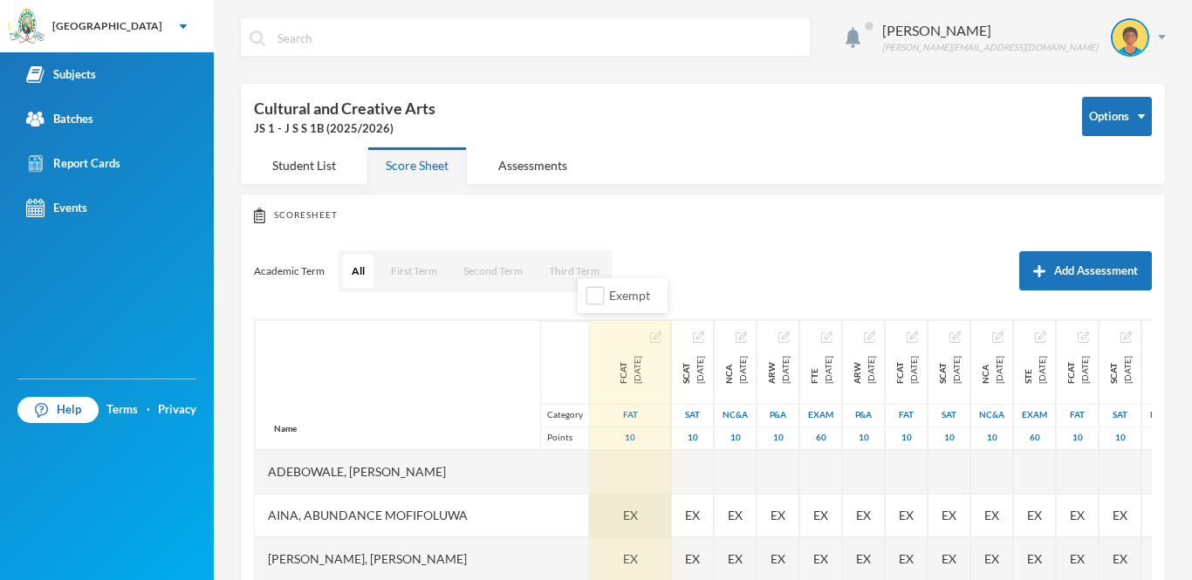
click at [623, 511] on span "EX" at bounding box center [630, 515] width 15 height 18
click at [594, 556] on input "Exempt" at bounding box center [596, 555] width 18 height 18
checkbox input "false"
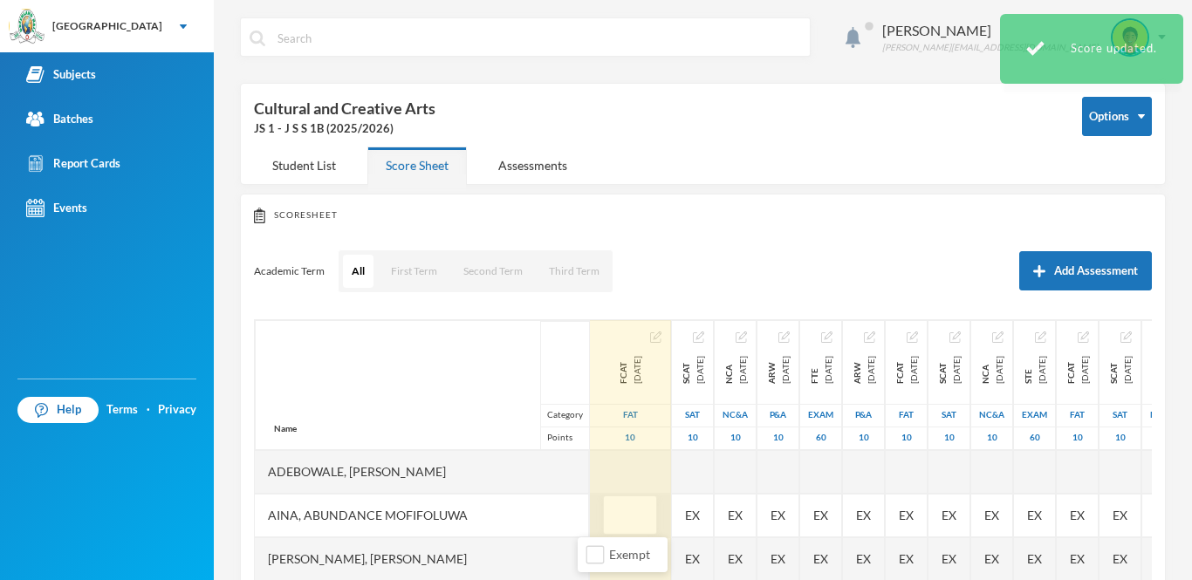
click at [613, 519] on input "text" at bounding box center [630, 516] width 35 height 39
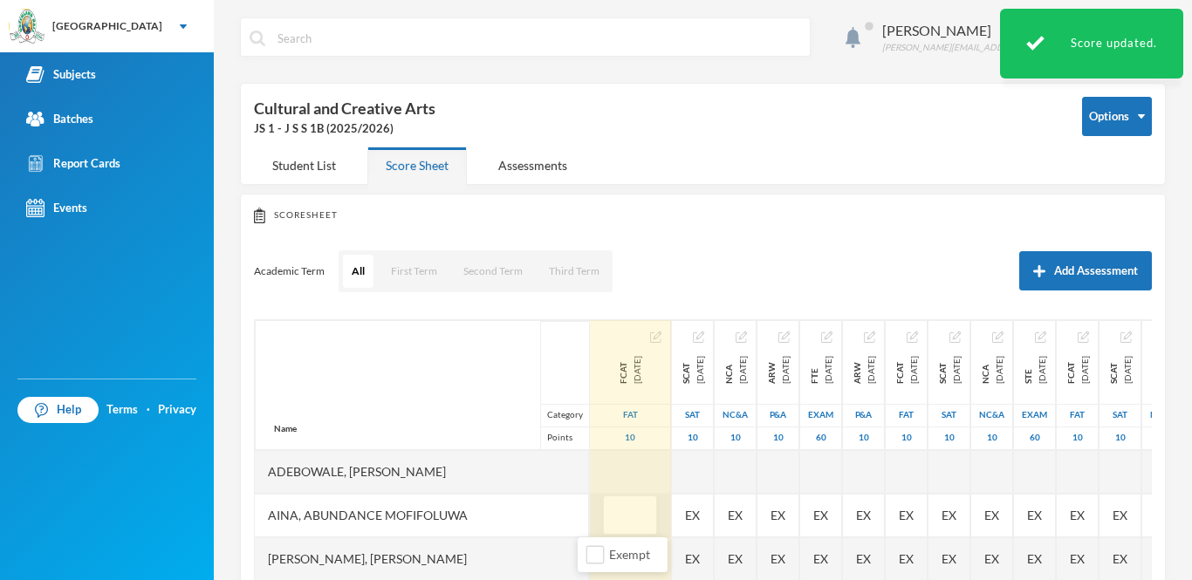
type input "5"
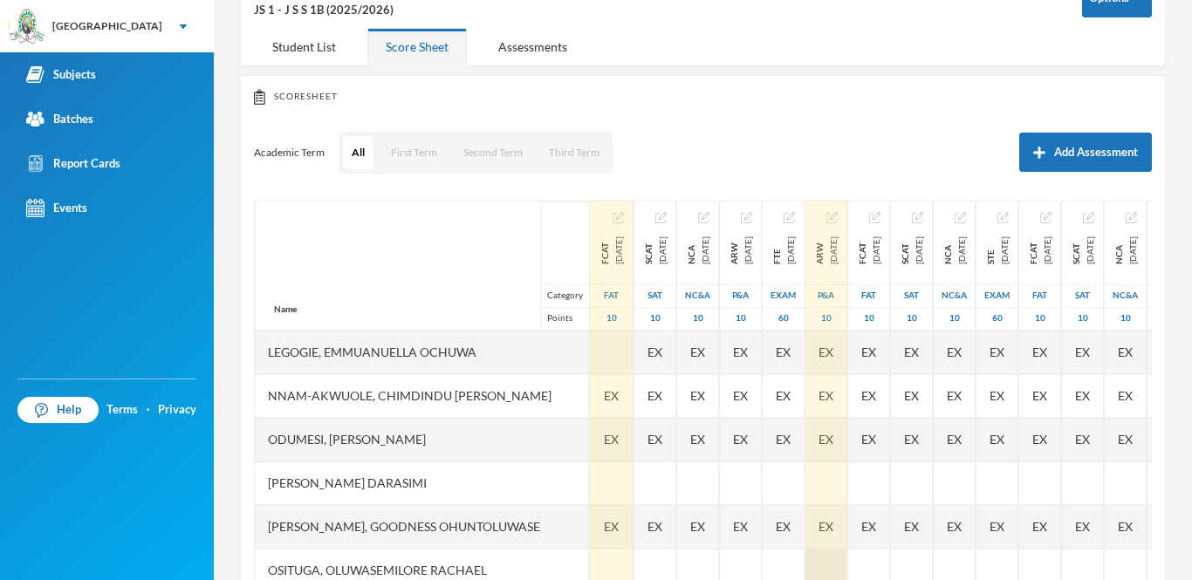
scroll to position [154, 0]
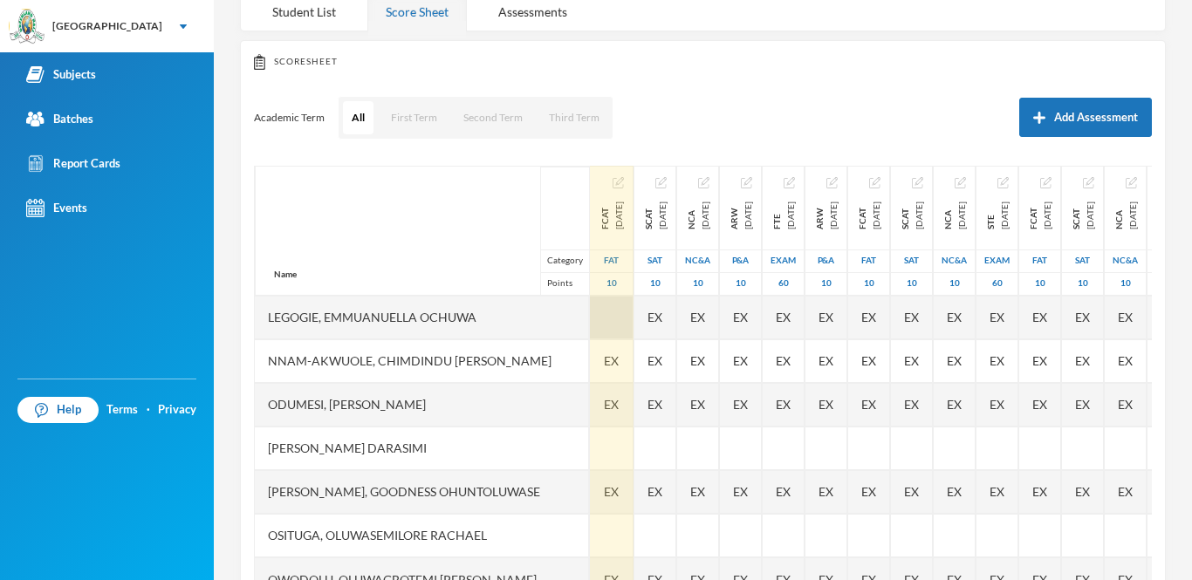
click at [590, 320] on div at bounding box center [612, 318] width 44 height 44
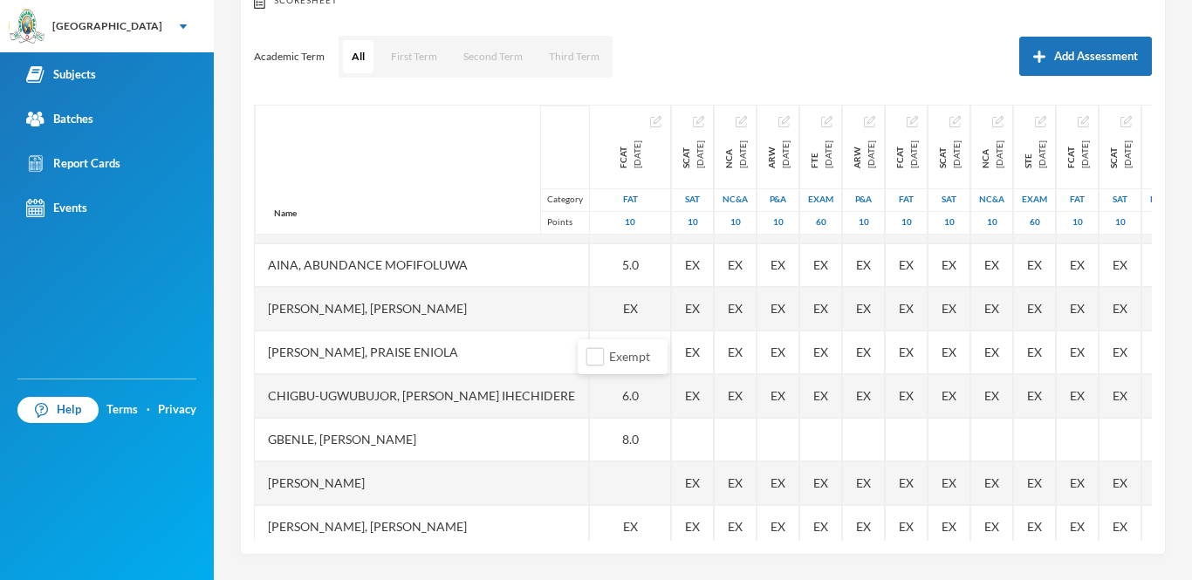
scroll to position [0, 0]
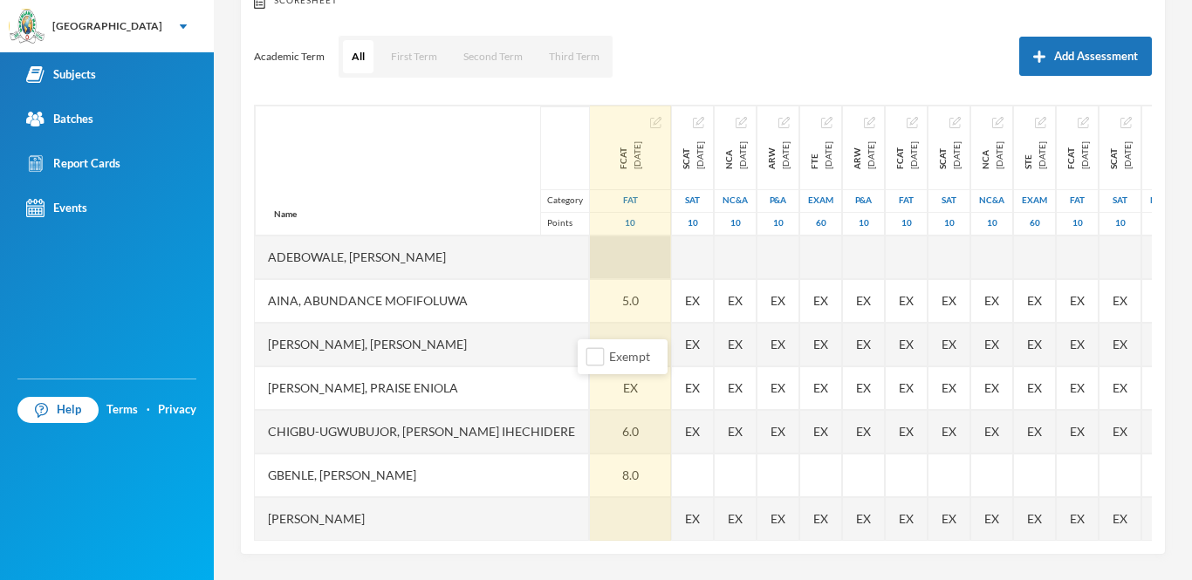
click at [590, 258] on div at bounding box center [630, 258] width 81 height 44
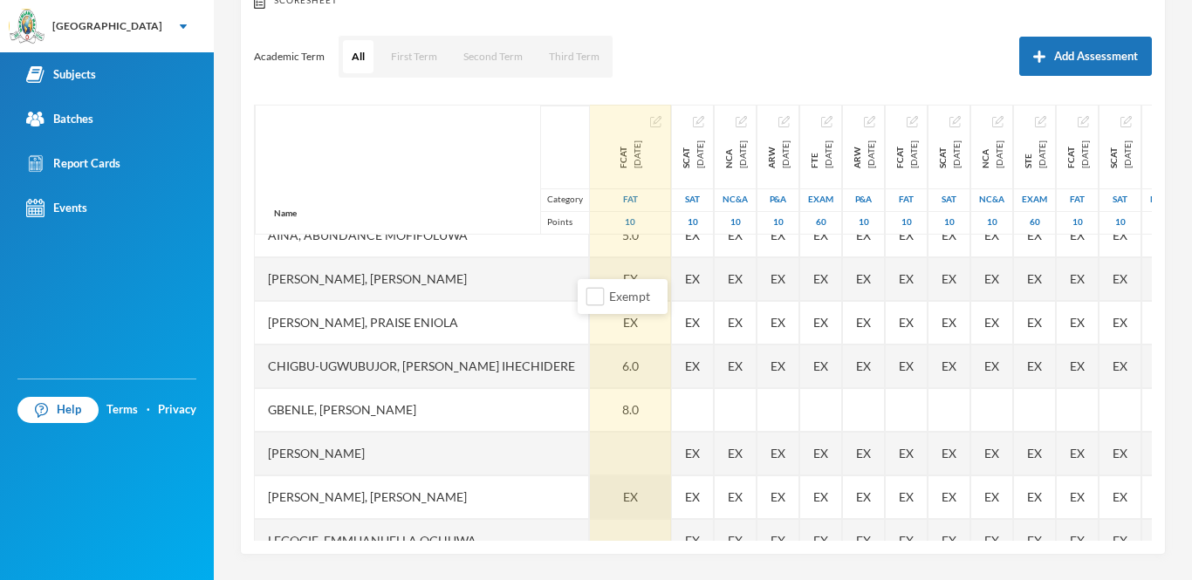
scroll to position [58, 0]
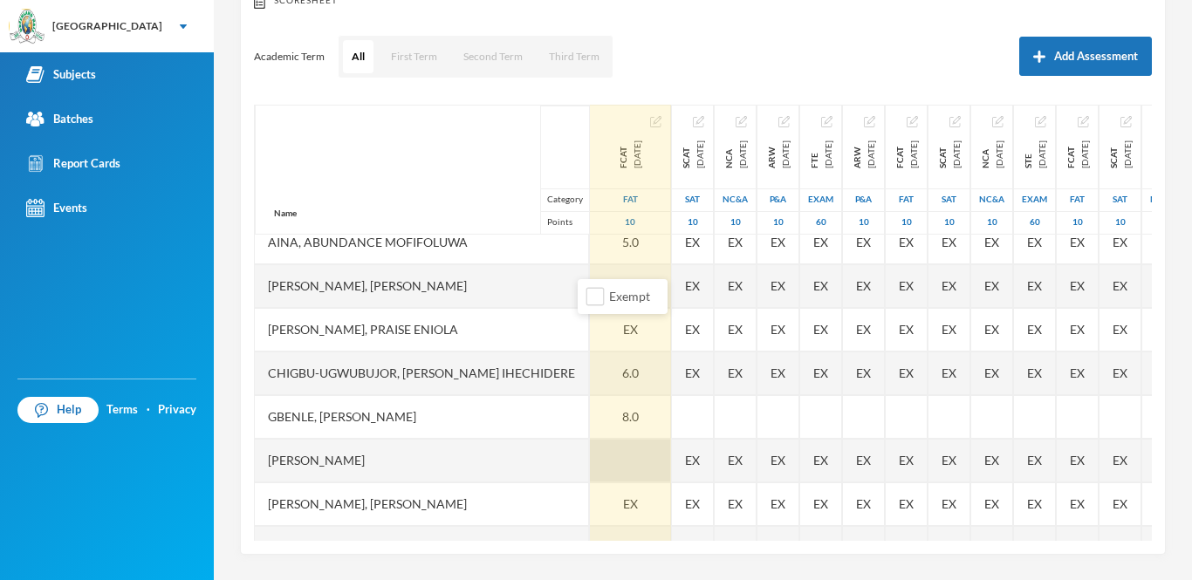
click at [620, 458] on div at bounding box center [630, 461] width 81 height 44
type input "10"
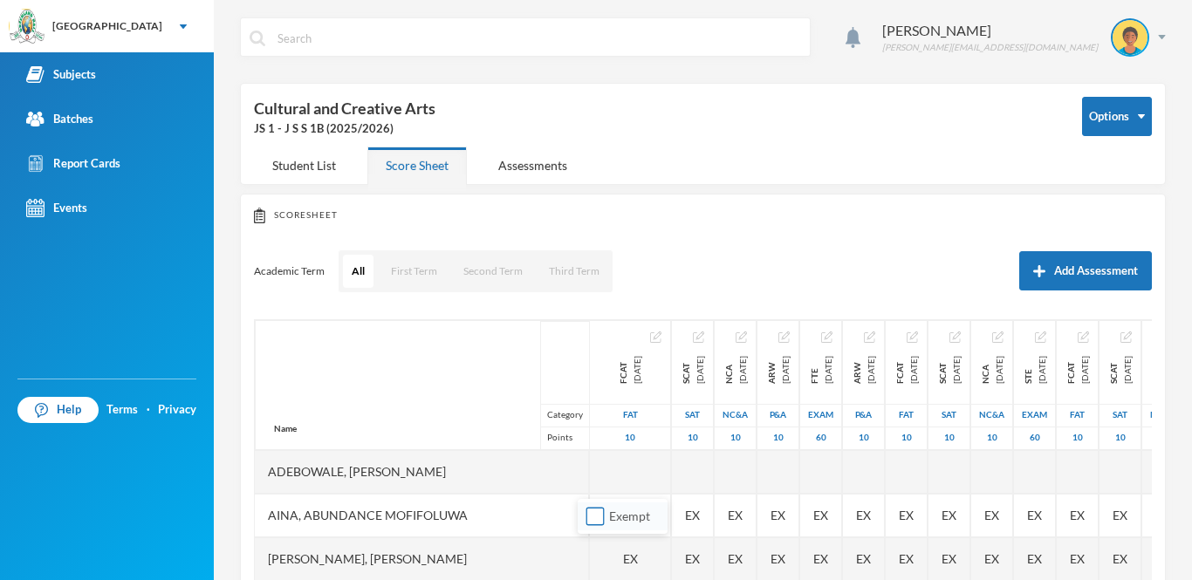
scroll to position [257, 0]
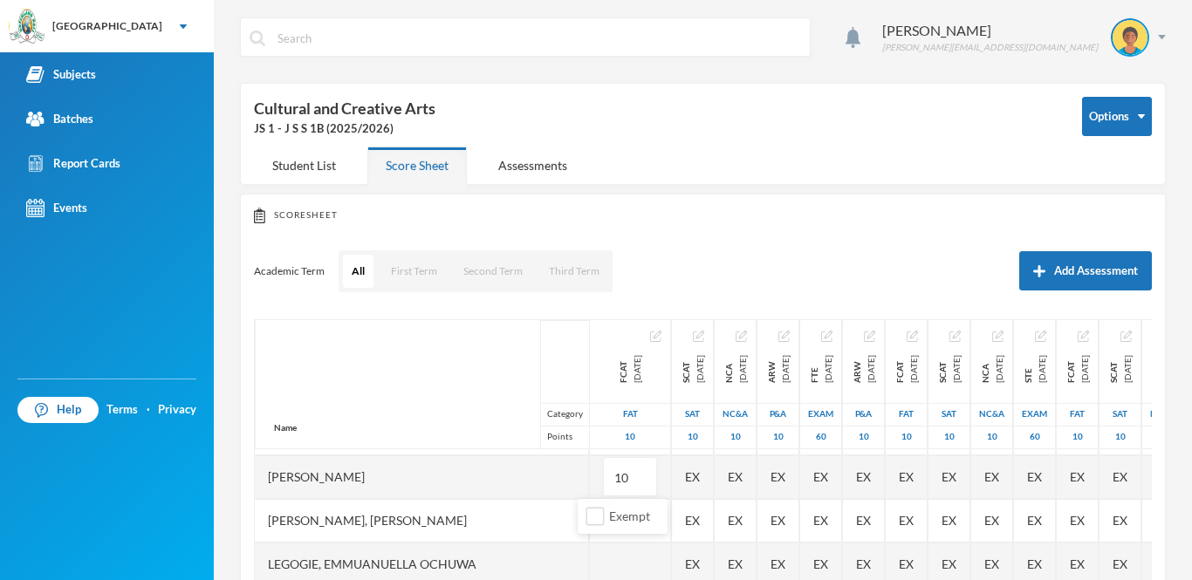
type input "1"
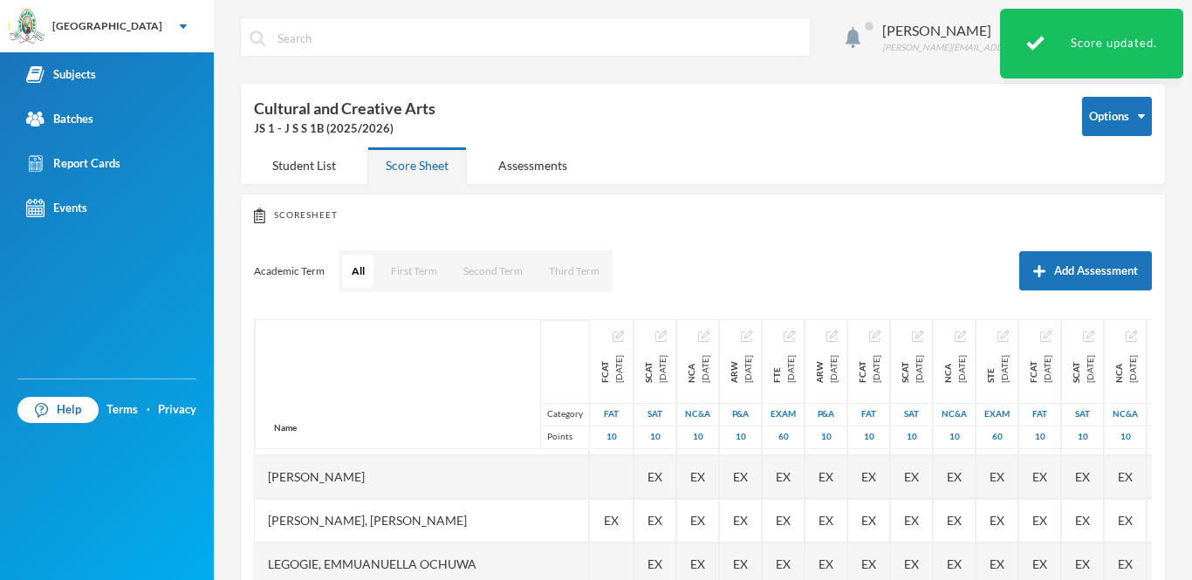
click at [593, 482] on div at bounding box center [612, 478] width 44 height 44
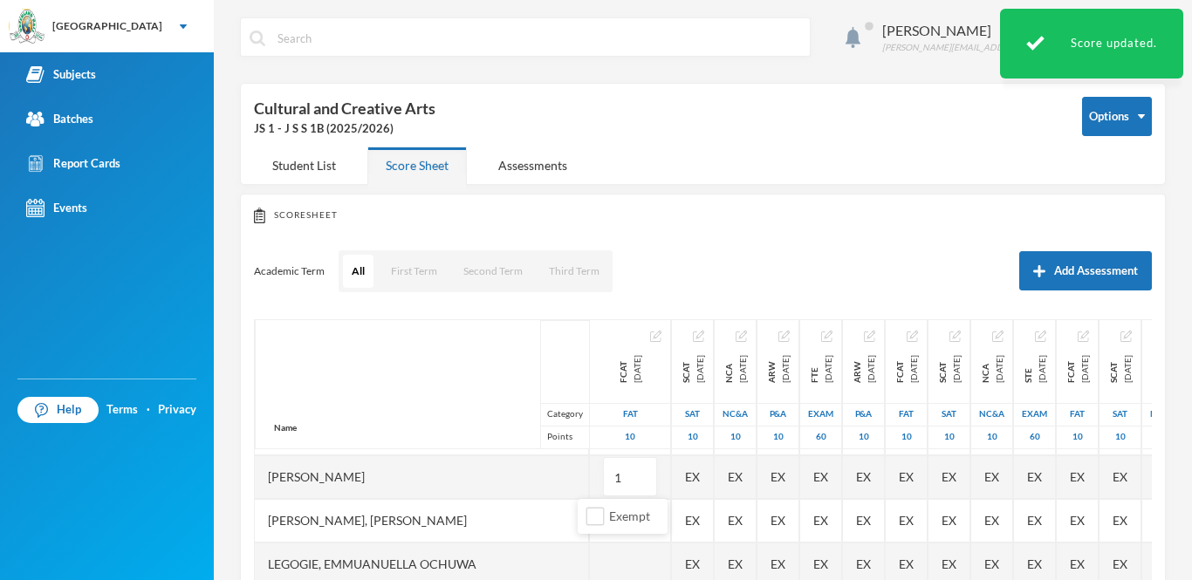
type input "10"
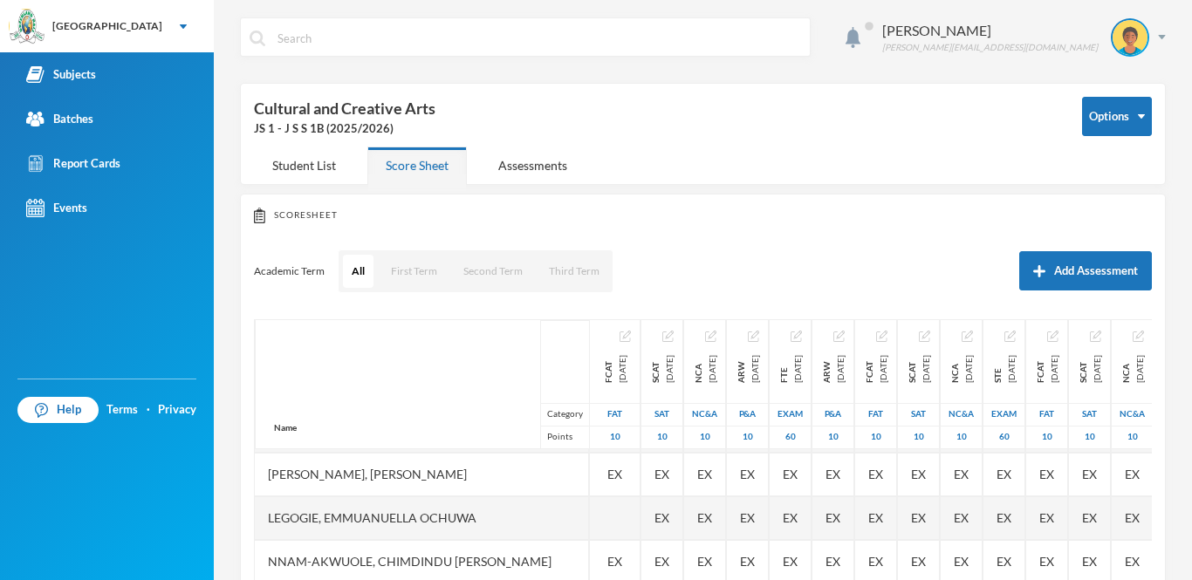
scroll to position [337, 0]
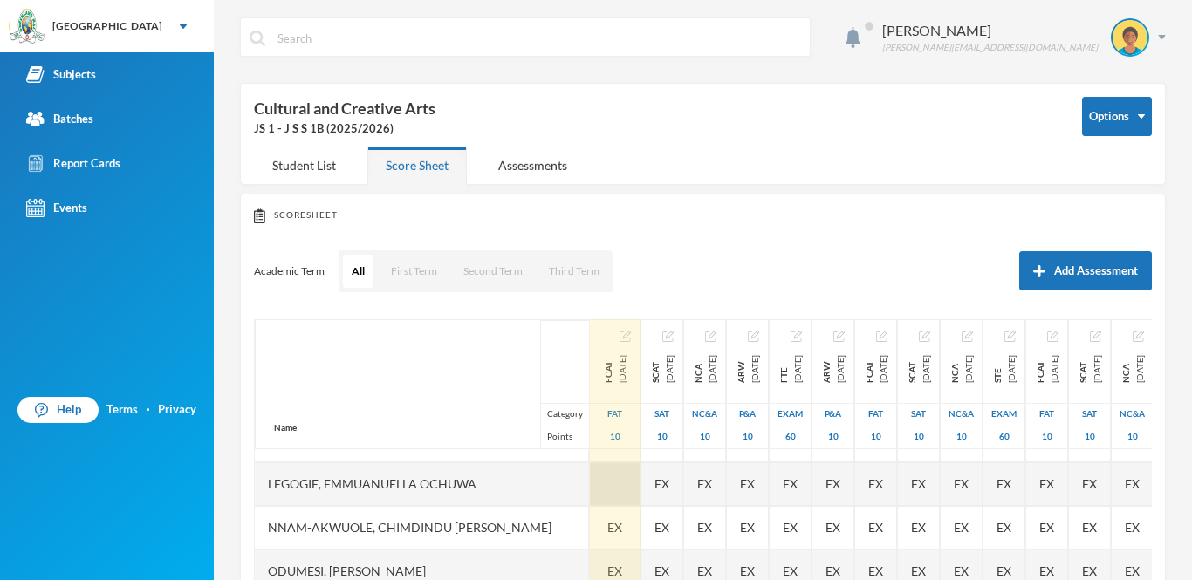
click at [590, 478] on div at bounding box center [615, 485] width 51 height 44
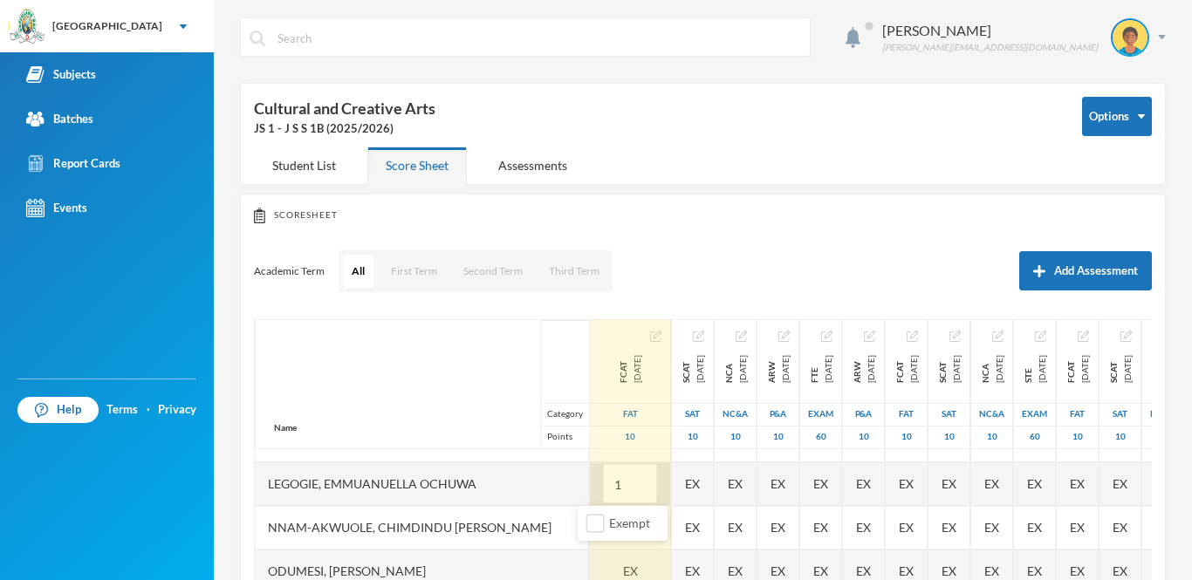
type input "10"
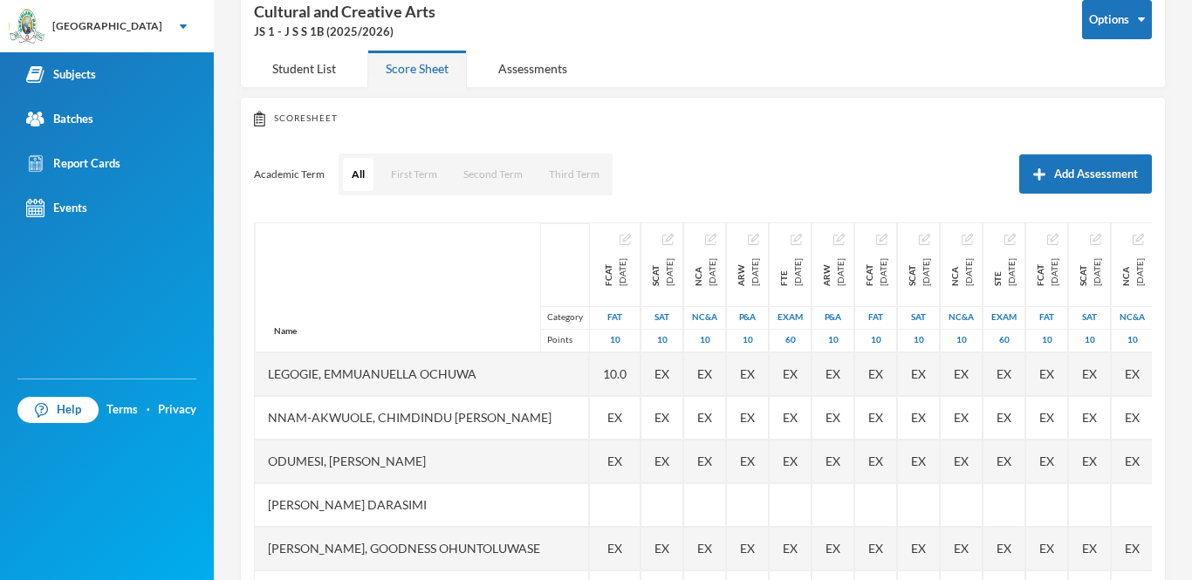
scroll to position [215, 0]
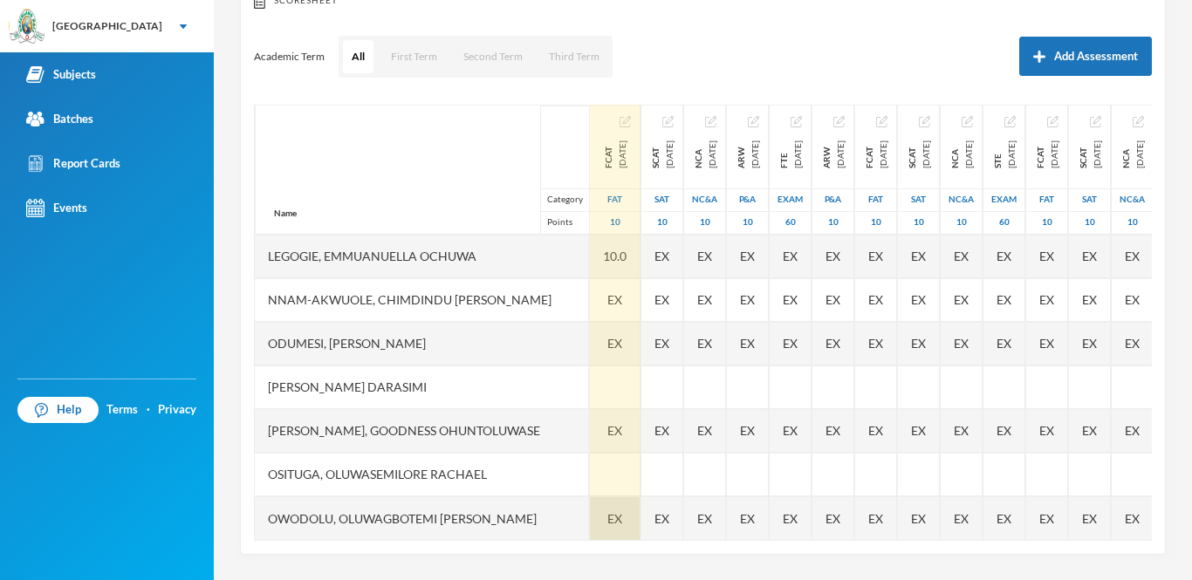
click at [607, 517] on span "EX" at bounding box center [614, 519] width 15 height 18
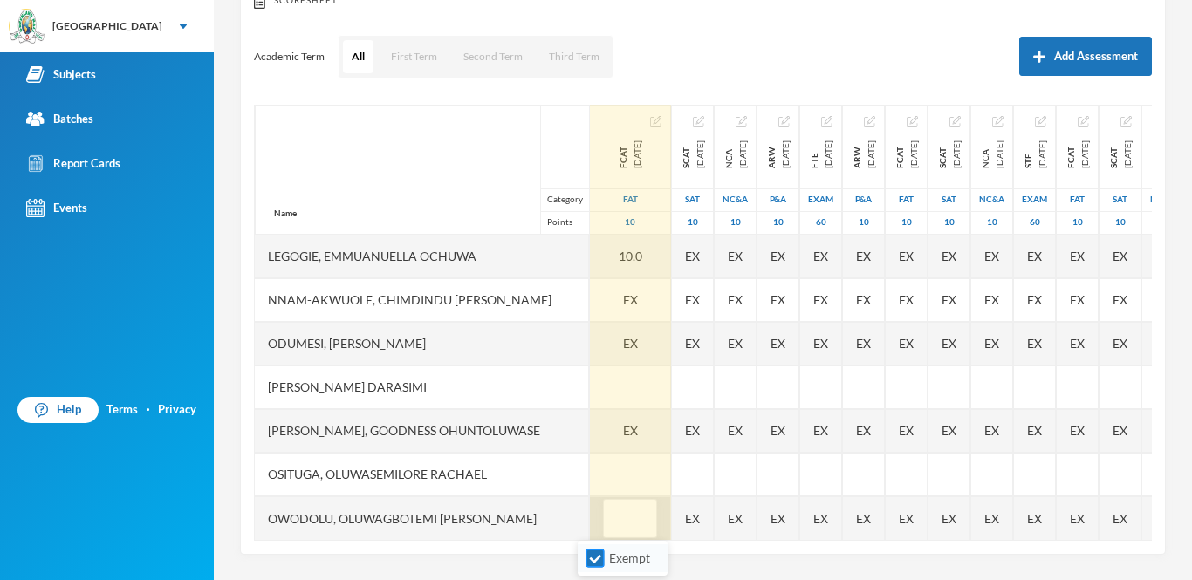
click at [593, 557] on input "Exempt" at bounding box center [596, 559] width 18 height 18
checkbox input "false"
click at [613, 518] on input "text" at bounding box center [630, 519] width 35 height 39
type input "10"
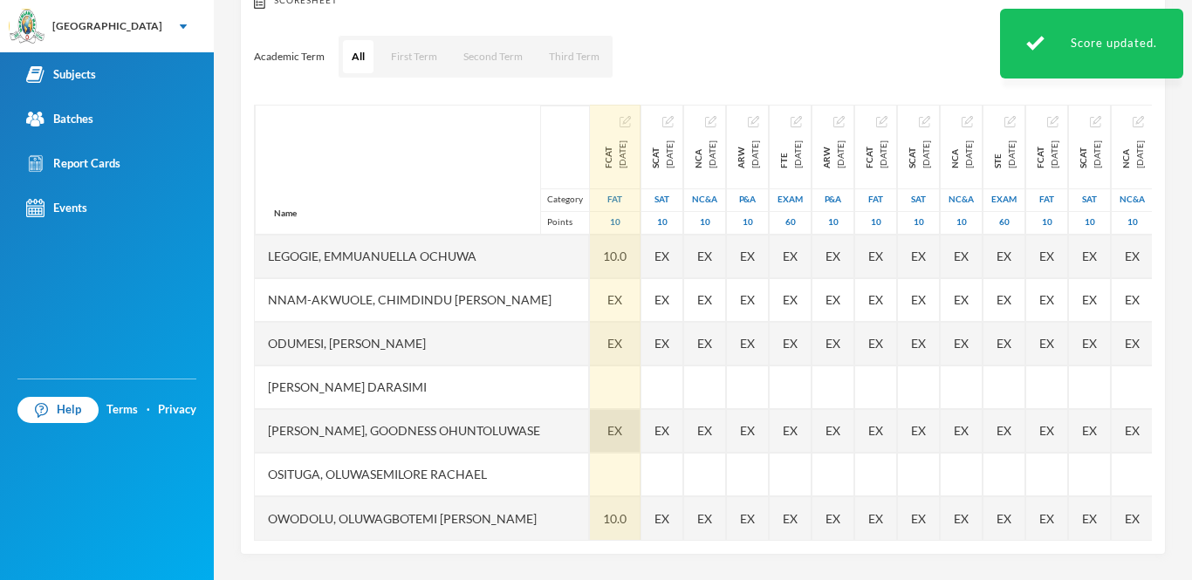
click at [590, 440] on div "EX" at bounding box center [615, 431] width 51 height 44
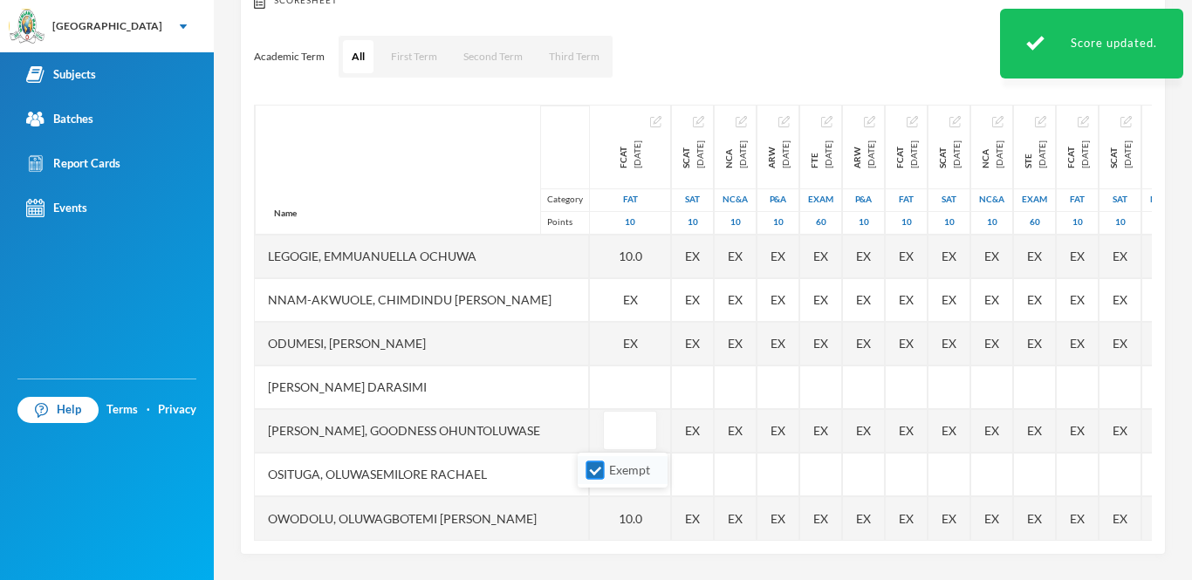
click at [595, 470] on input "Exempt" at bounding box center [596, 471] width 18 height 18
checkbox input "false"
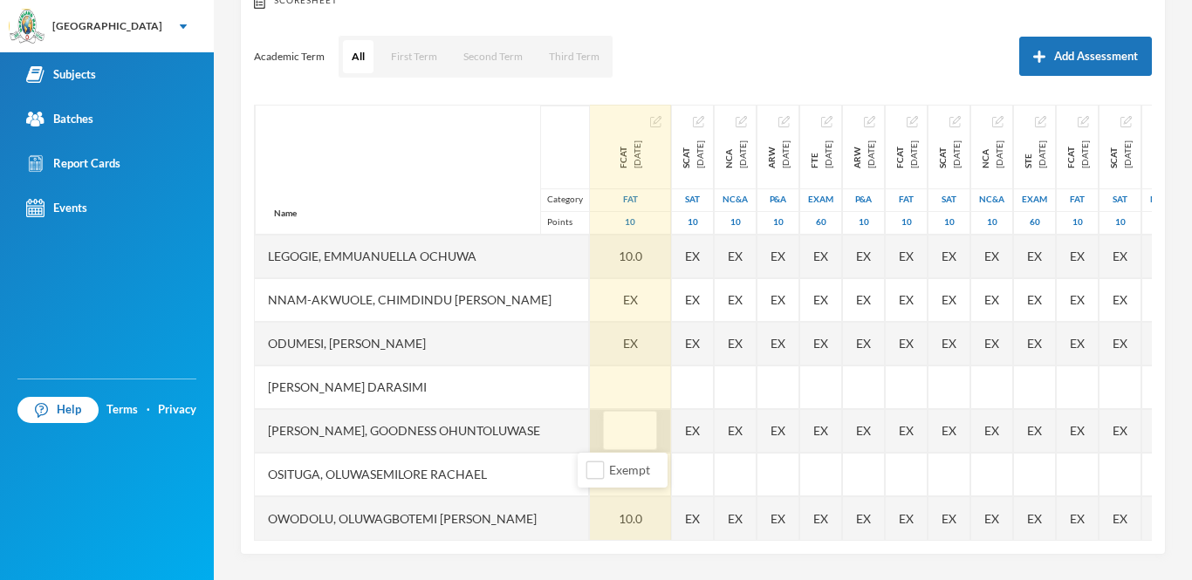
click at [613, 433] on input "text" at bounding box center [630, 431] width 35 height 39
type input "10"
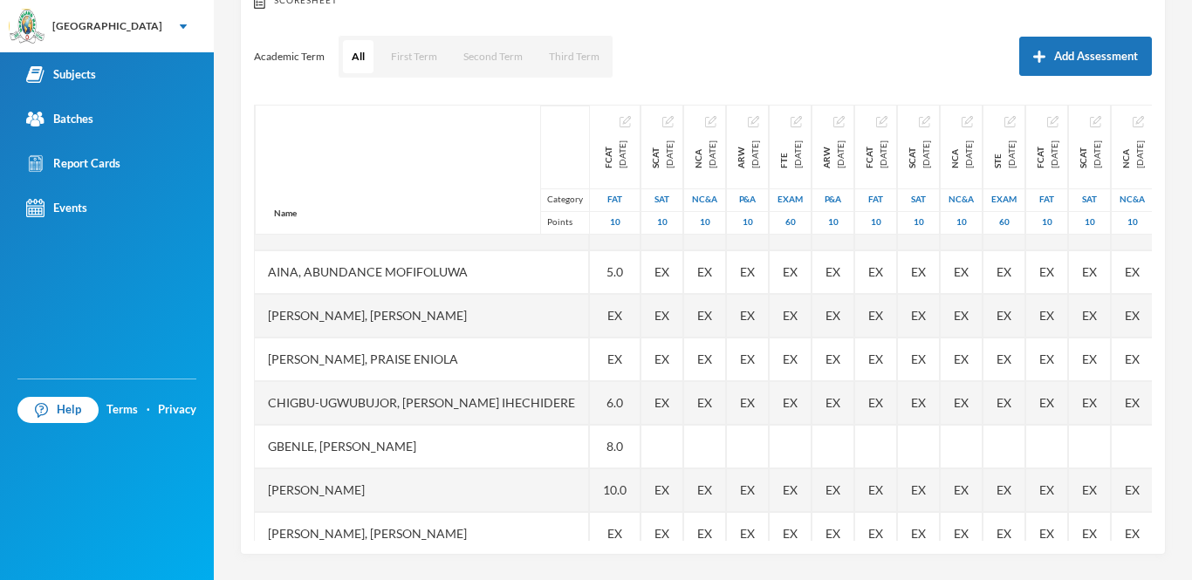
scroll to position [17, 0]
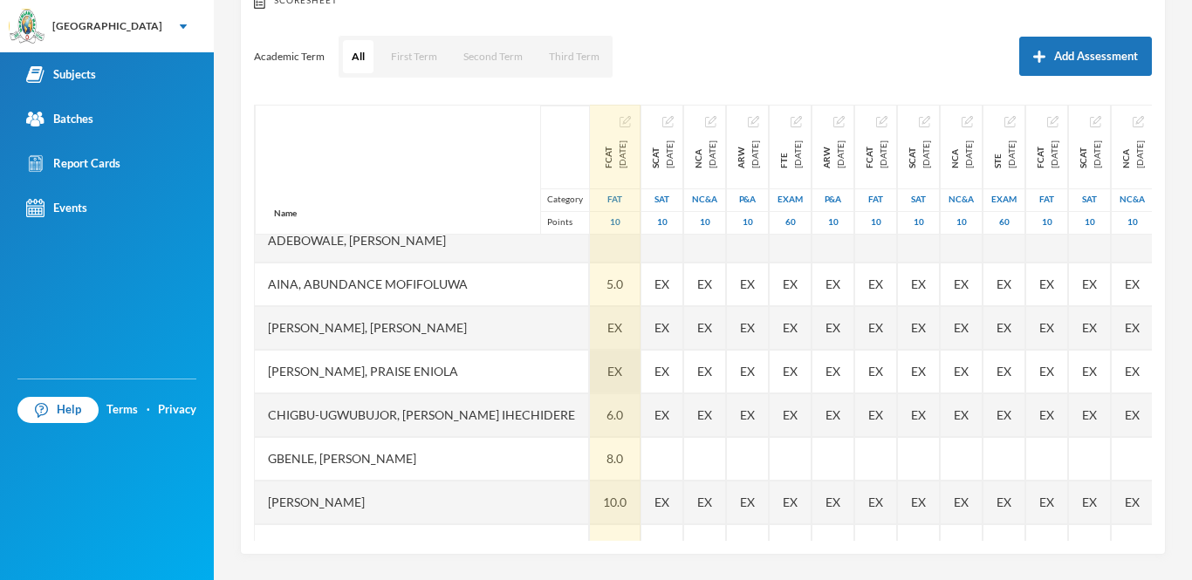
click at [605, 377] on div "EX" at bounding box center [615, 372] width 51 height 44
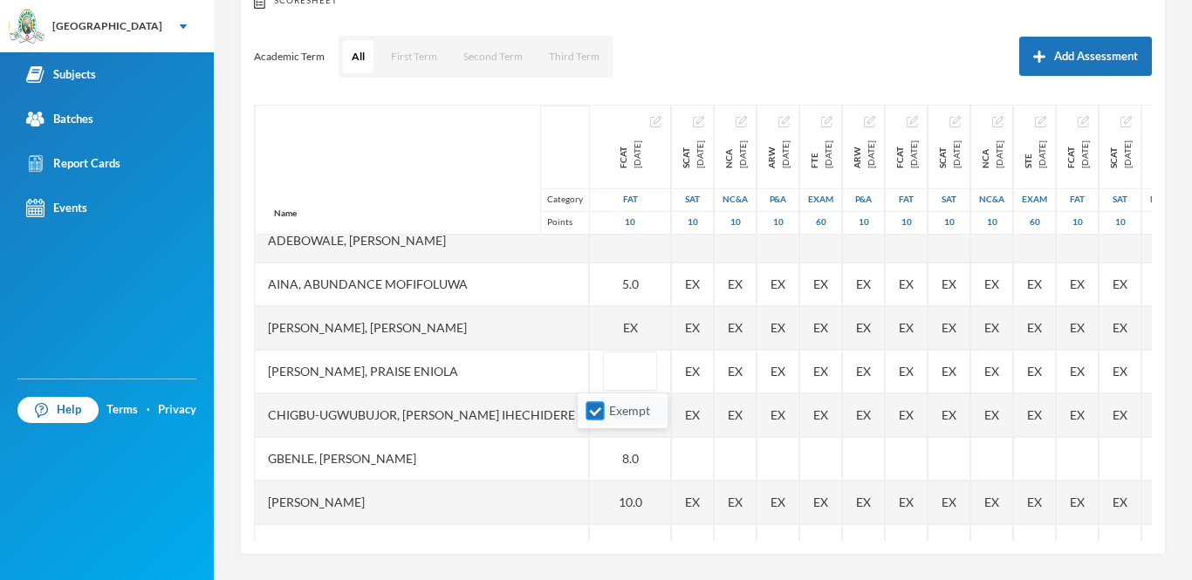
click at [592, 415] on input "Exempt" at bounding box center [596, 411] width 18 height 18
checkbox input "false"
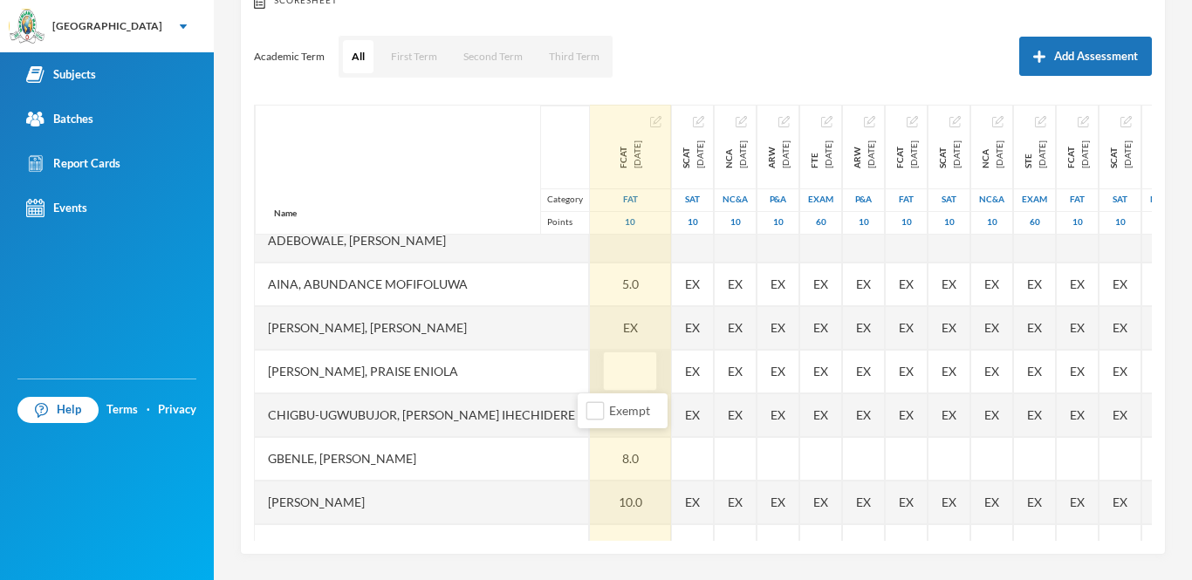
click at [613, 380] on input "text" at bounding box center [630, 372] width 35 height 39
type input "10"
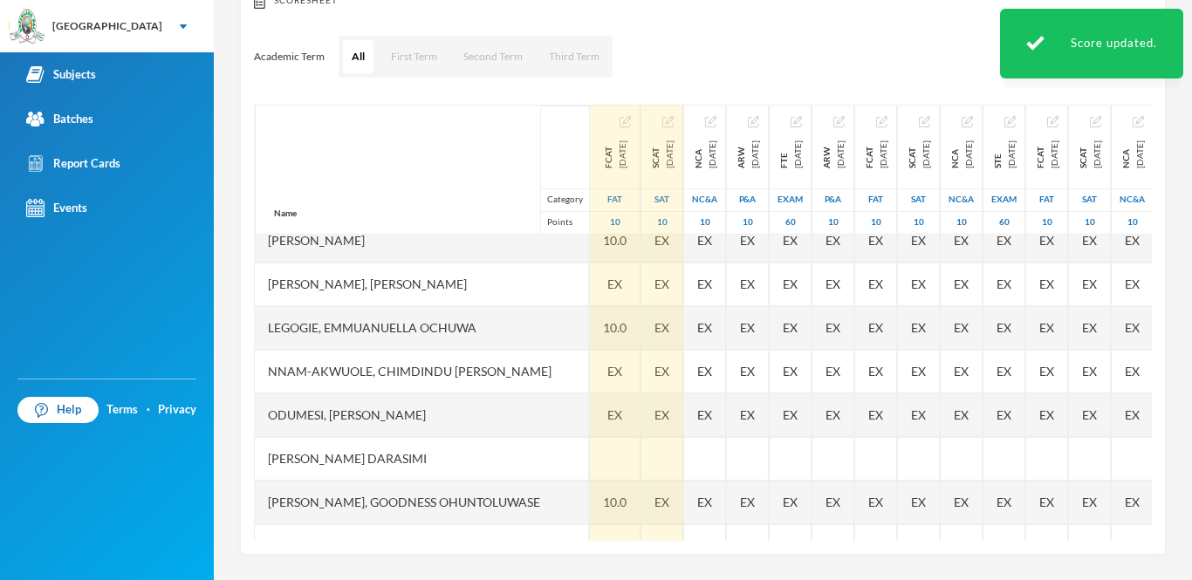
scroll to position [285, 0]
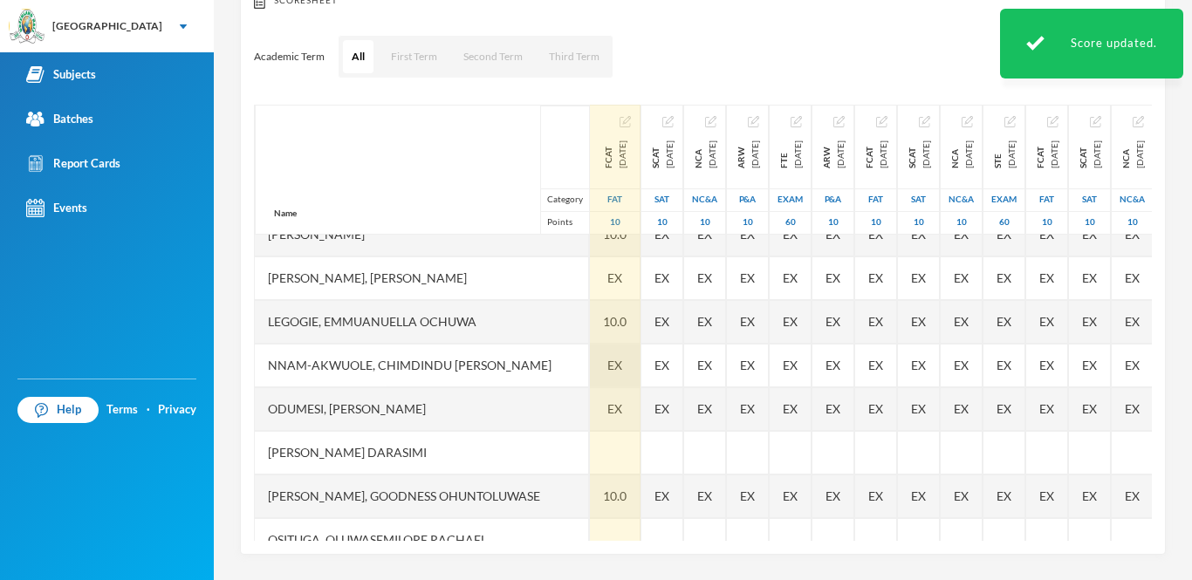
click at [607, 369] on span "EX" at bounding box center [614, 365] width 15 height 18
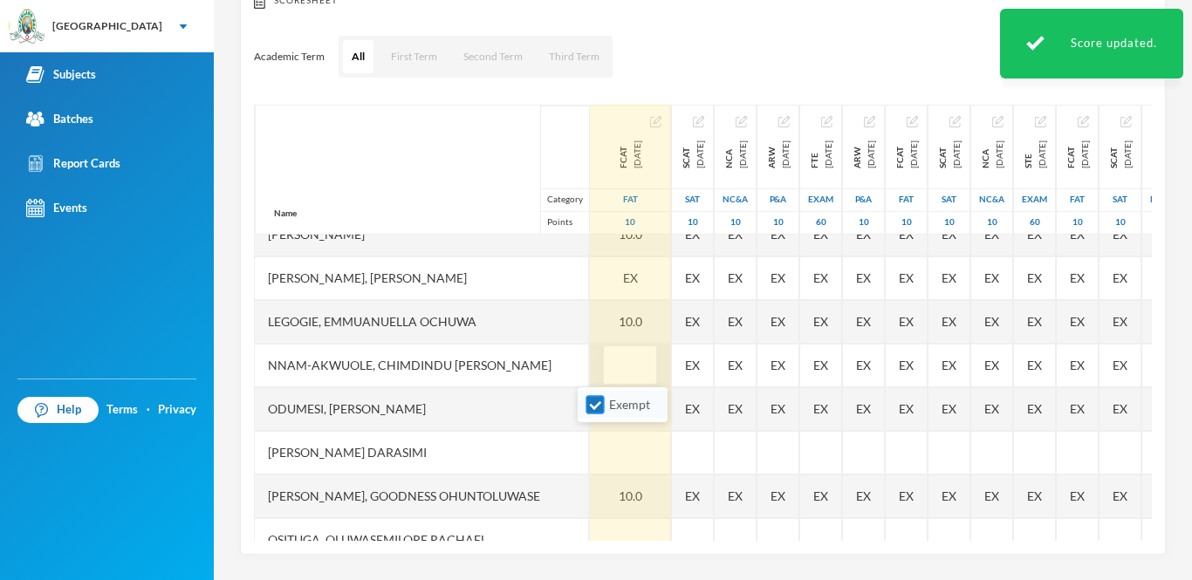
click at [594, 401] on input "Exempt" at bounding box center [596, 405] width 18 height 18
checkbox input "false"
click at [613, 363] on input "text" at bounding box center [630, 365] width 35 height 39
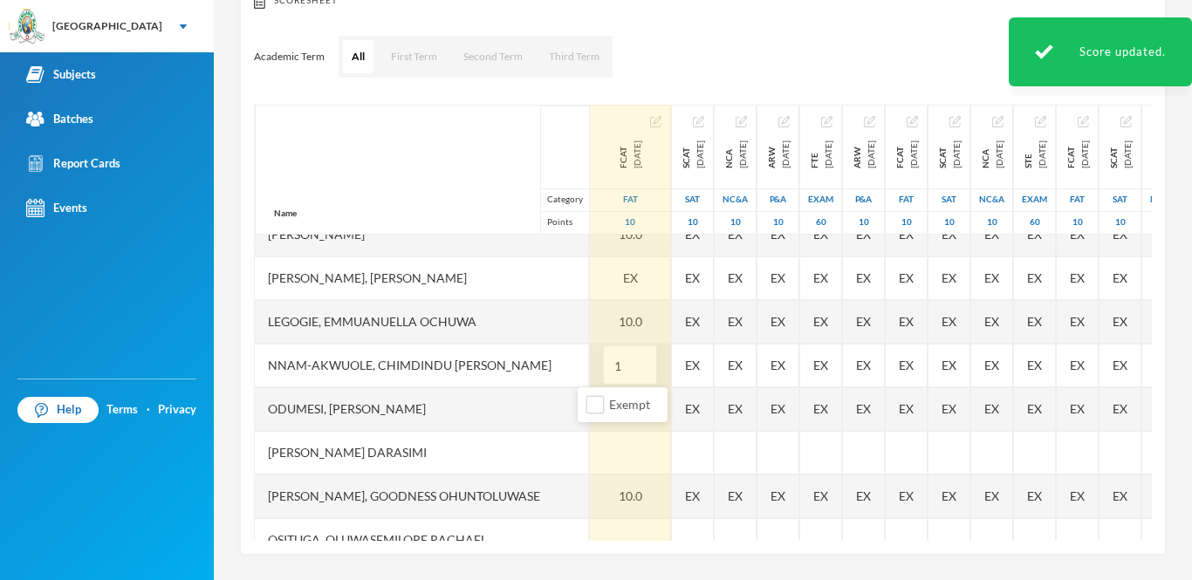
type input "10"
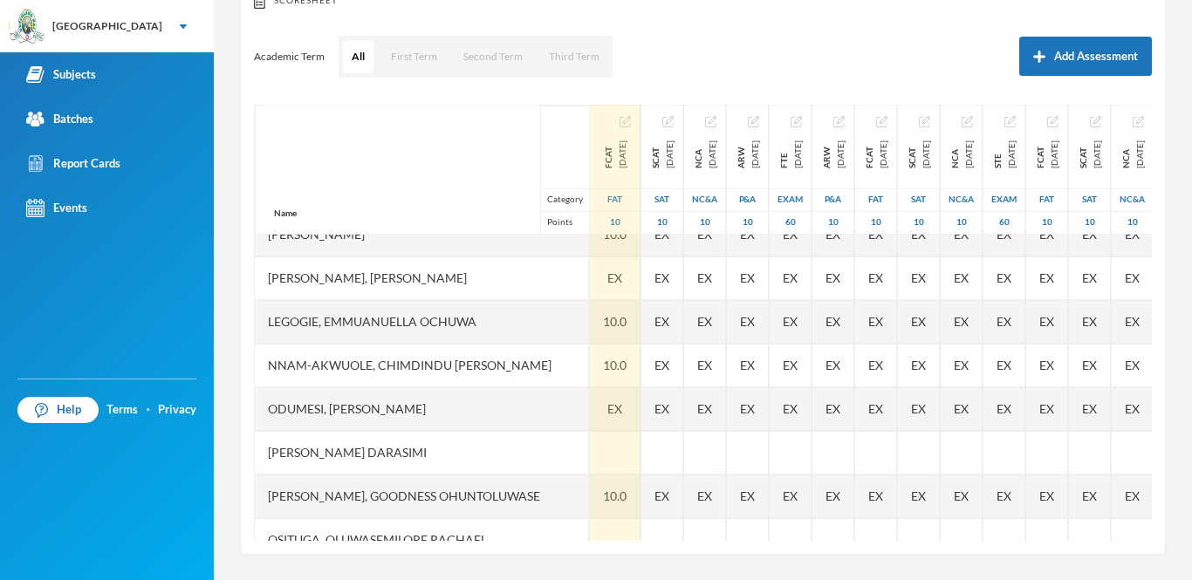
scroll to position [0, 0]
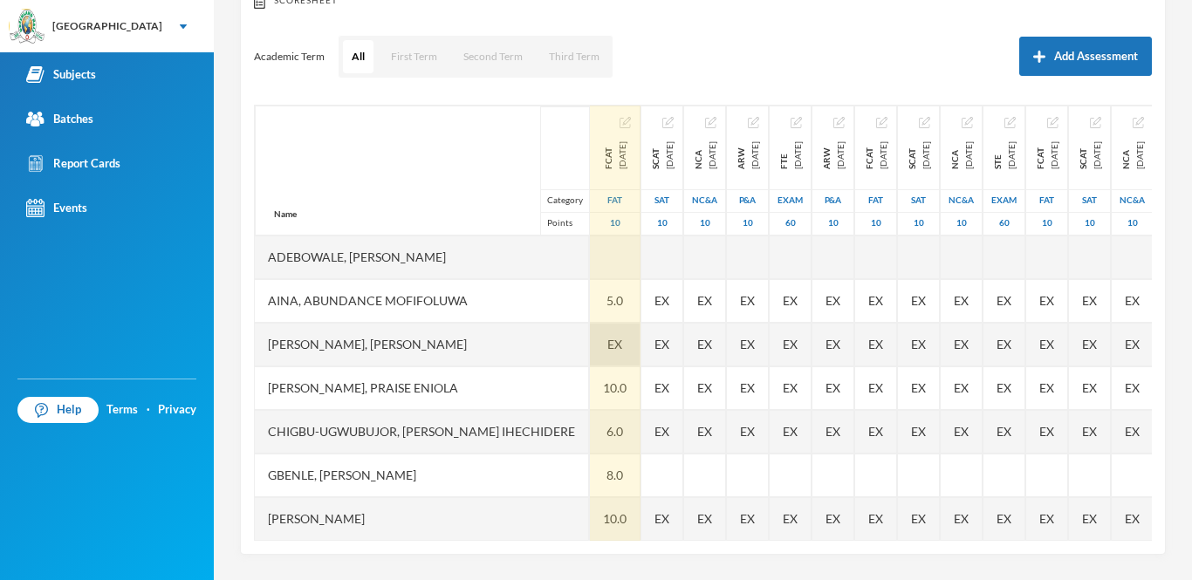
click at [590, 332] on div "EX" at bounding box center [615, 345] width 51 height 44
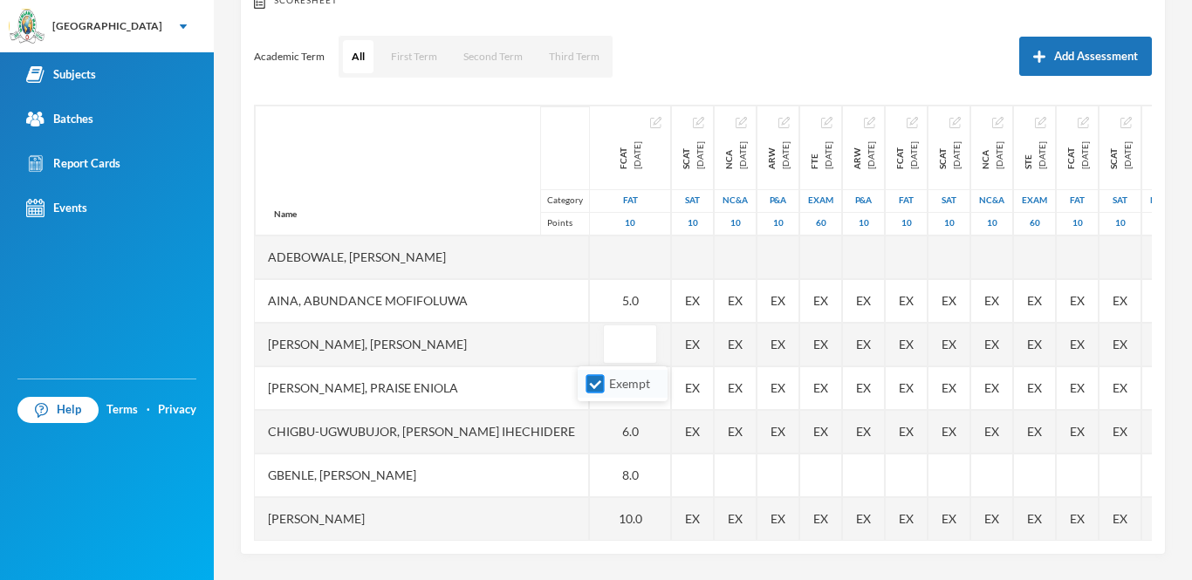
click at [596, 384] on input "Exempt" at bounding box center [596, 384] width 18 height 18
checkbox input "false"
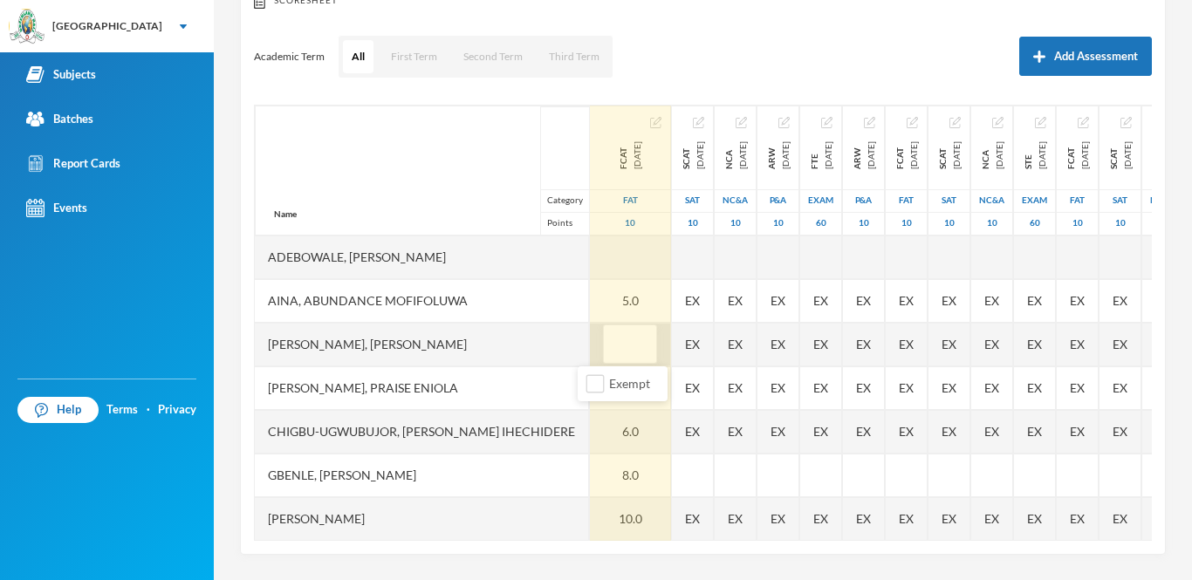
click at [613, 353] on input "text" at bounding box center [630, 345] width 35 height 39
type input "7"
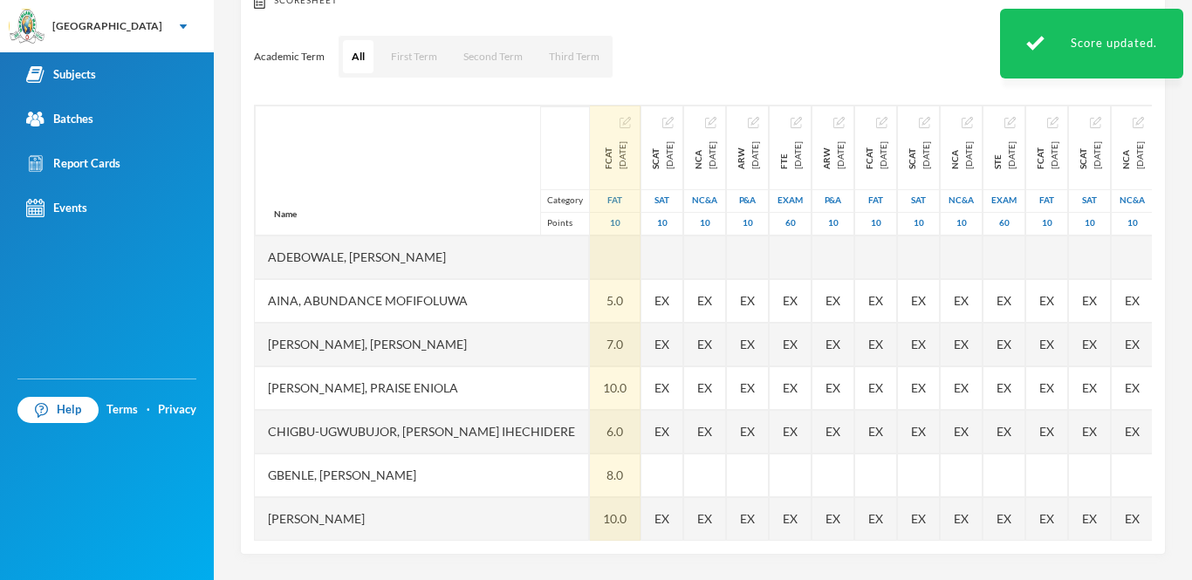
scroll to position [350, 0]
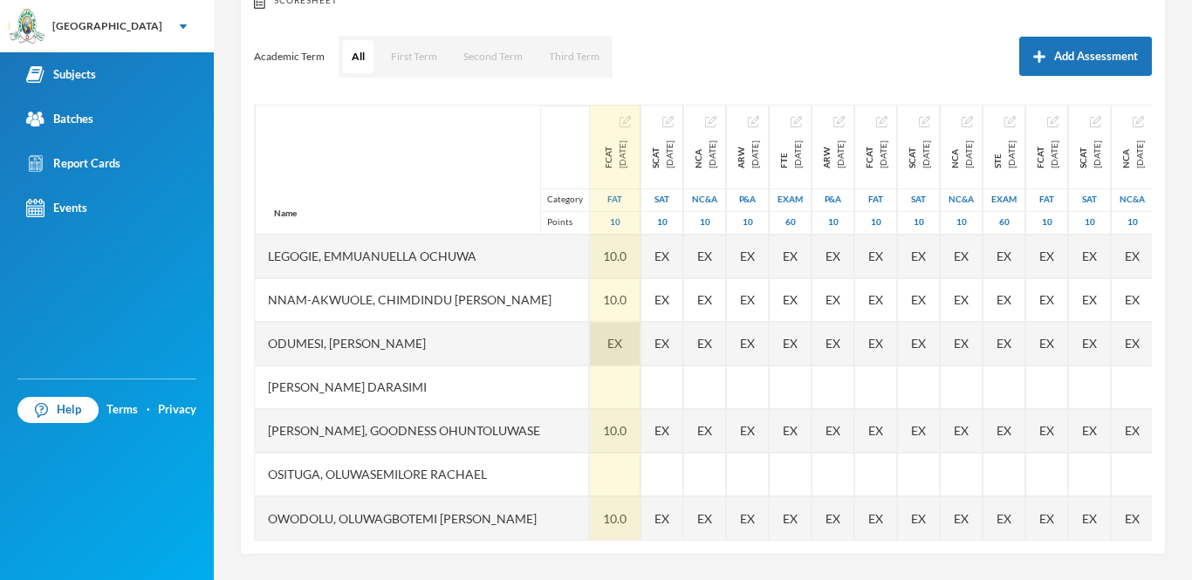
click at [607, 346] on span "EX" at bounding box center [614, 343] width 15 height 18
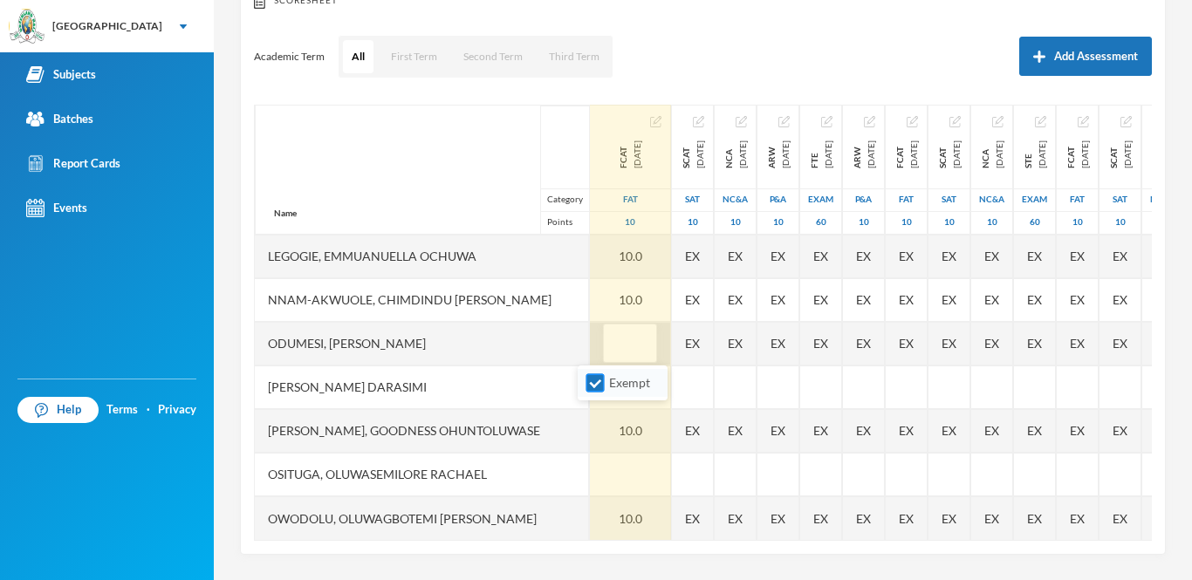
click at [593, 382] on input "Exempt" at bounding box center [596, 383] width 18 height 18
checkbox input "false"
click at [613, 354] on input "text" at bounding box center [630, 344] width 35 height 39
type input "7"
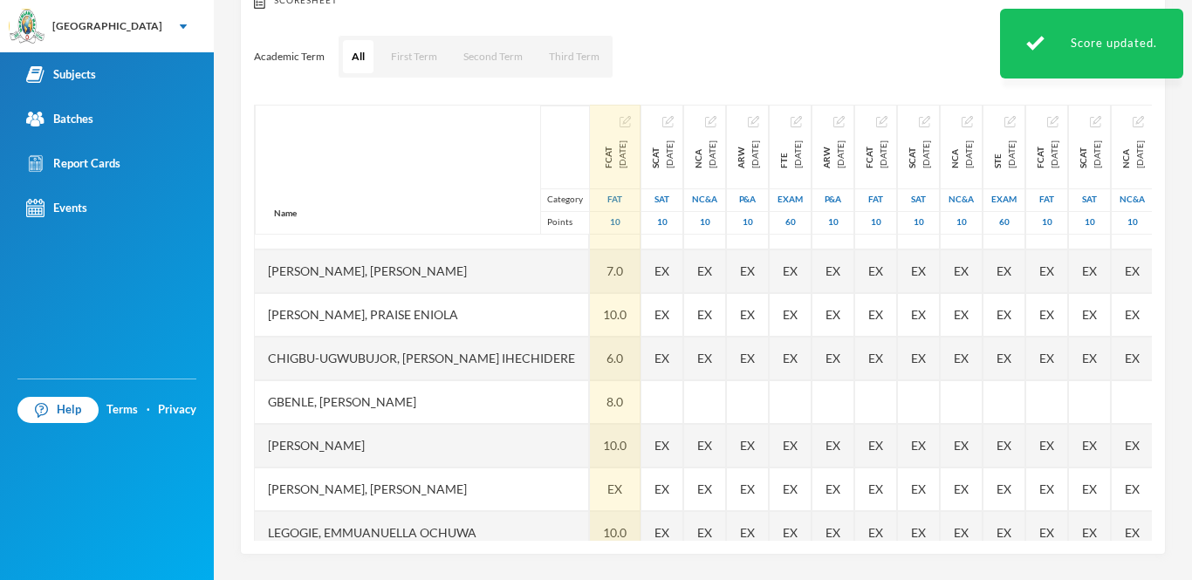
scroll to position [0, 0]
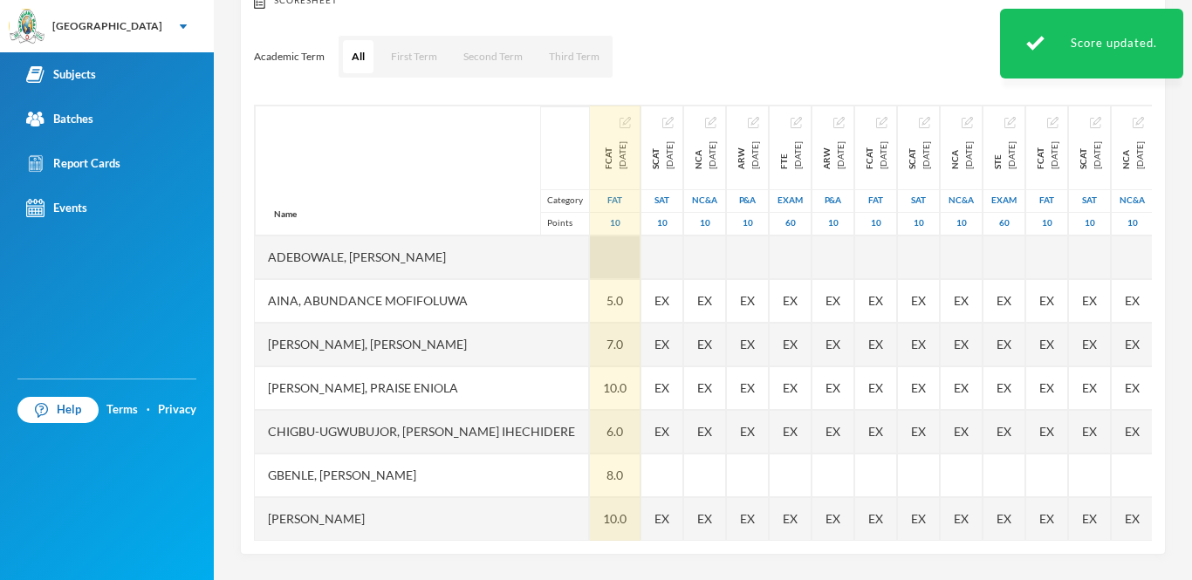
click at [590, 255] on div at bounding box center [615, 258] width 51 height 44
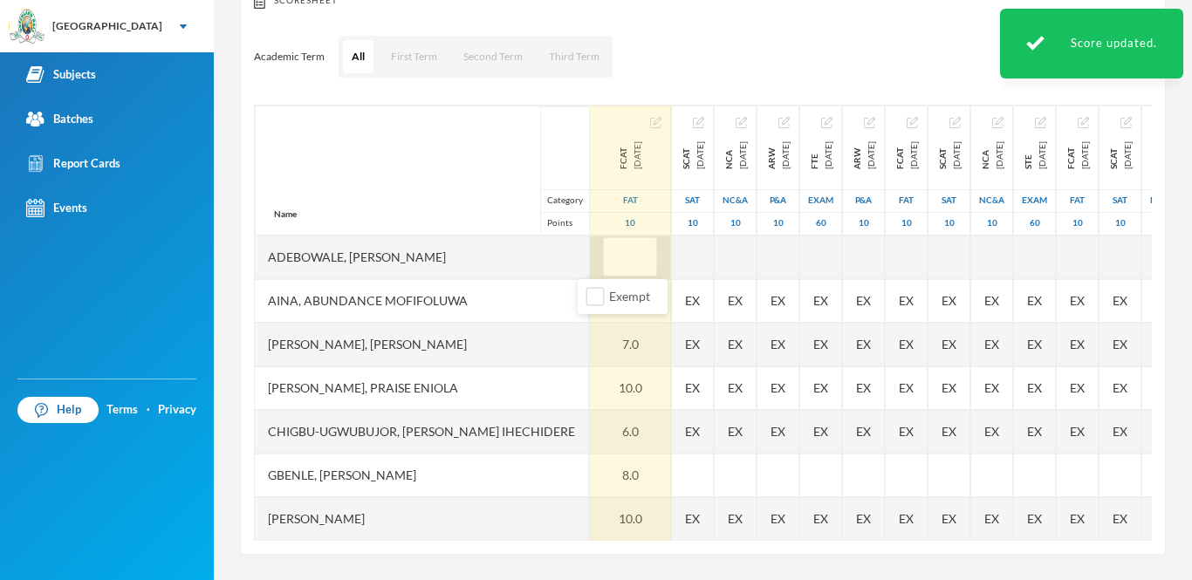
type input "9"
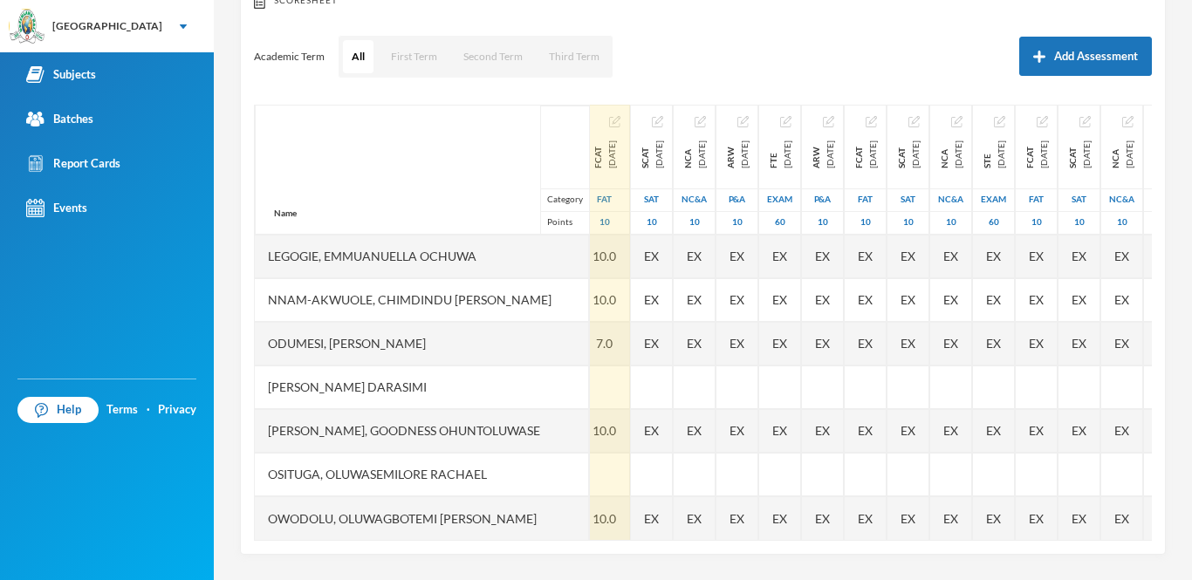
scroll to position [350, 10]
click at [580, 480] on div at bounding box center [605, 475] width 51 height 44
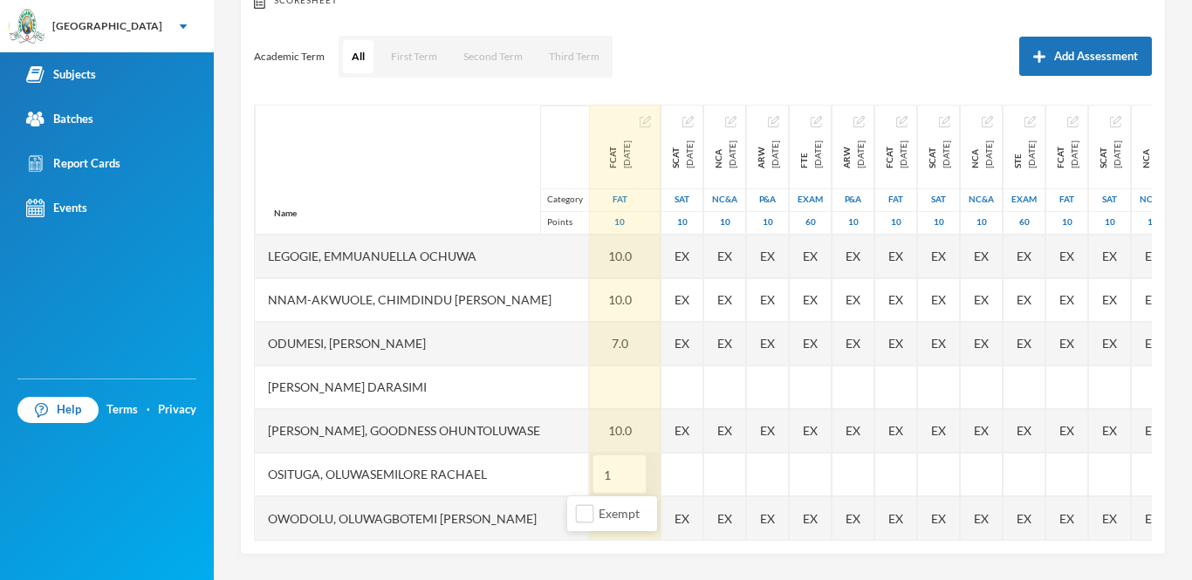
type input "10"
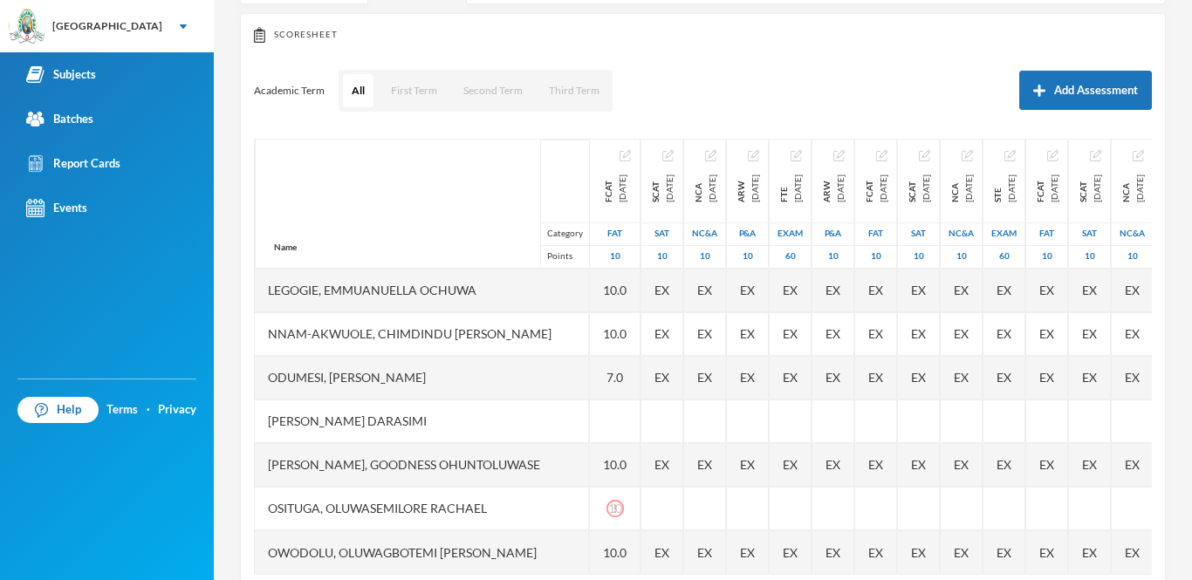
scroll to position [215, 0]
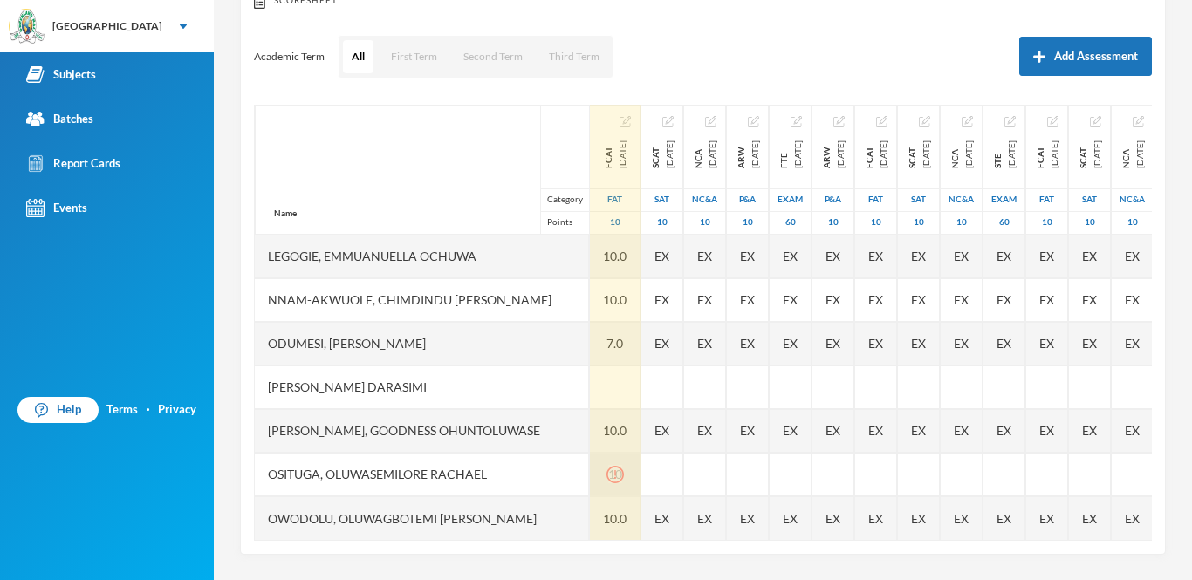
click at [603, 481] on div "10" at bounding box center [615, 475] width 51 height 44
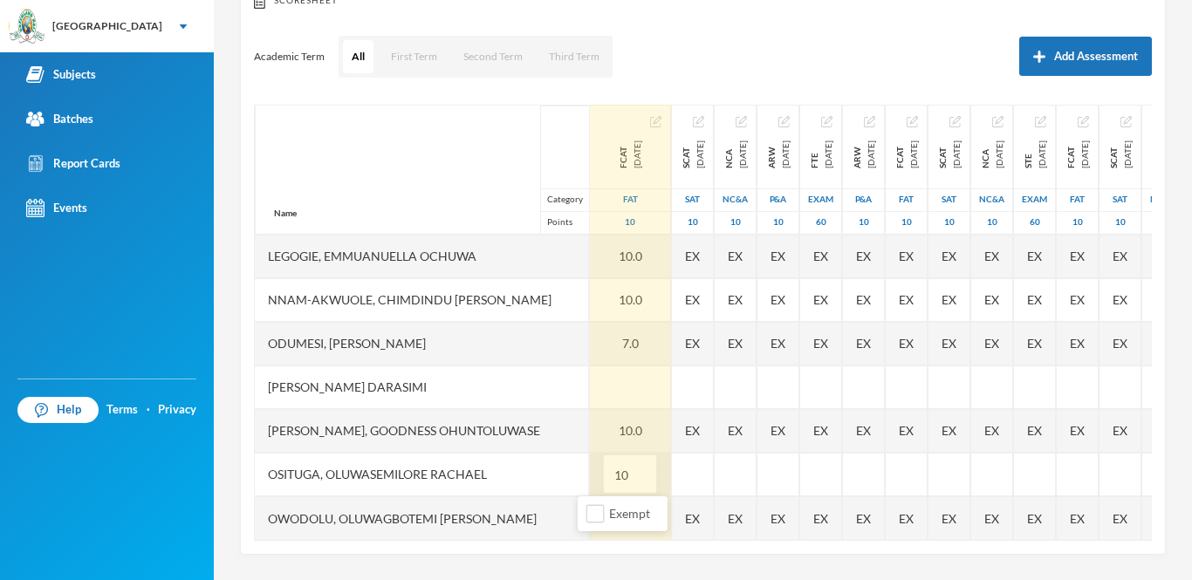
type input "1"
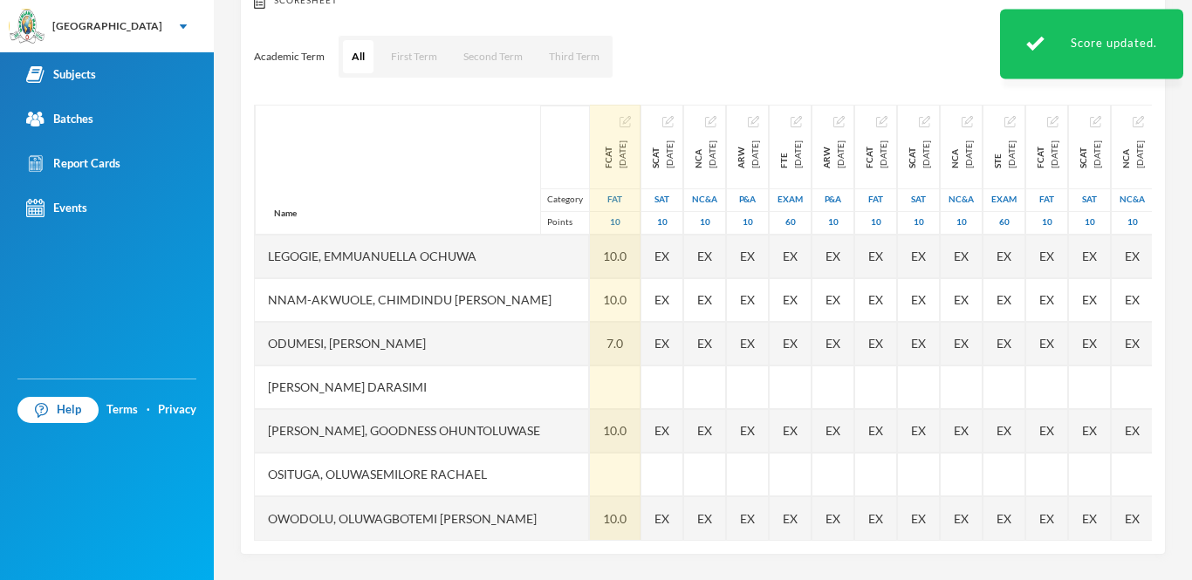
click at [599, 478] on div at bounding box center [615, 475] width 51 height 44
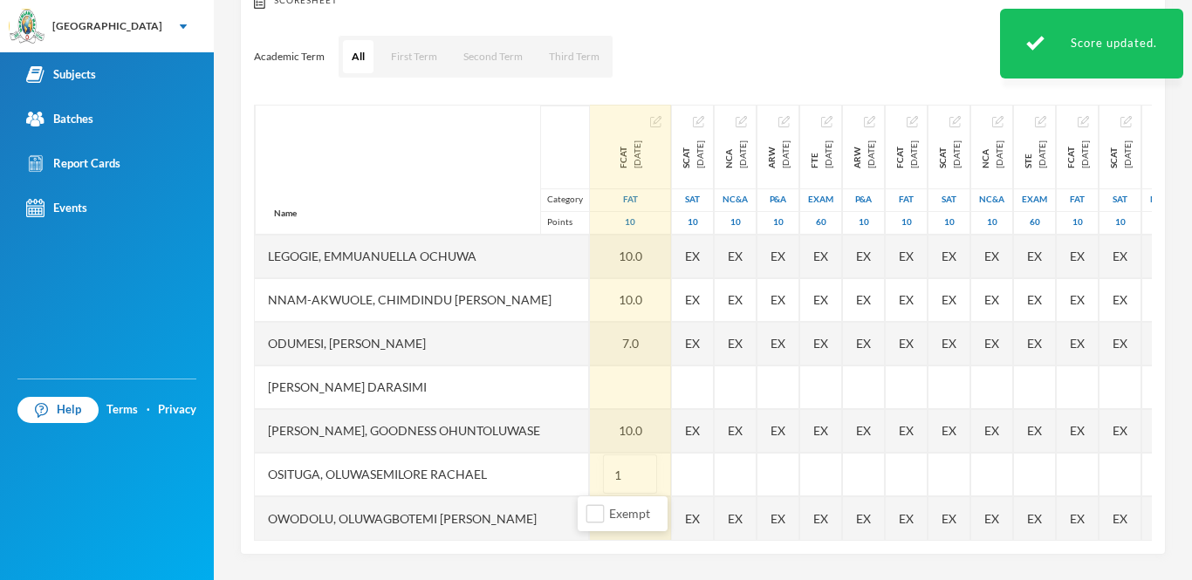
type input "10"
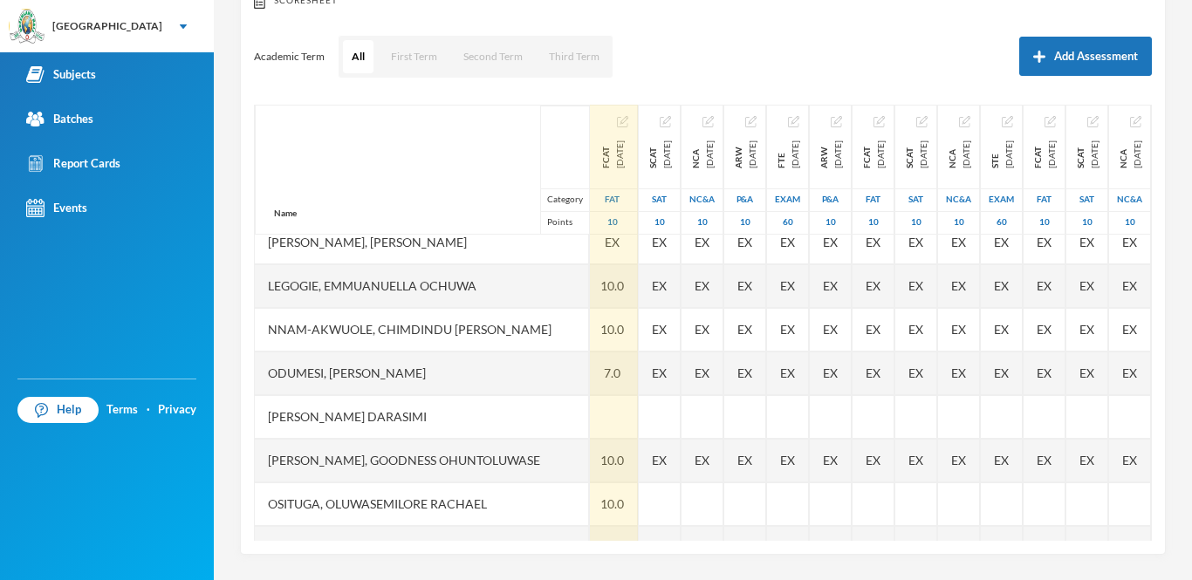
scroll to position [350, 3]
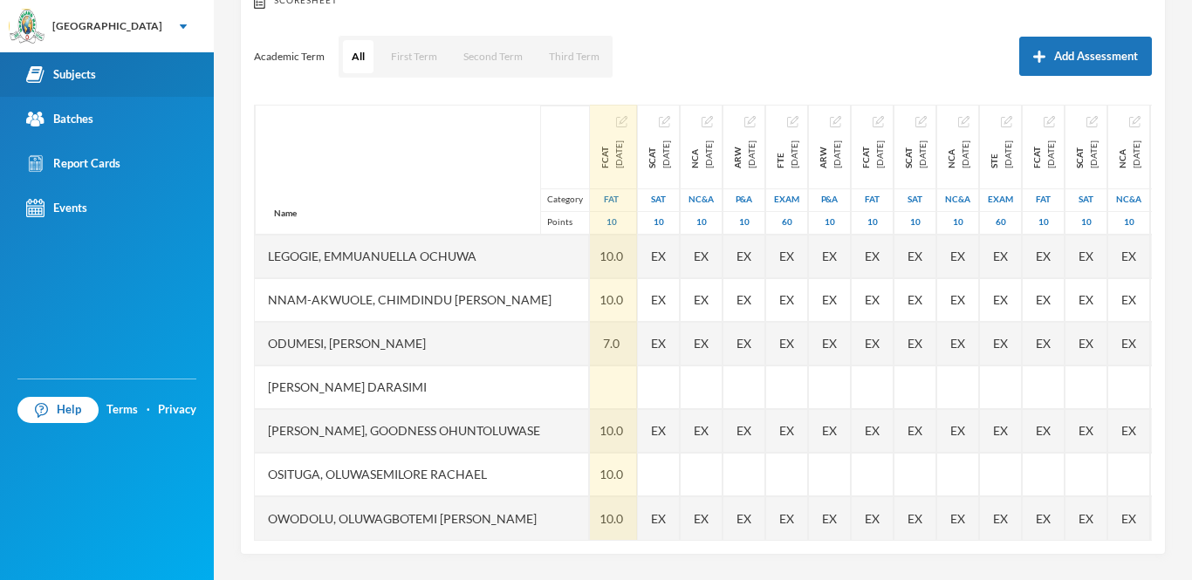
click at [65, 71] on div "Subjects" at bounding box center [61, 74] width 70 height 18
